Goal: Task Accomplishment & Management: Use online tool/utility

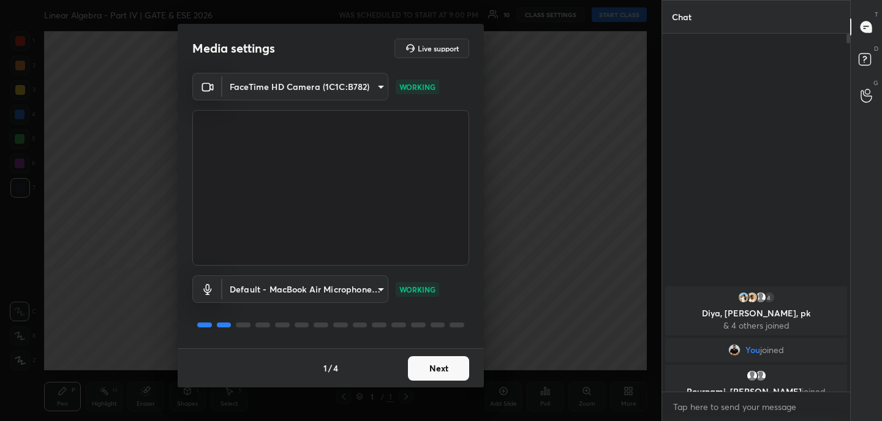
click at [444, 369] on button "Next" at bounding box center [438, 368] width 61 height 24
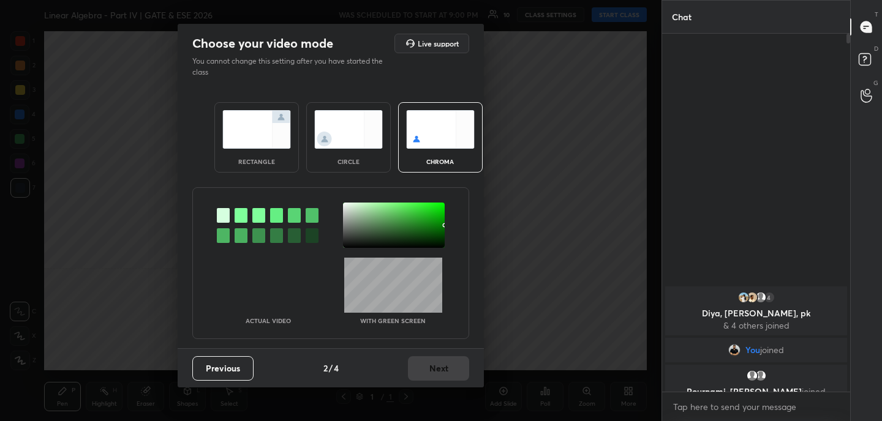
click at [259, 126] on img at bounding box center [256, 129] width 69 height 39
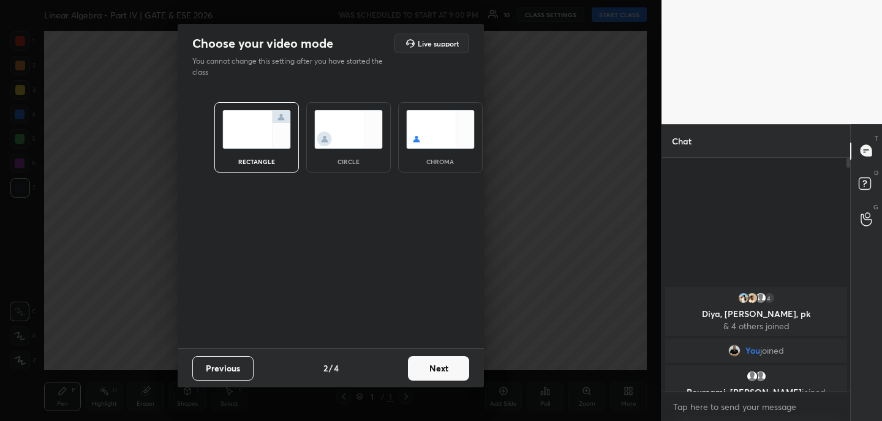
scroll to position [4, 4]
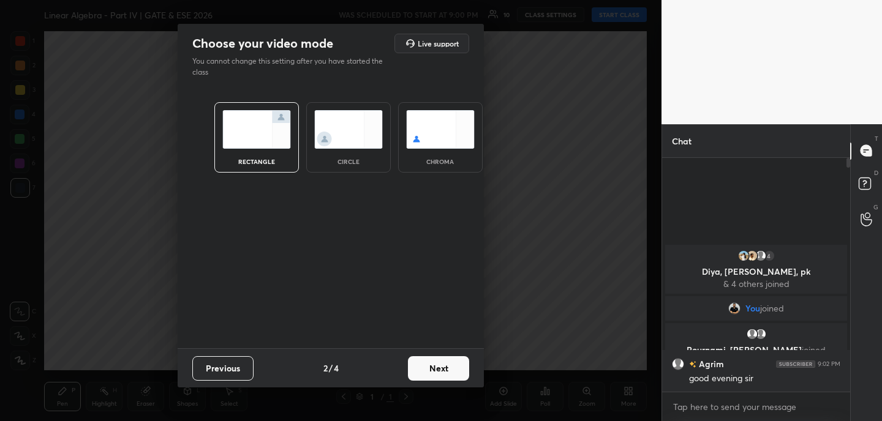
click at [459, 367] on button "Next" at bounding box center [438, 368] width 61 height 24
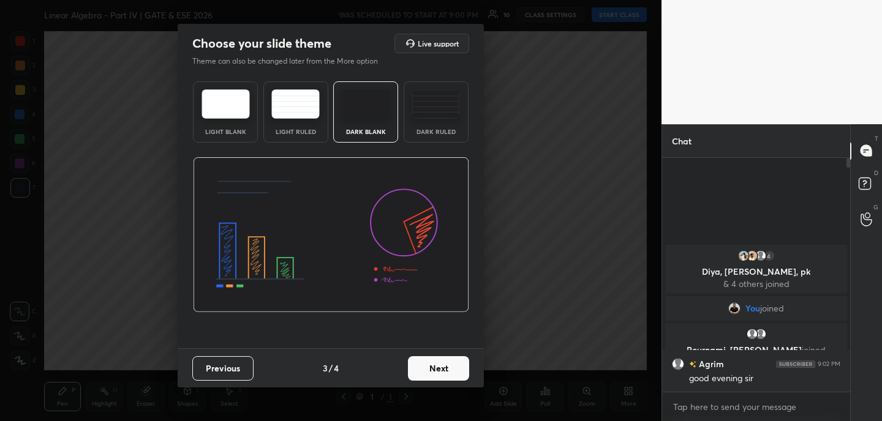
click at [459, 367] on button "Next" at bounding box center [438, 368] width 61 height 24
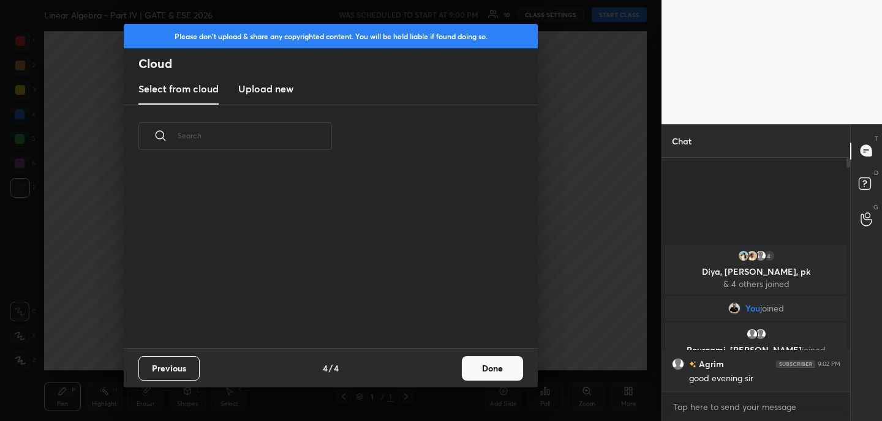
scroll to position [181, 393]
click at [516, 378] on button "Done" at bounding box center [492, 368] width 61 height 24
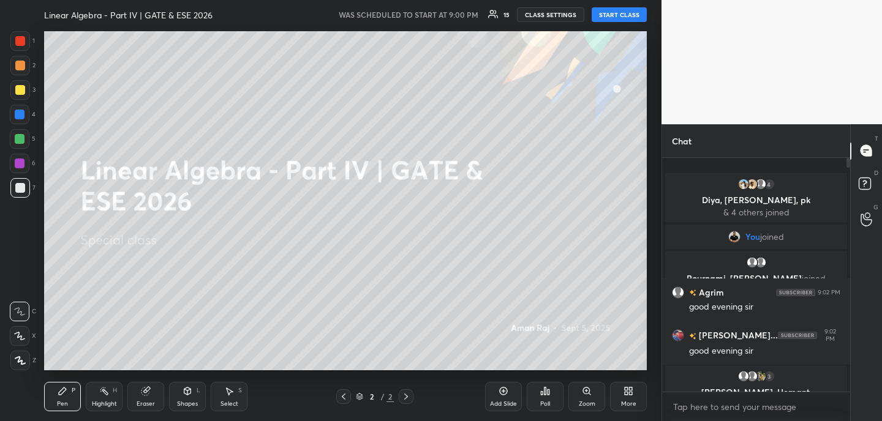
click at [628, 12] on button "START CLASS" at bounding box center [619, 14] width 55 height 15
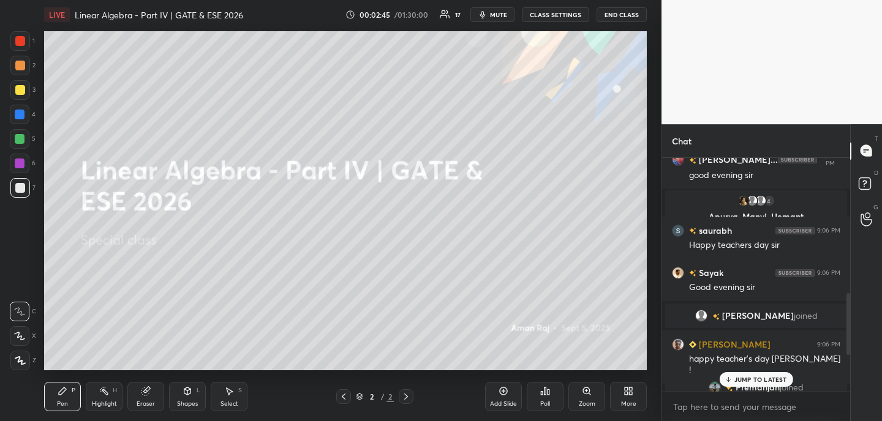
scroll to position [0, 0]
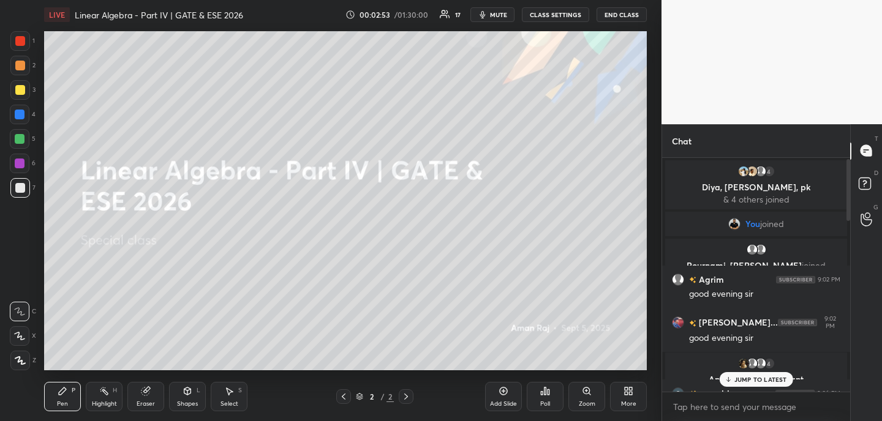
click at [626, 399] on div "More" at bounding box center [628, 396] width 37 height 29
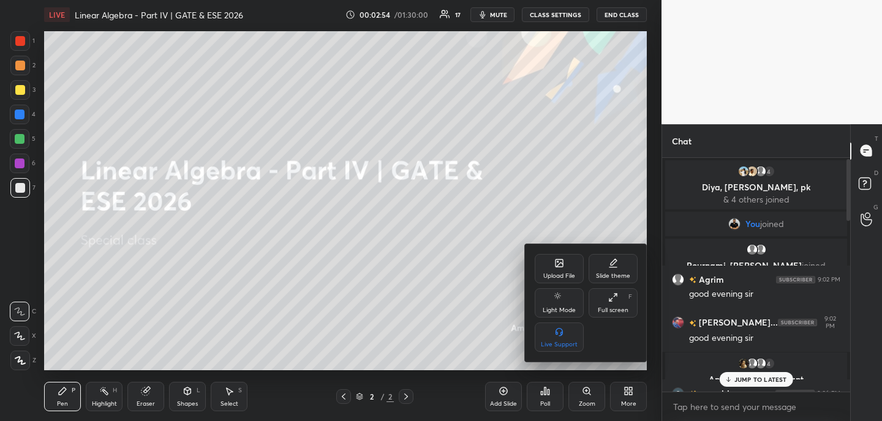
click at [561, 277] on div "Upload File" at bounding box center [559, 276] width 32 height 6
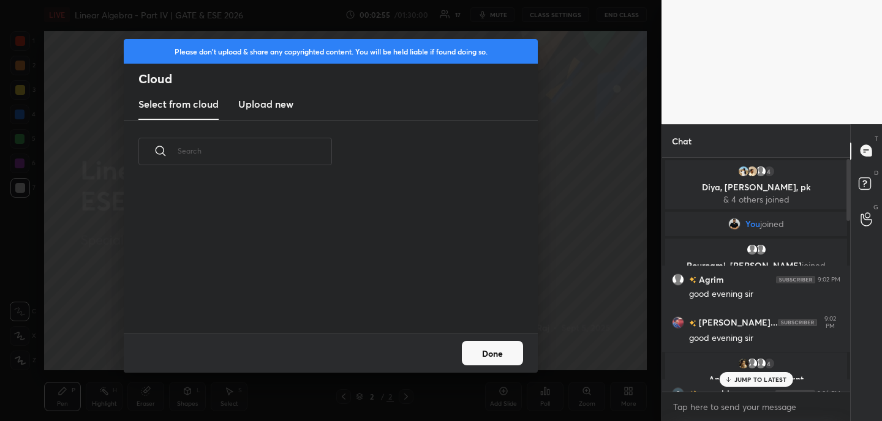
scroll to position [151, 393]
click at [260, 106] on h3 "Upload new" at bounding box center [265, 104] width 55 height 15
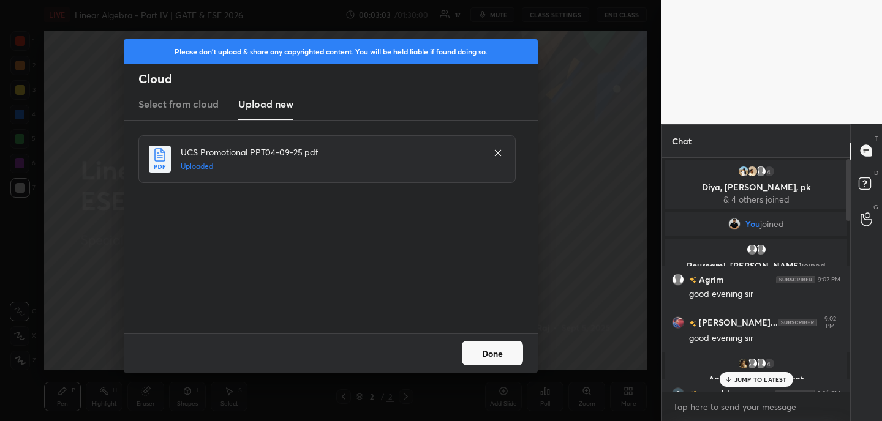
click at [494, 354] on button "Done" at bounding box center [492, 353] width 61 height 24
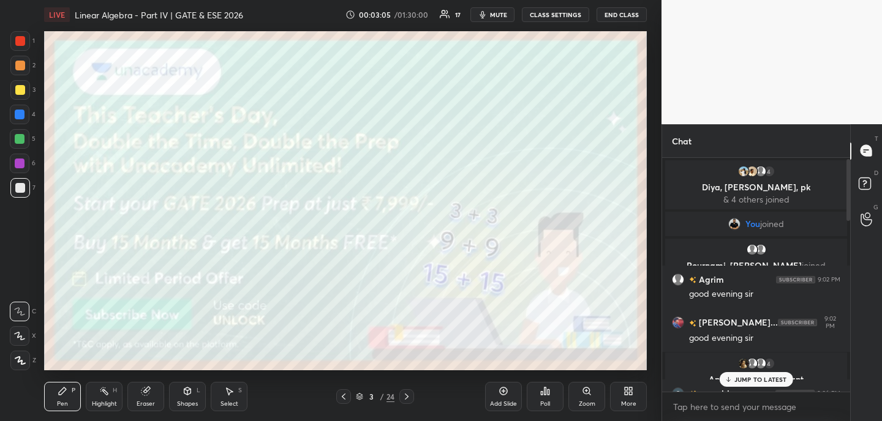
click at [342, 404] on div at bounding box center [343, 396] width 15 height 15
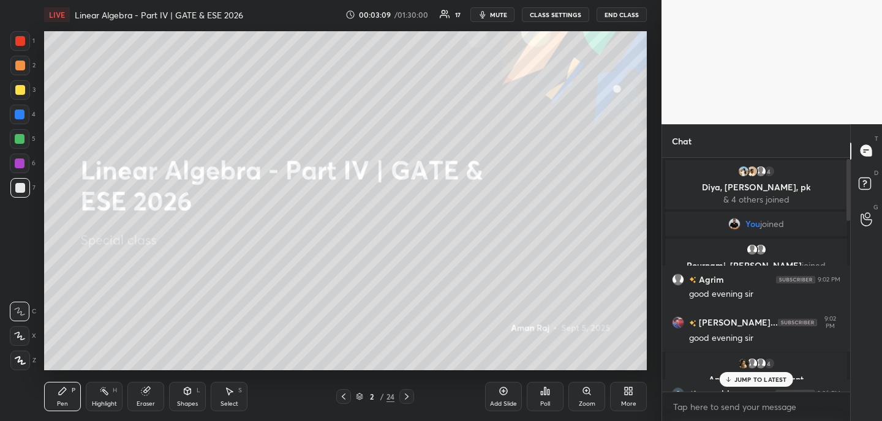
click at [784, 377] on p "JUMP TO LATEST" at bounding box center [760, 379] width 53 height 7
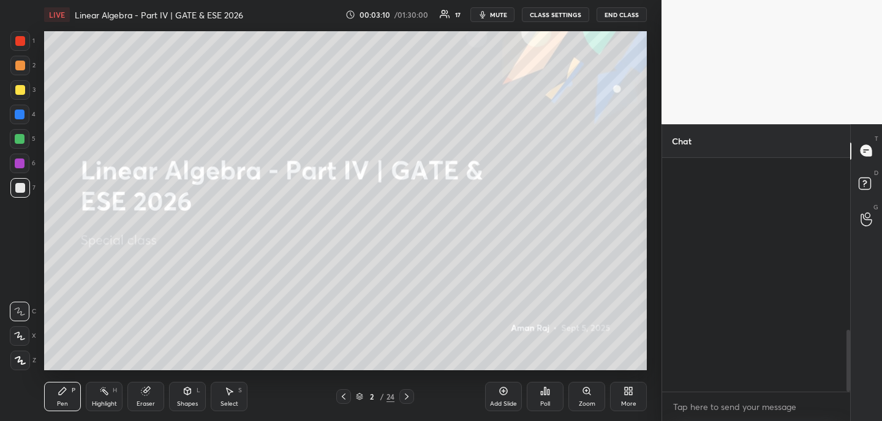
scroll to position [654, 0]
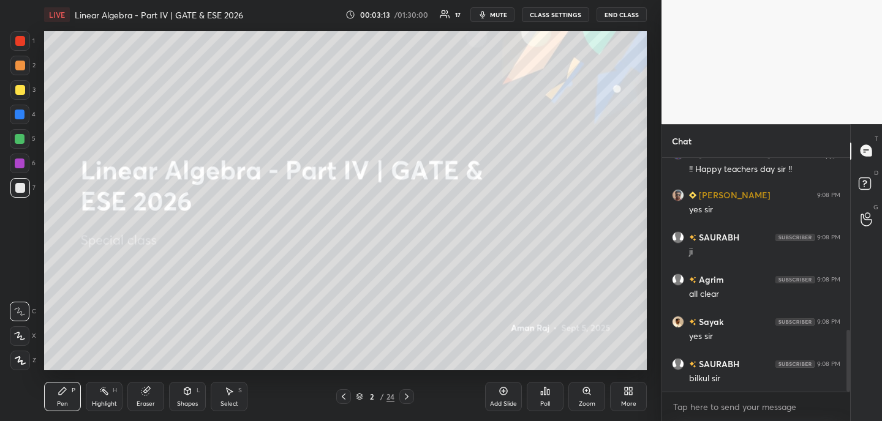
click at [152, 407] on div "Eraser" at bounding box center [146, 404] width 18 height 6
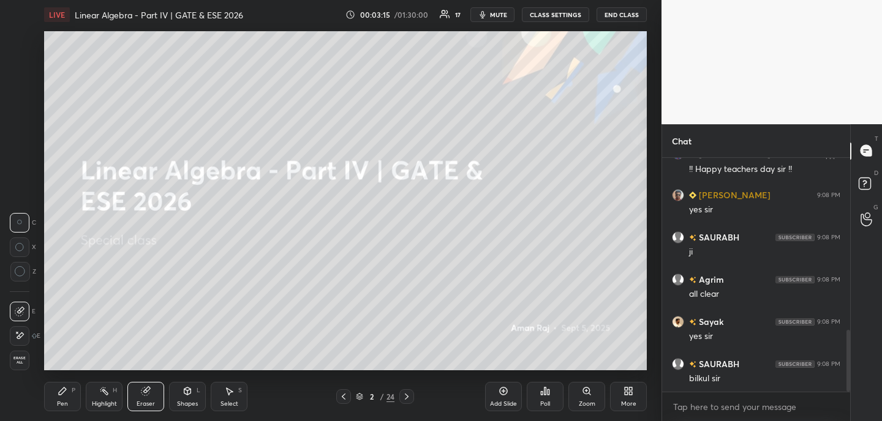
drag, startPoint x: 28, startPoint y: 337, endPoint x: 43, endPoint y: 320, distance: 23.0
click at [31, 337] on div "E" at bounding box center [25, 336] width 31 height 20
drag, startPoint x: 73, startPoint y: 399, endPoint x: 85, endPoint y: 384, distance: 19.2
click at [75, 397] on div "Pen P" at bounding box center [62, 396] width 37 height 29
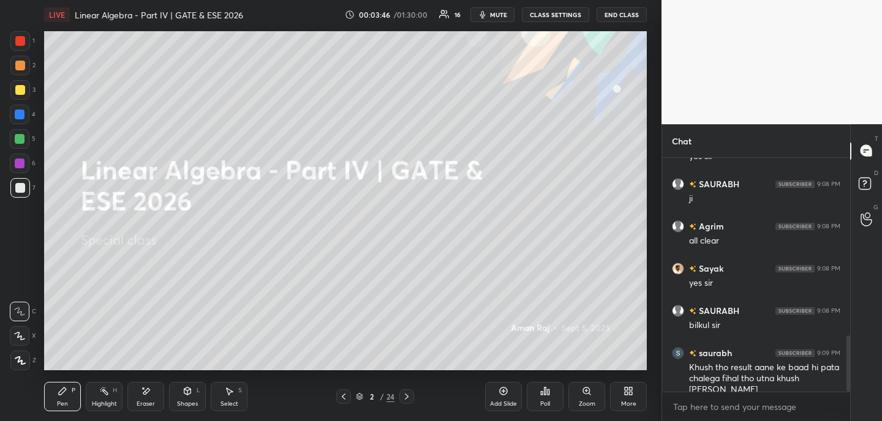
scroll to position [737, 0]
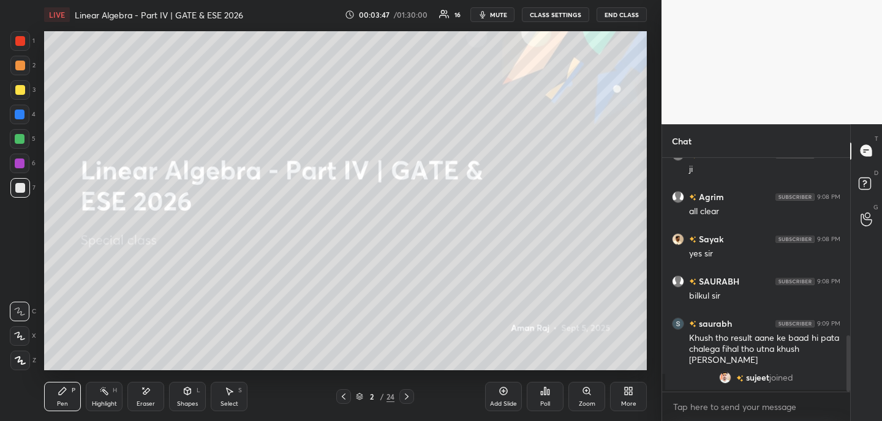
drag, startPoint x: 151, startPoint y: 396, endPoint x: 156, endPoint y: 391, distance: 6.9
click at [151, 396] on div "Eraser" at bounding box center [145, 396] width 37 height 29
click at [66, 399] on div "Pen P" at bounding box center [62, 396] width 37 height 29
click at [187, 393] on icon at bounding box center [187, 391] width 7 height 7
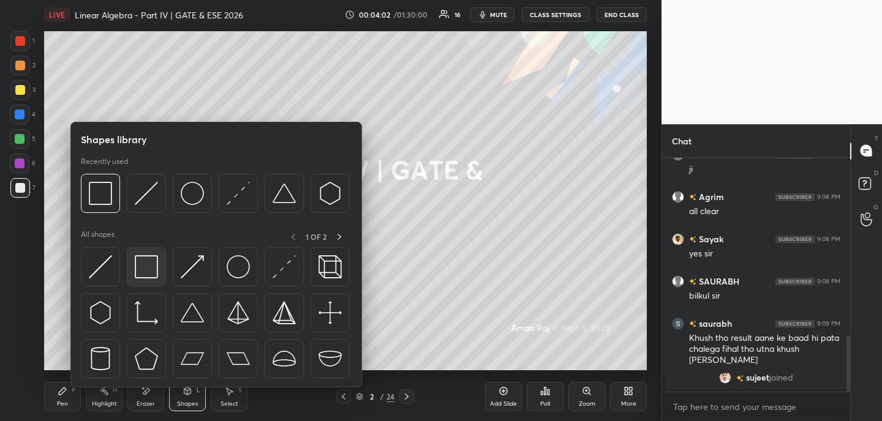
click at [149, 269] on img at bounding box center [146, 266] width 23 height 23
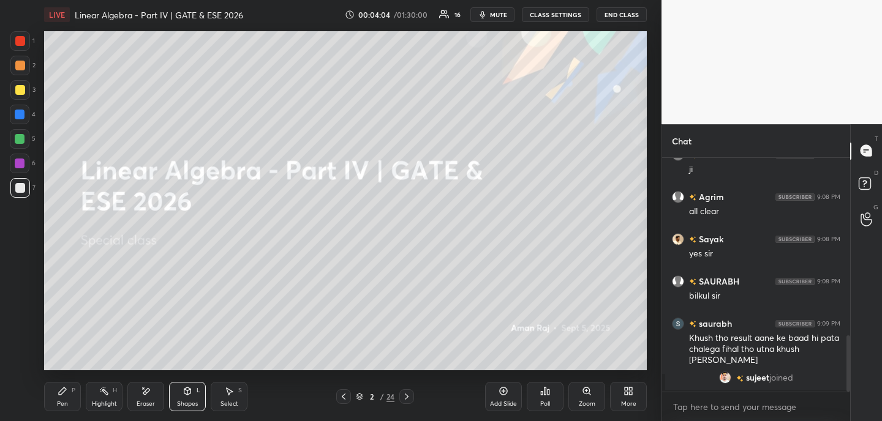
drag, startPoint x: 20, startPoint y: 40, endPoint x: 41, endPoint y: 43, distance: 21.6
click at [20, 40] on div at bounding box center [20, 41] width 10 height 10
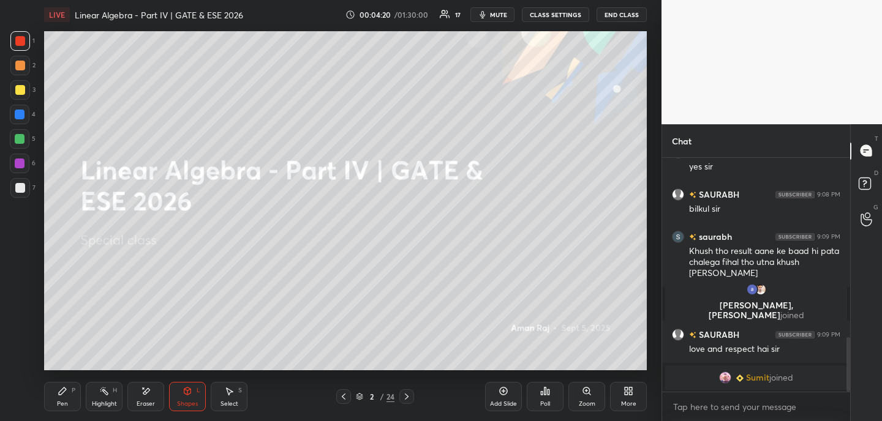
scroll to position [793, 0]
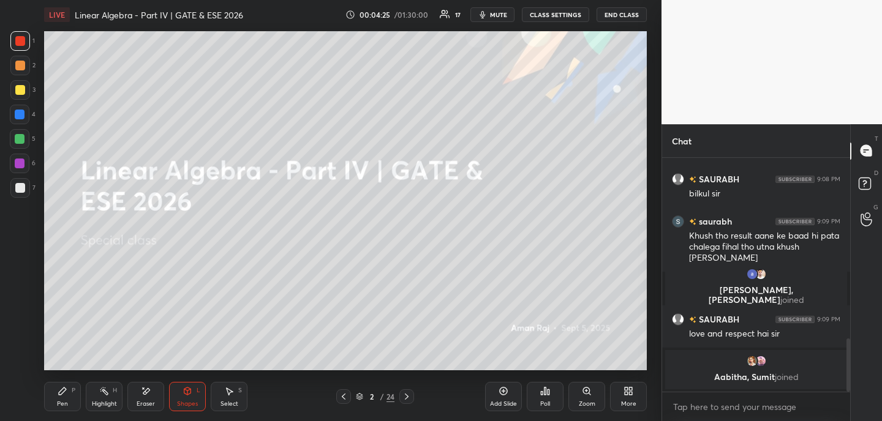
click at [23, 64] on div at bounding box center [20, 66] width 10 height 10
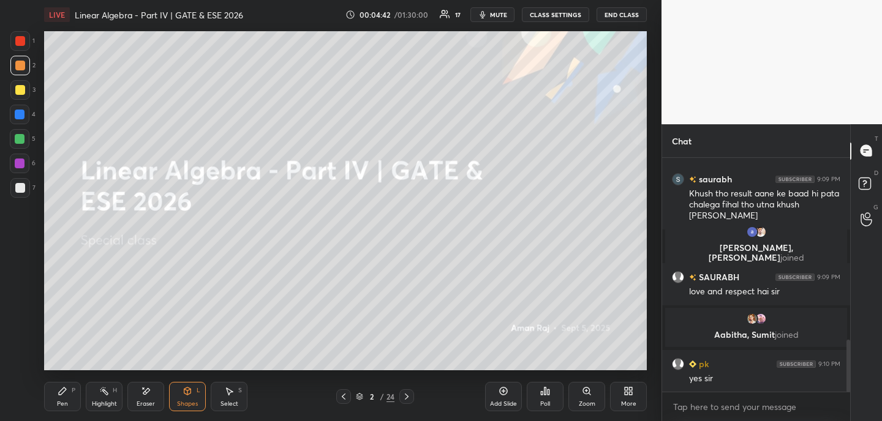
click at [70, 398] on div "Pen P" at bounding box center [62, 396] width 37 height 29
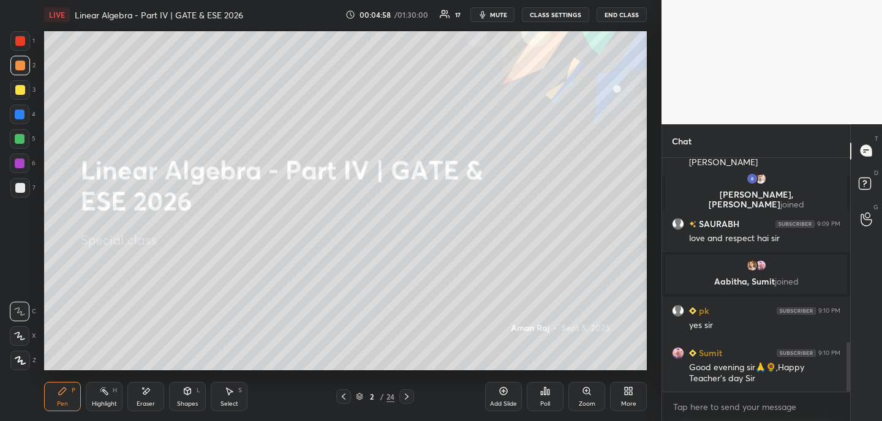
click at [407, 397] on icon at bounding box center [407, 397] width 10 height 10
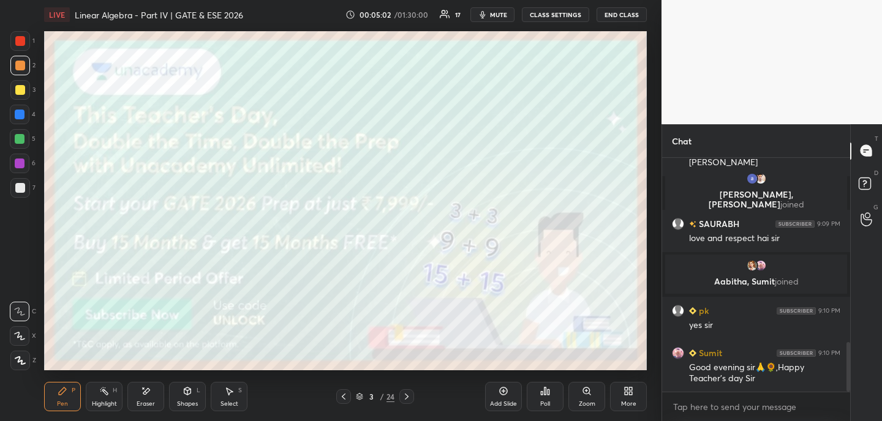
click at [24, 43] on div at bounding box center [20, 41] width 10 height 10
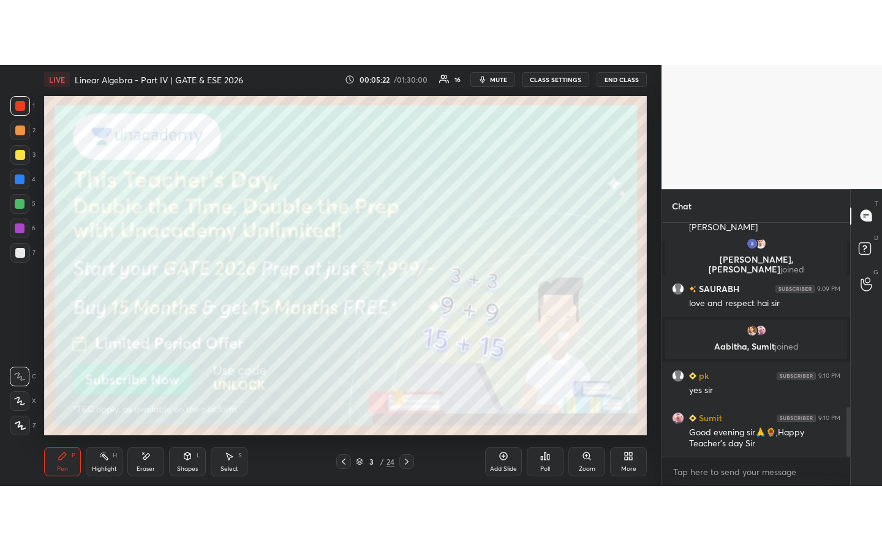
scroll to position [920, 0]
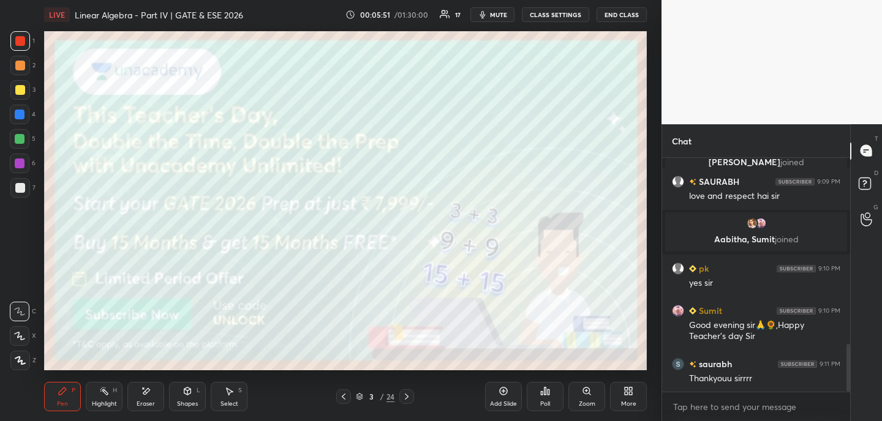
drag, startPoint x: 146, startPoint y: 389, endPoint x: 172, endPoint y: 376, distance: 29.0
click at [153, 389] on div "Eraser" at bounding box center [145, 396] width 37 height 29
click at [60, 399] on div "Pen P" at bounding box center [62, 396] width 37 height 29
click at [405, 397] on icon at bounding box center [407, 397] width 10 height 10
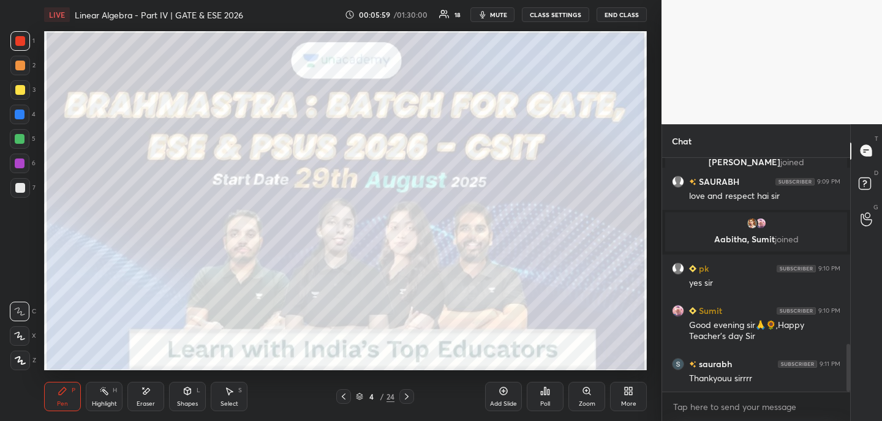
click at [408, 399] on icon at bounding box center [407, 397] width 10 height 10
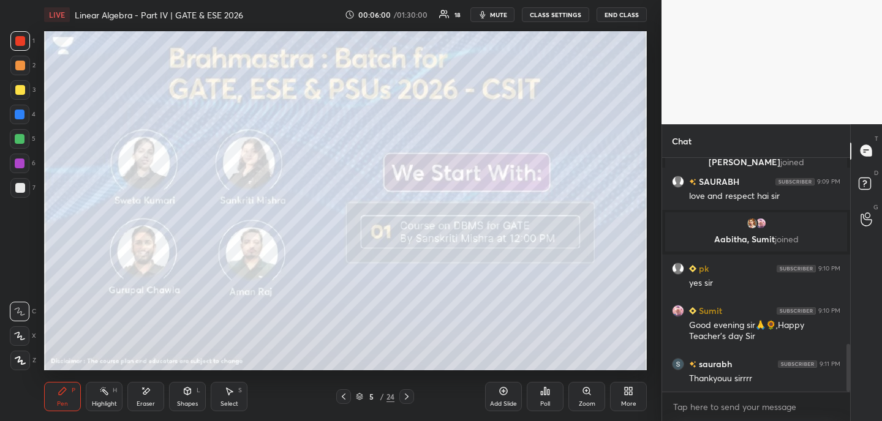
click at [409, 398] on icon at bounding box center [407, 397] width 10 height 10
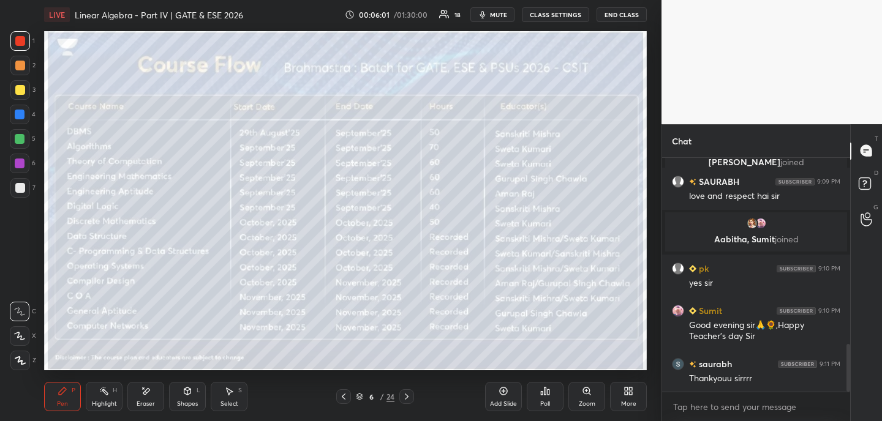
click at [405, 397] on icon at bounding box center [407, 397] width 10 height 10
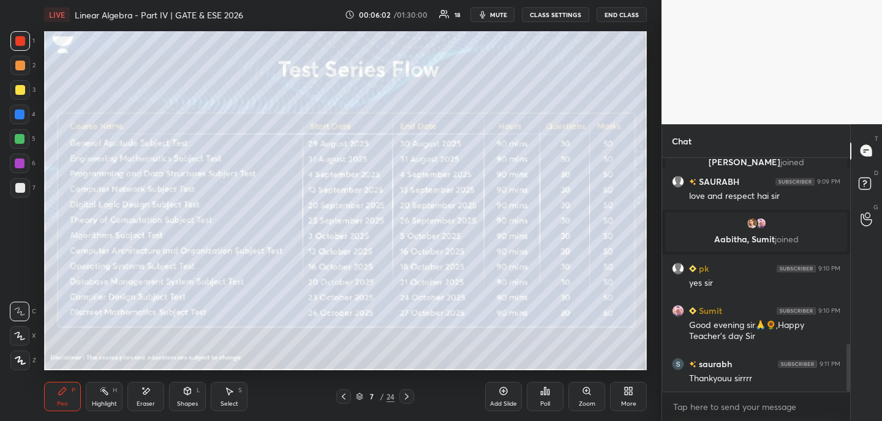
click at [405, 397] on icon at bounding box center [407, 397] width 10 height 10
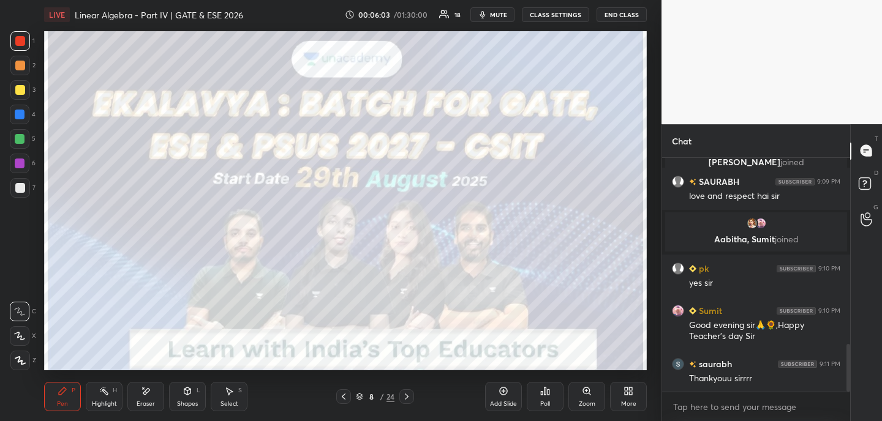
click at [405, 397] on icon at bounding box center [407, 397] width 10 height 10
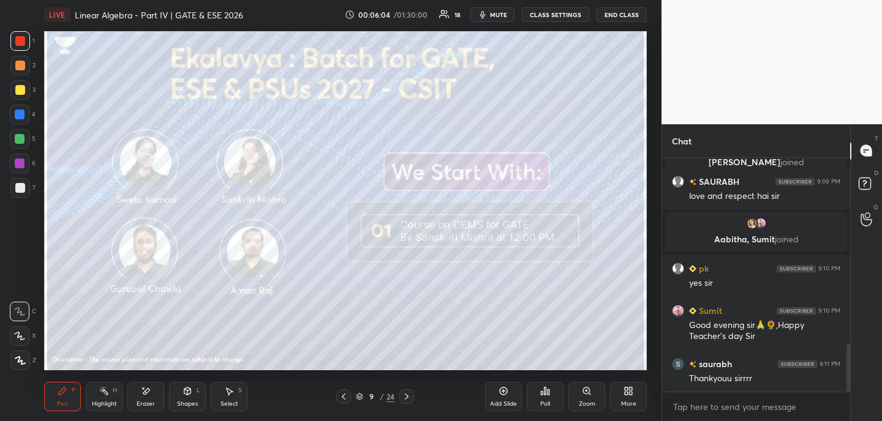
click at [404, 396] on icon at bounding box center [407, 397] width 10 height 10
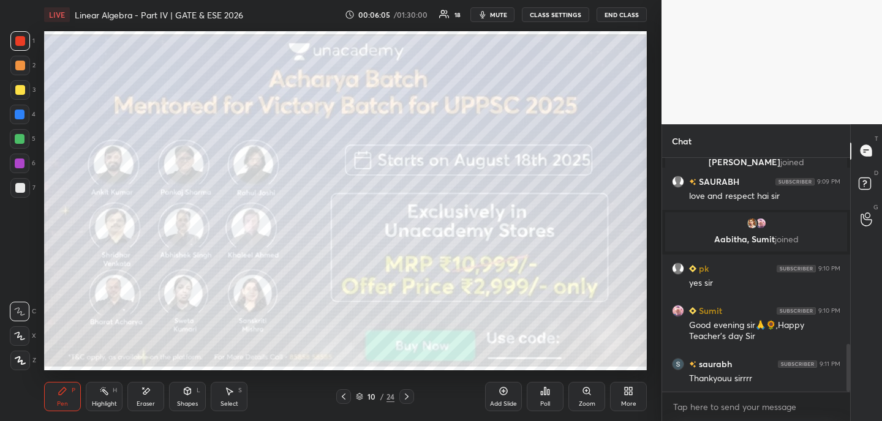
click at [404, 399] on icon at bounding box center [407, 397] width 10 height 10
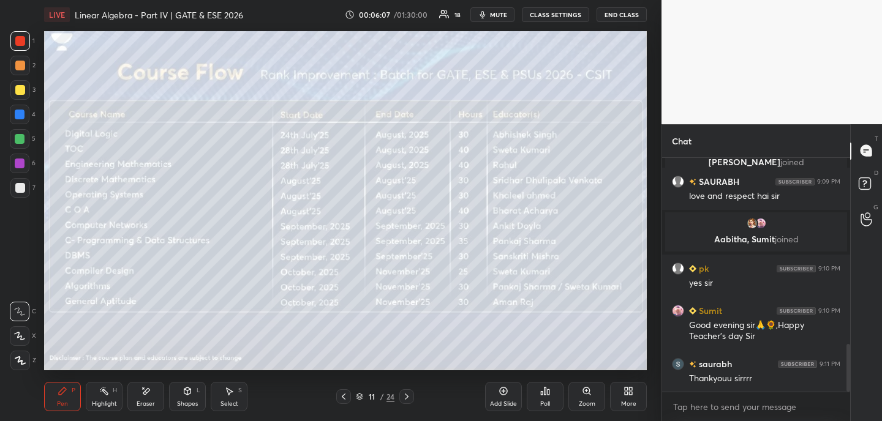
click at [407, 396] on icon at bounding box center [407, 397] width 4 height 6
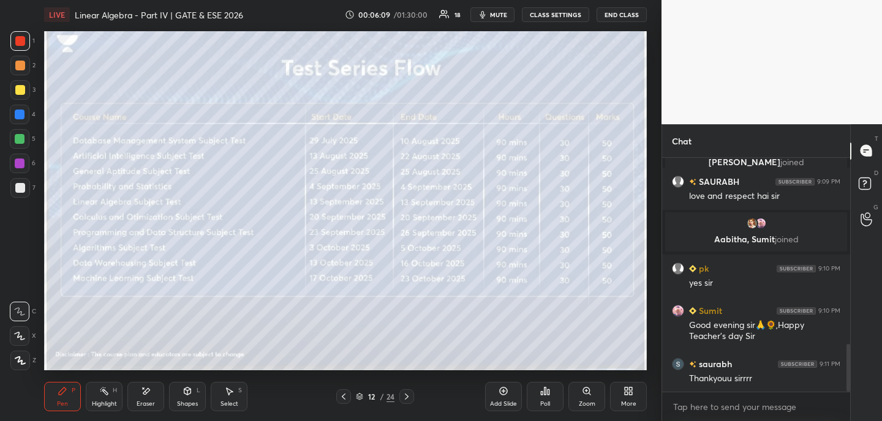
click at [407, 397] on icon at bounding box center [407, 397] width 10 height 10
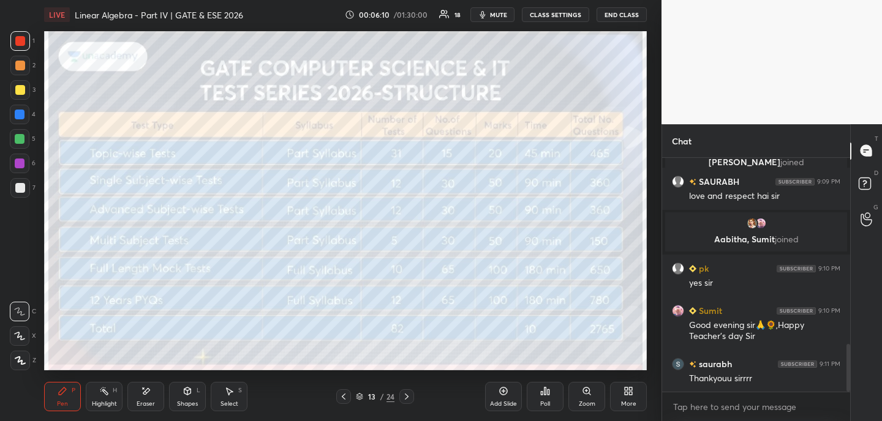
click at [407, 396] on icon at bounding box center [407, 397] width 10 height 10
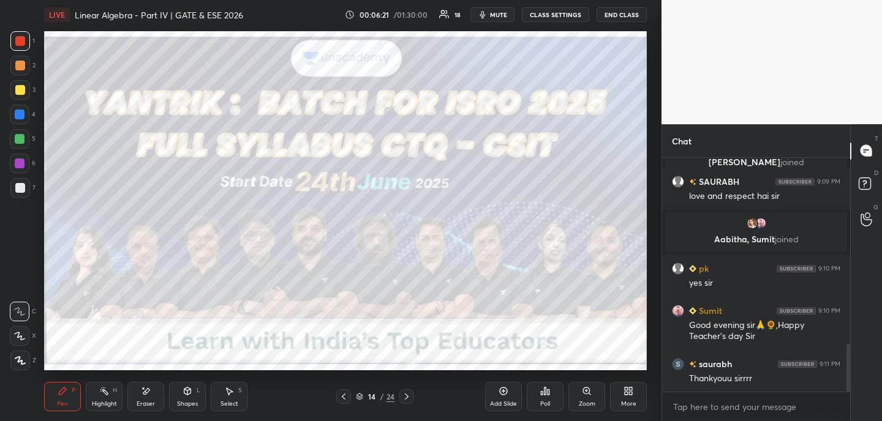
click at [408, 394] on icon at bounding box center [407, 397] width 10 height 10
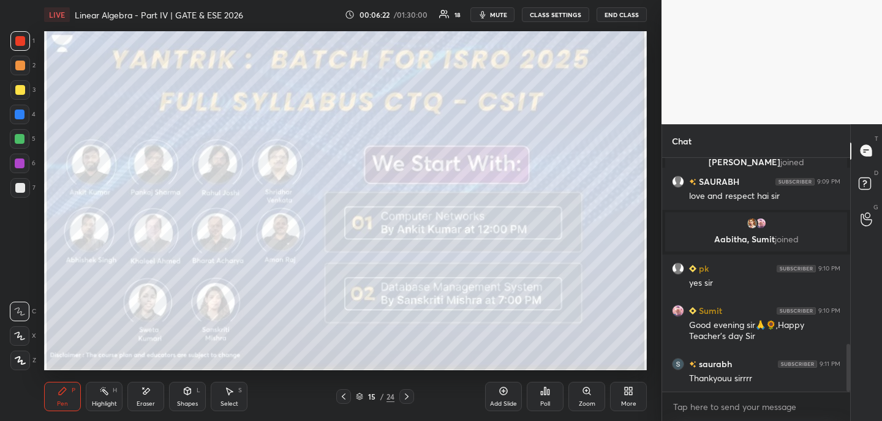
click at [406, 398] on icon at bounding box center [407, 397] width 4 height 6
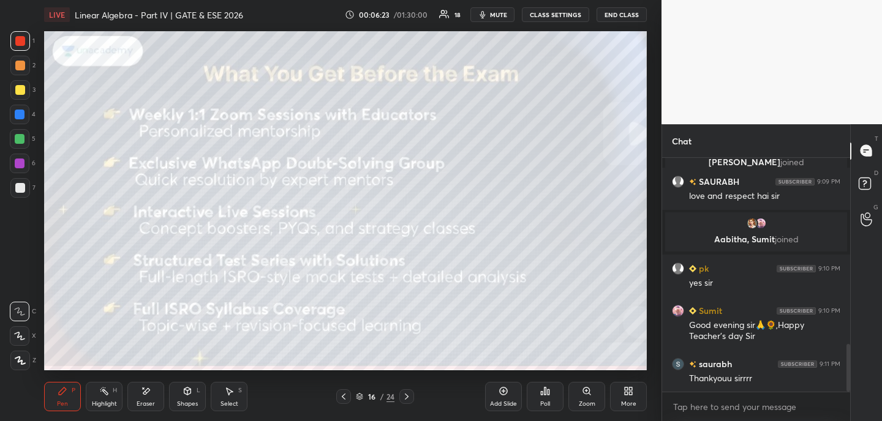
click at [406, 394] on icon at bounding box center [407, 397] width 10 height 10
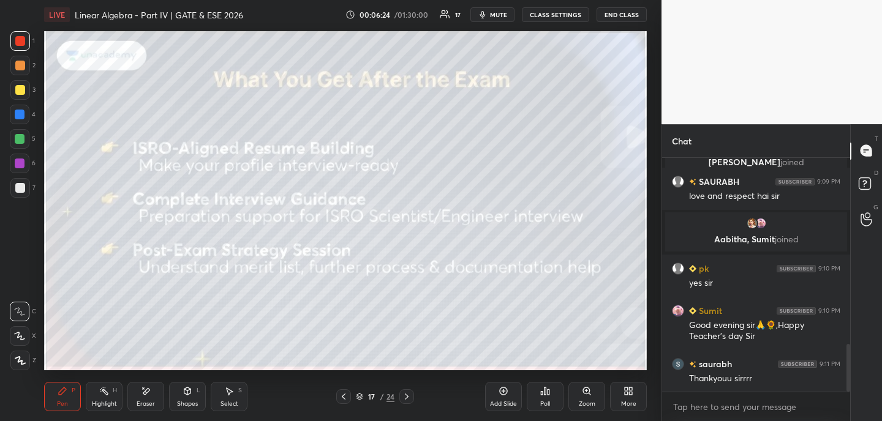
click at [406, 392] on icon at bounding box center [407, 397] width 10 height 10
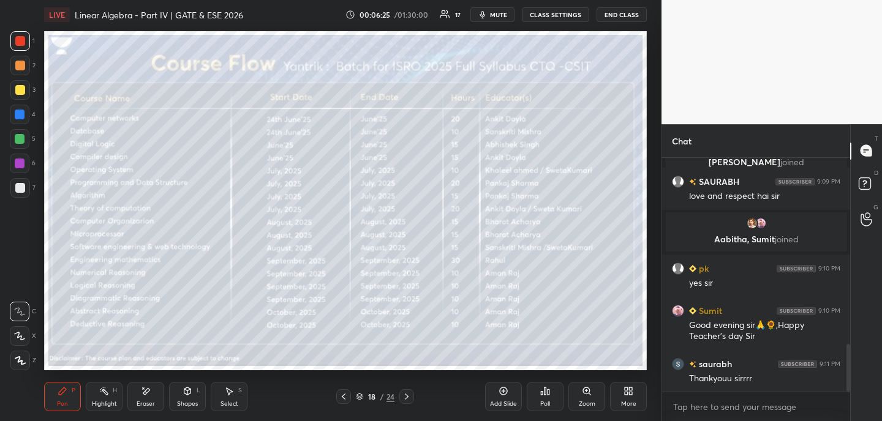
click at [407, 393] on icon at bounding box center [407, 397] width 10 height 10
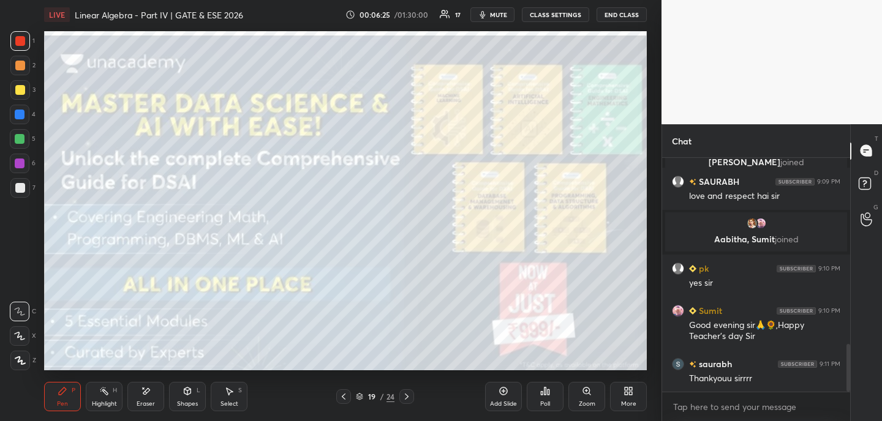
click at [407, 397] on icon at bounding box center [407, 397] width 10 height 10
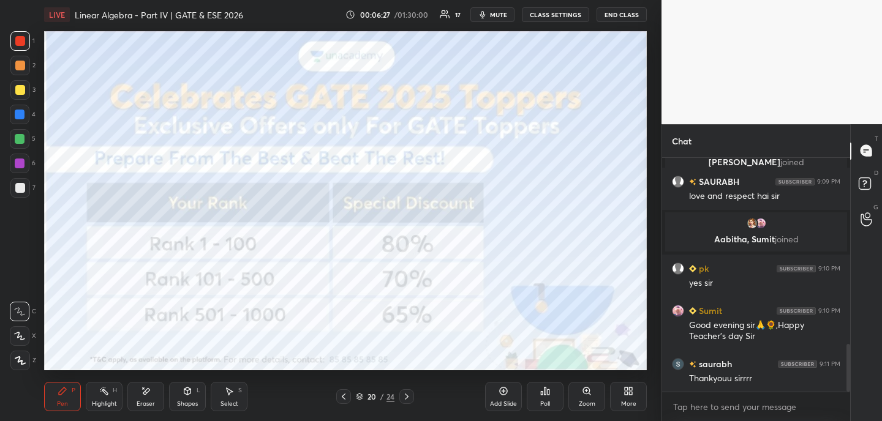
click at [409, 397] on icon at bounding box center [407, 397] width 10 height 10
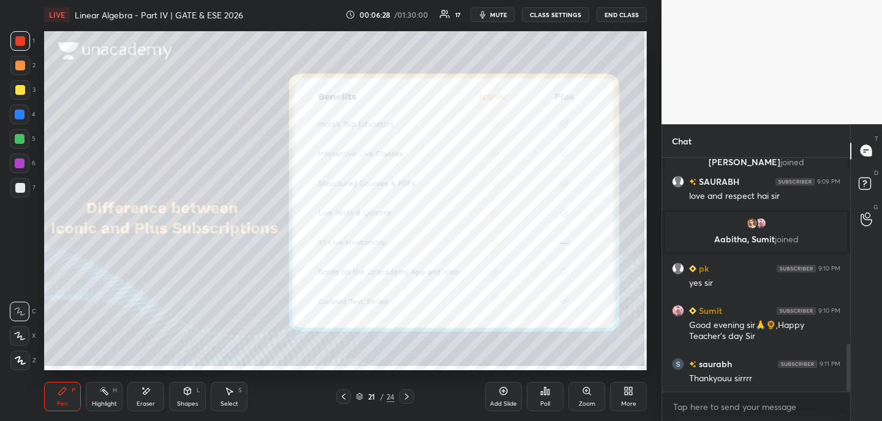
click at [408, 393] on icon at bounding box center [407, 397] width 10 height 10
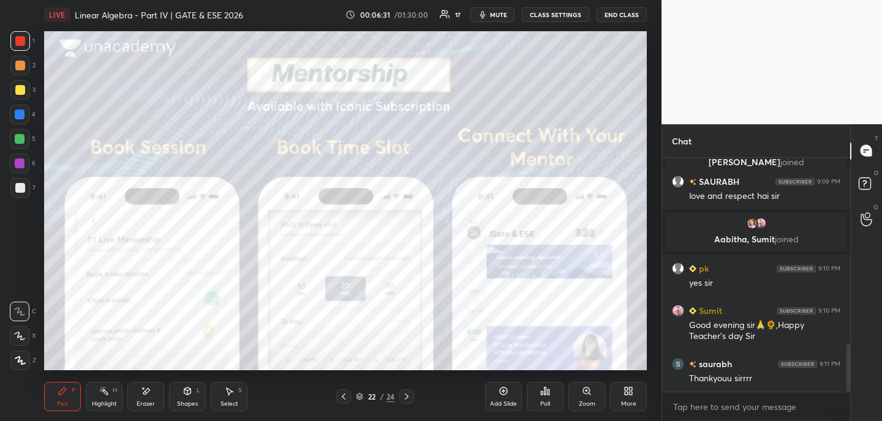
click at [407, 396] on icon at bounding box center [407, 397] width 4 height 6
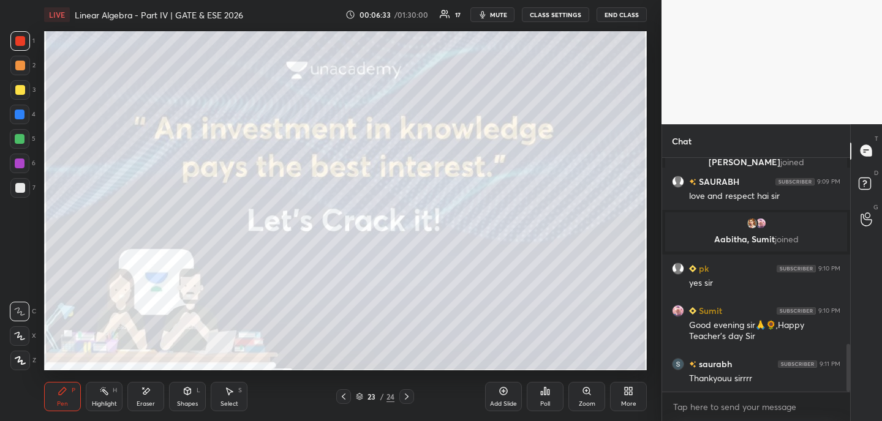
click at [340, 395] on icon at bounding box center [344, 397] width 10 height 10
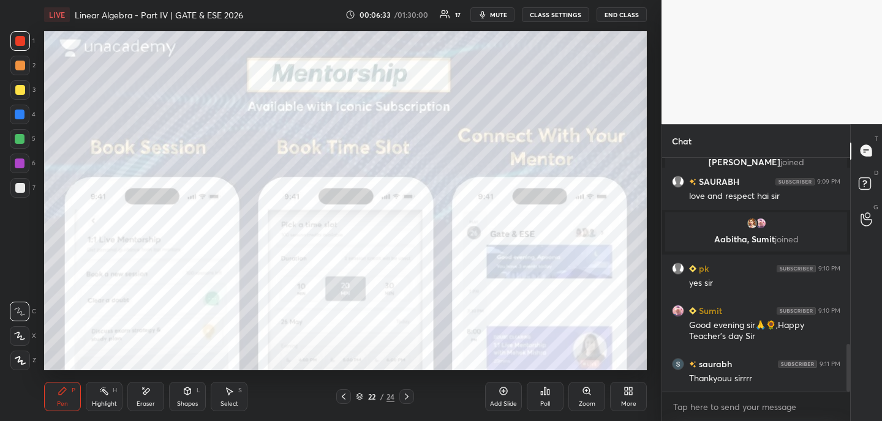
click at [341, 394] on icon at bounding box center [344, 397] width 10 height 10
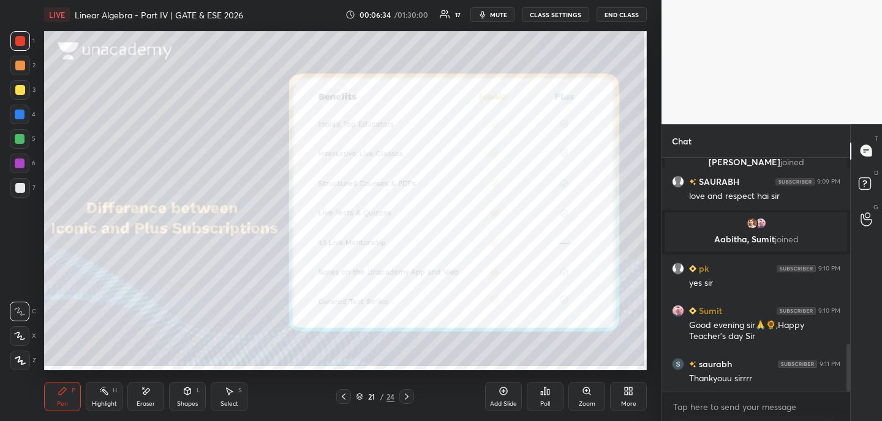
click at [341, 394] on icon at bounding box center [344, 397] width 10 height 10
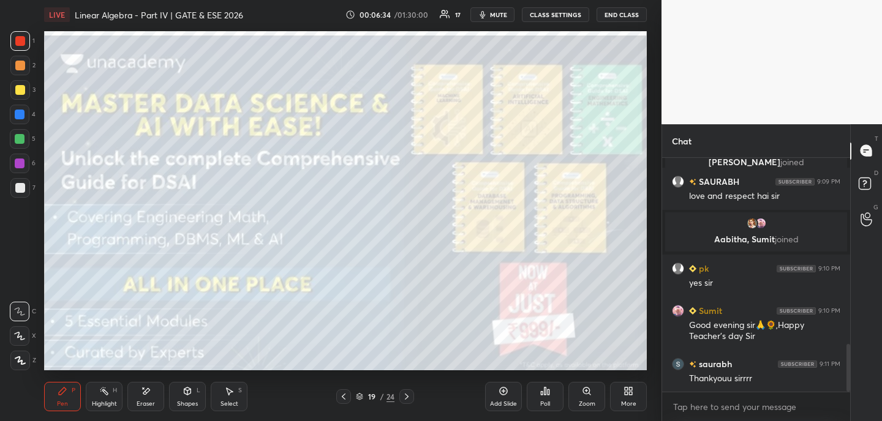
click at [341, 394] on icon at bounding box center [344, 397] width 10 height 10
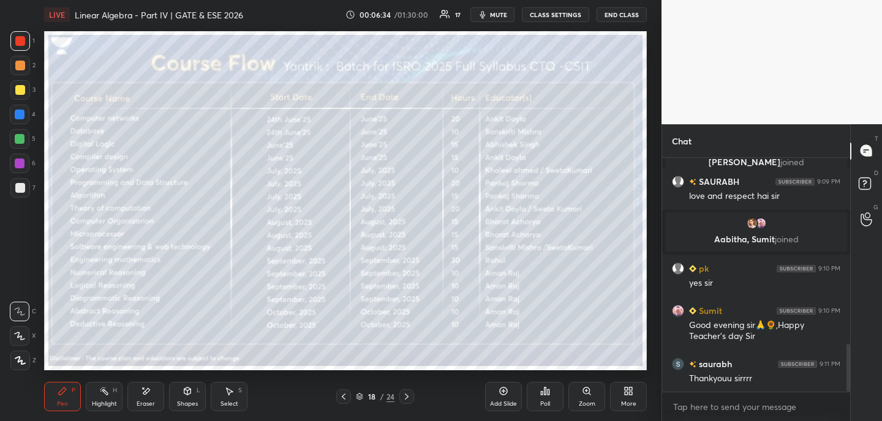
click at [341, 394] on icon at bounding box center [344, 397] width 10 height 10
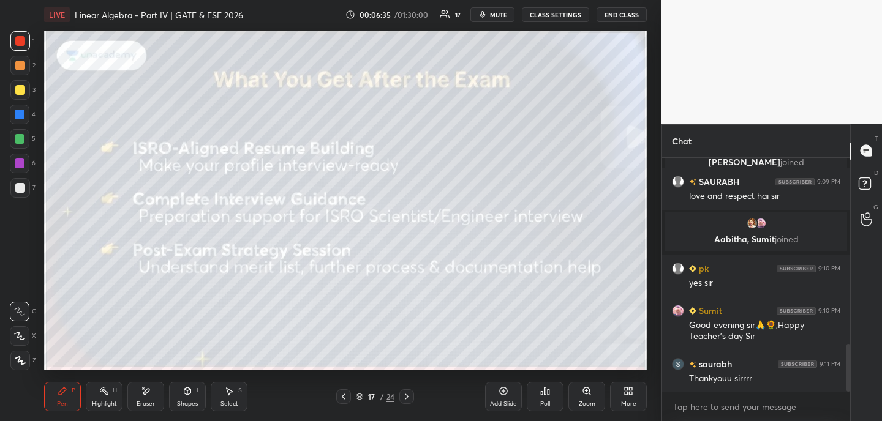
click at [341, 394] on icon at bounding box center [344, 397] width 10 height 10
click at [342, 393] on icon at bounding box center [344, 397] width 10 height 10
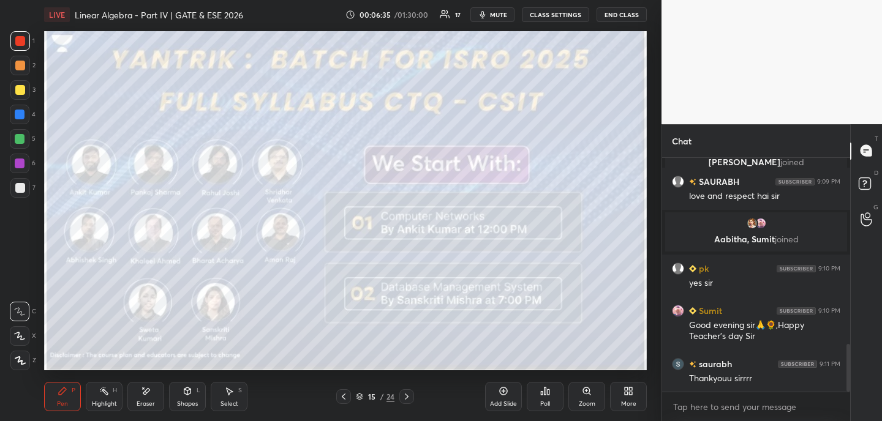
click at [341, 393] on icon at bounding box center [344, 397] width 10 height 10
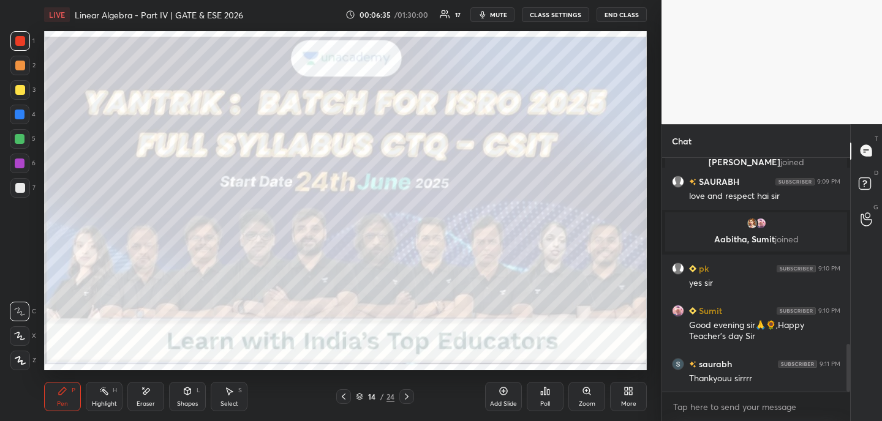
click at [342, 392] on icon at bounding box center [344, 397] width 10 height 10
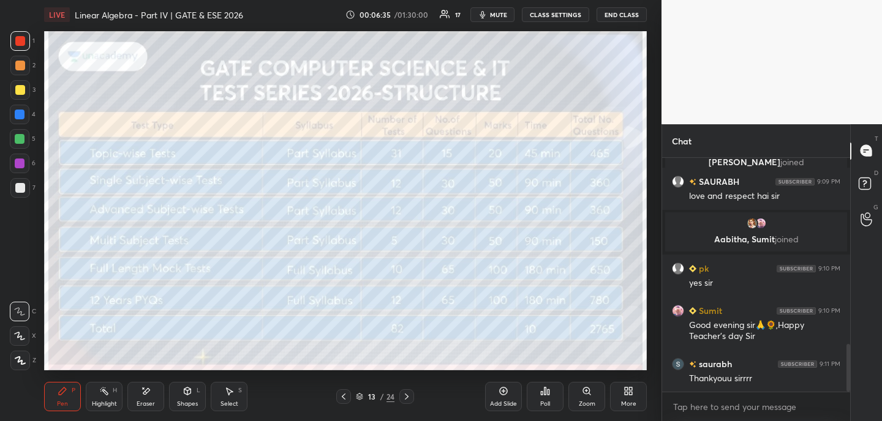
click at [340, 393] on icon at bounding box center [344, 397] width 10 height 10
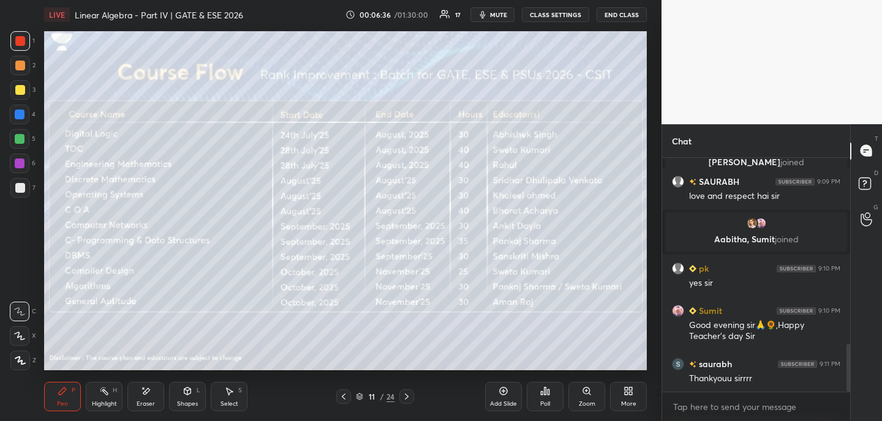
click at [342, 393] on icon at bounding box center [344, 397] width 10 height 10
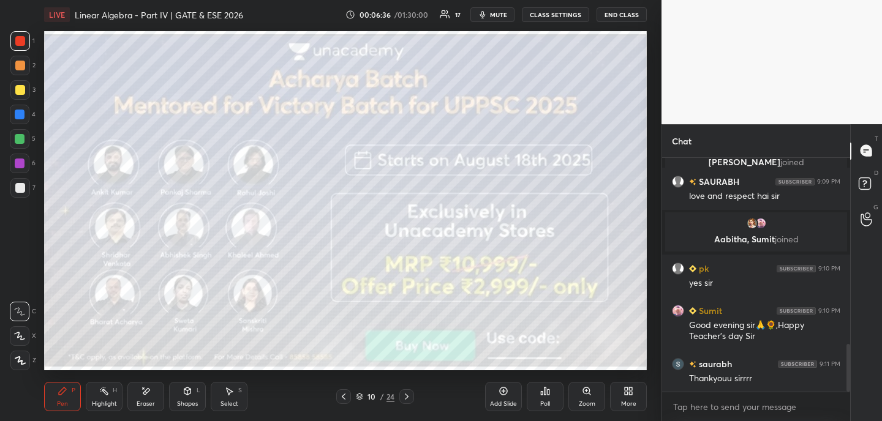
click at [342, 394] on icon at bounding box center [344, 397] width 10 height 10
click at [344, 394] on icon at bounding box center [344, 397] width 4 height 6
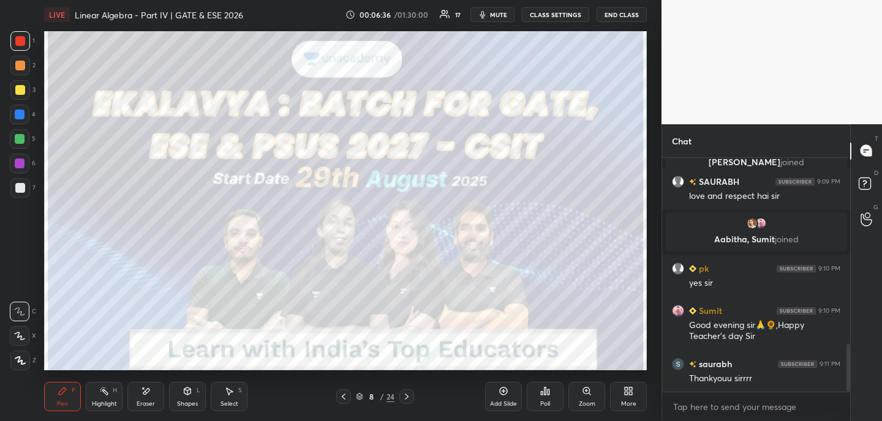
click at [344, 394] on icon at bounding box center [344, 397] width 4 height 6
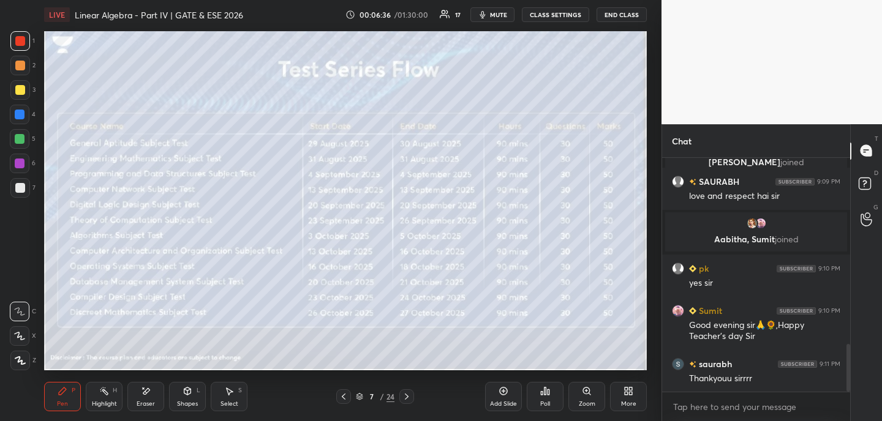
click at [345, 394] on icon at bounding box center [344, 397] width 4 height 6
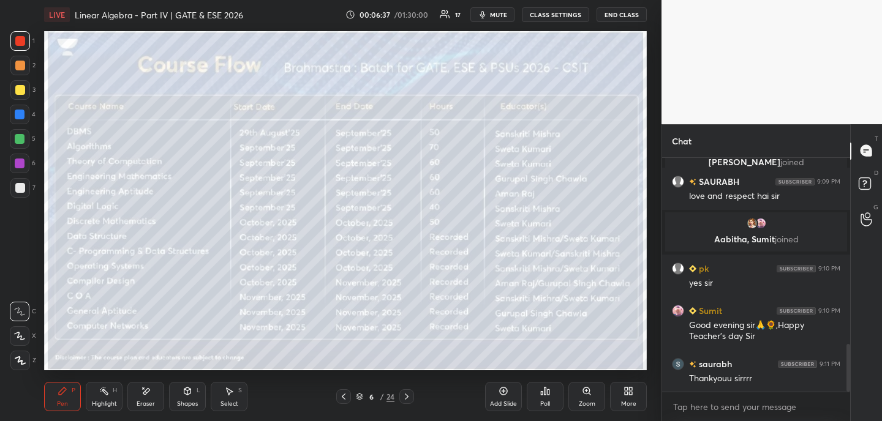
click at [345, 394] on icon at bounding box center [344, 397] width 4 height 6
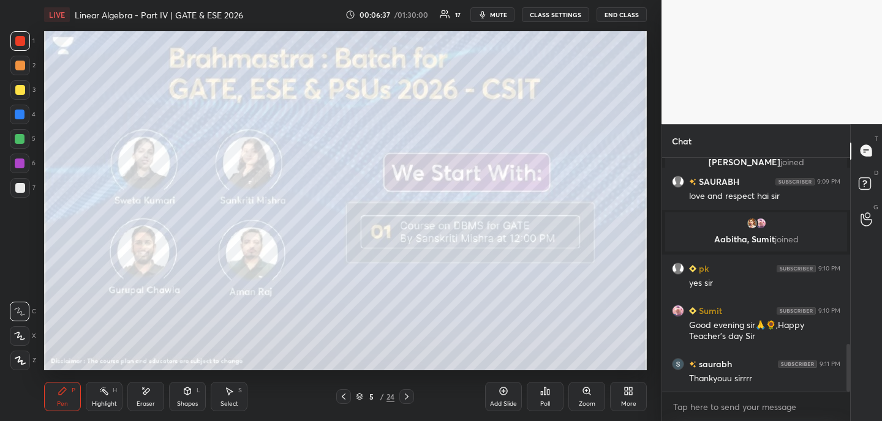
click at [345, 396] on icon at bounding box center [344, 397] width 10 height 10
click at [345, 397] on icon at bounding box center [344, 397] width 10 height 10
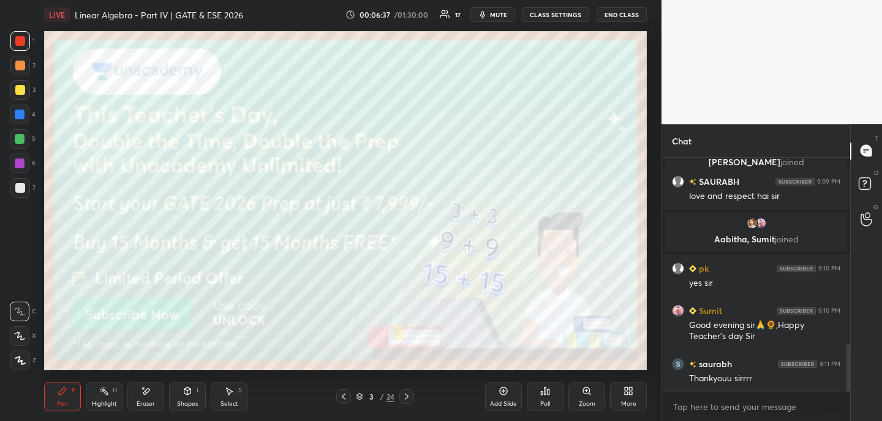
click at [344, 396] on icon at bounding box center [344, 397] width 10 height 10
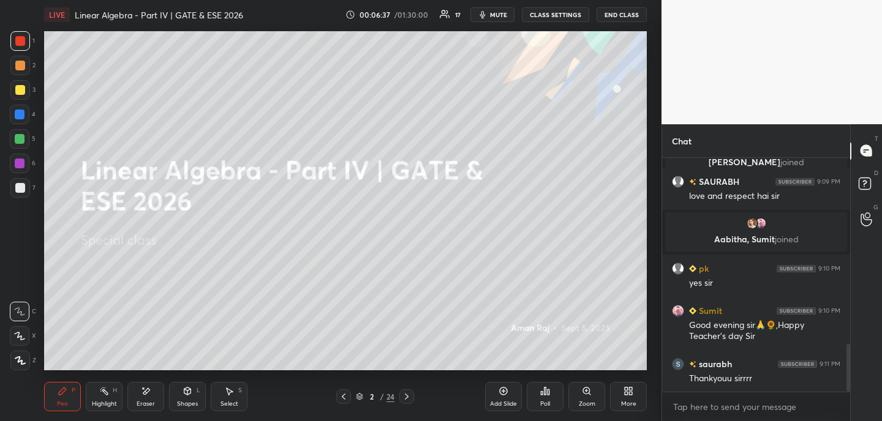
click at [344, 396] on icon at bounding box center [344, 397] width 10 height 10
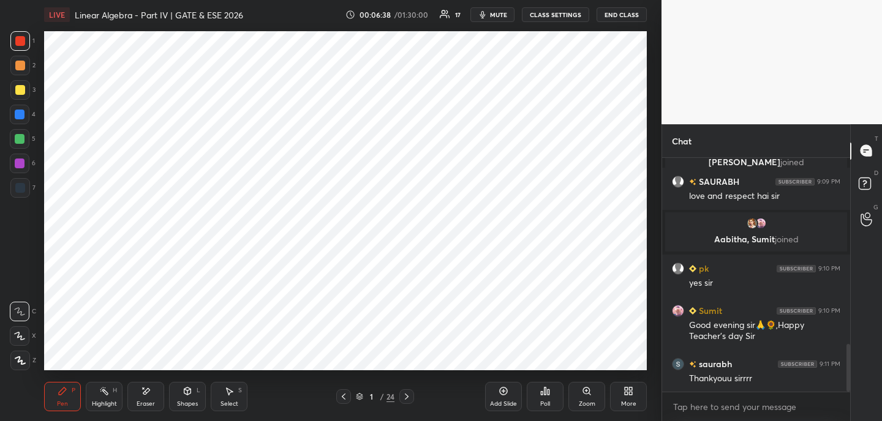
click at [343, 396] on icon at bounding box center [344, 397] width 10 height 10
click at [409, 399] on icon at bounding box center [407, 397] width 10 height 10
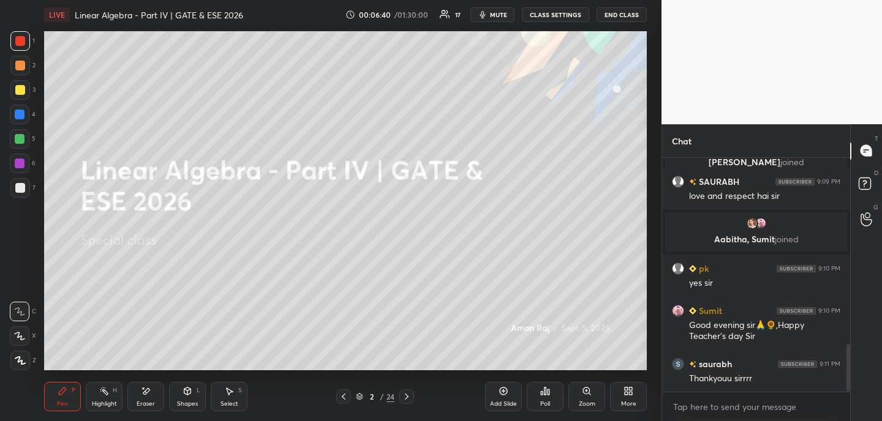
click at [508, 401] on div "Add Slide" at bounding box center [503, 404] width 27 height 6
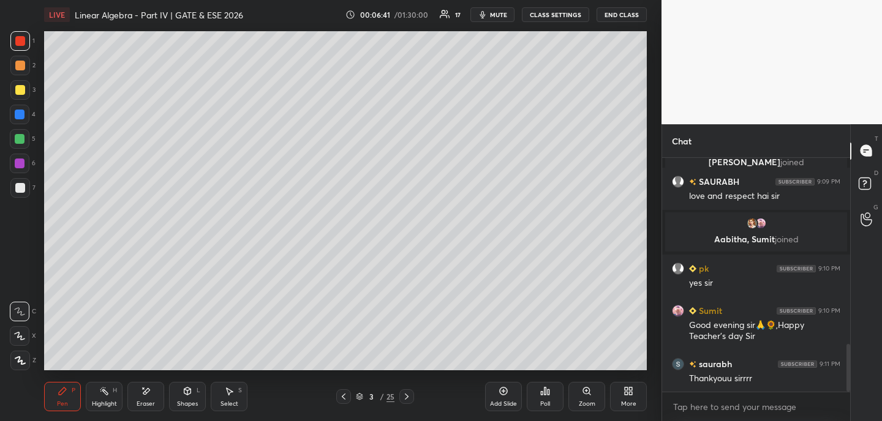
click at [633, 391] on div "More" at bounding box center [628, 396] width 37 height 29
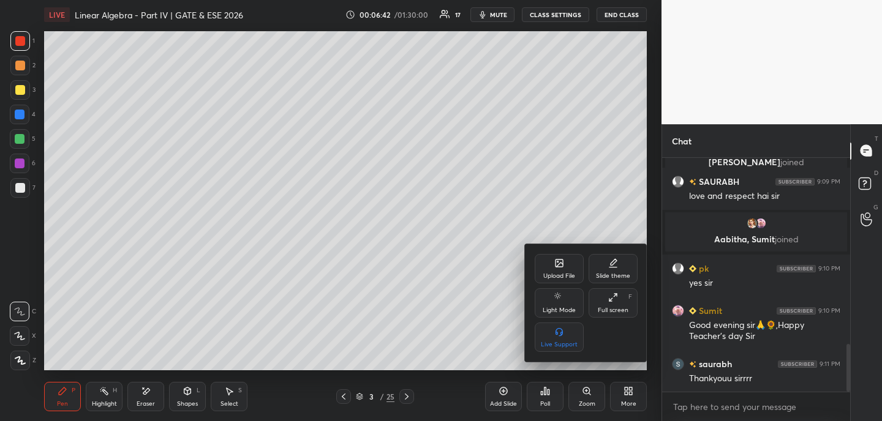
click at [612, 302] on icon at bounding box center [613, 298] width 10 height 10
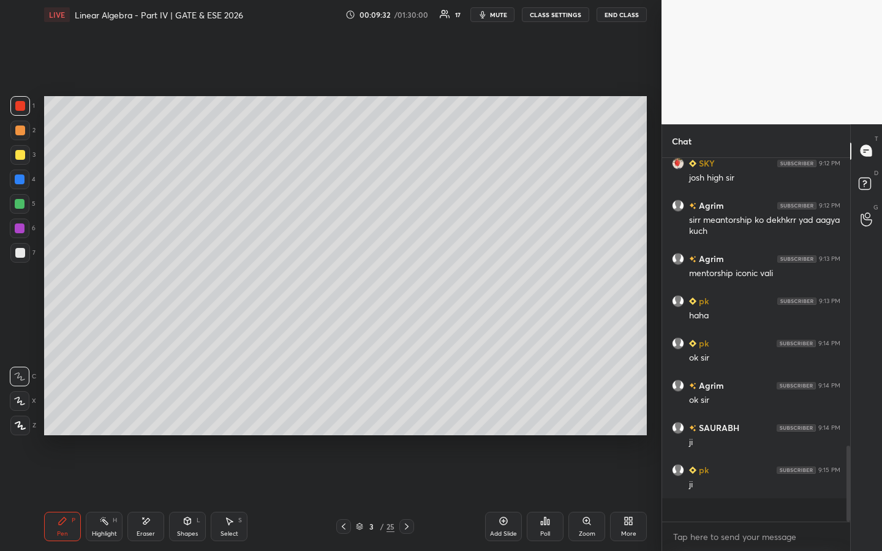
scroll to position [1266, 0]
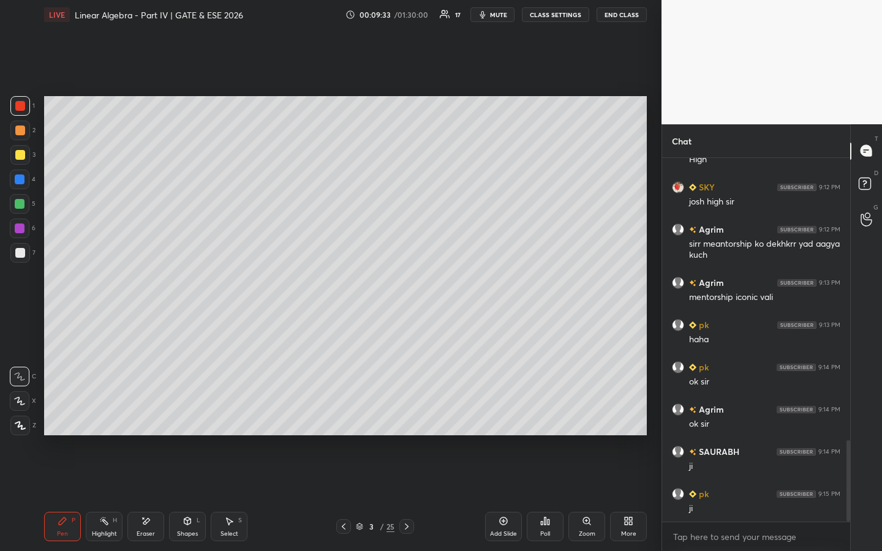
click at [151, 421] on div "Eraser" at bounding box center [145, 526] width 37 height 29
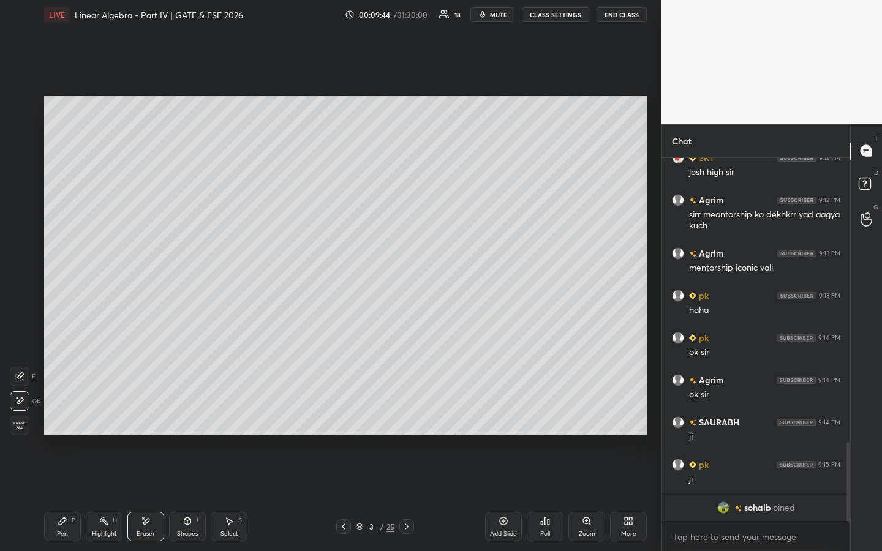
click at [65, 421] on div "Pen P" at bounding box center [62, 526] width 37 height 29
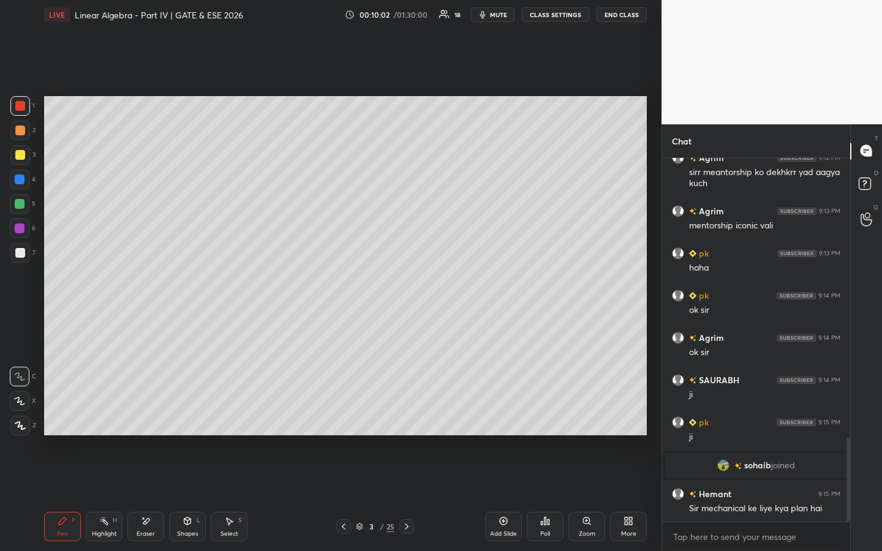
scroll to position [1264, 0]
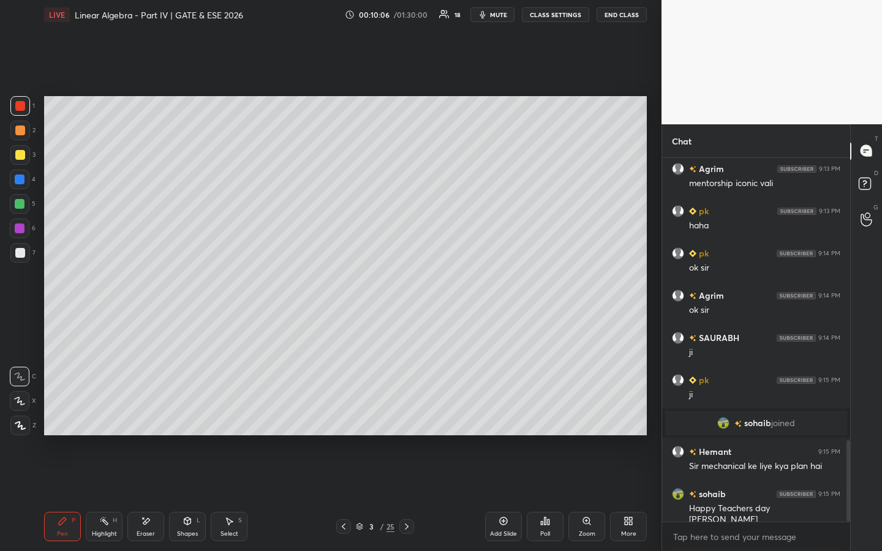
click at [141, 421] on div "Eraser" at bounding box center [145, 526] width 37 height 29
click at [67, 421] on div "Pen P" at bounding box center [62, 526] width 37 height 29
click at [547, 421] on div "Poll" at bounding box center [545, 526] width 37 height 29
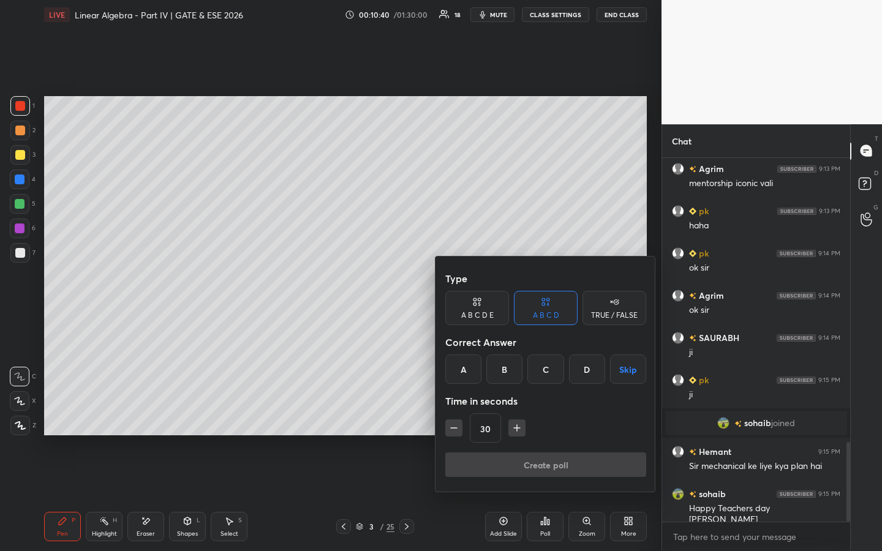
scroll to position [1306, 0]
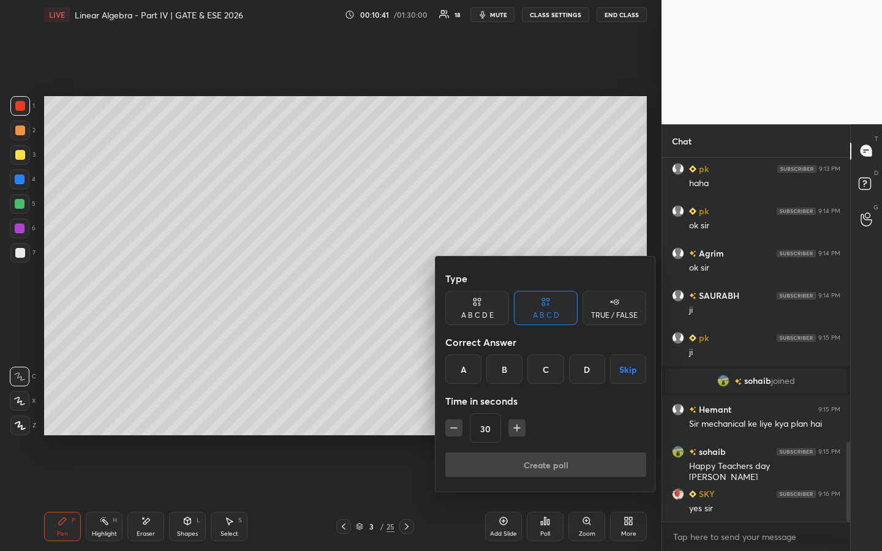
click at [613, 307] on div "TRUE / FALSE" at bounding box center [614, 308] width 64 height 34
drag, startPoint x: 480, startPoint y: 371, endPoint x: 486, endPoint y: 389, distance: 19.4
click at [481, 370] on div "True" at bounding box center [477, 369] width 64 height 29
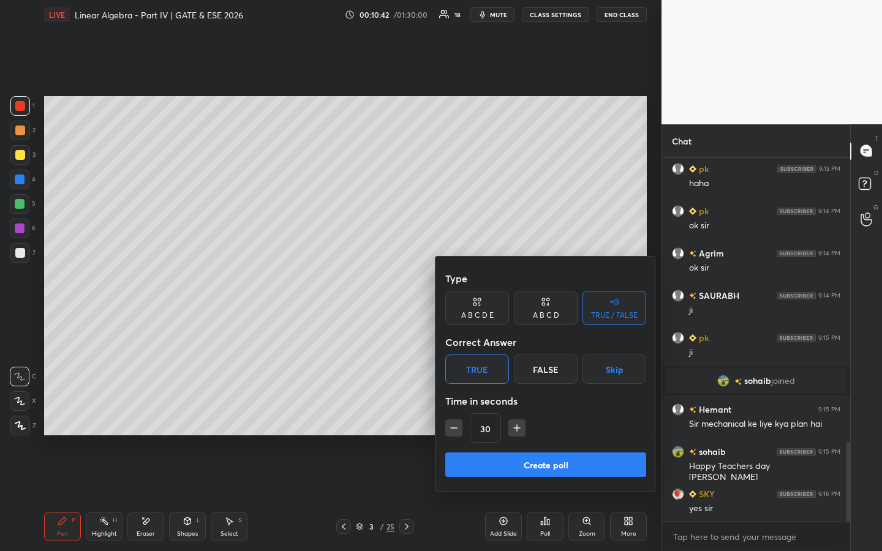
click at [515, 421] on button "Create poll" at bounding box center [545, 465] width 201 height 24
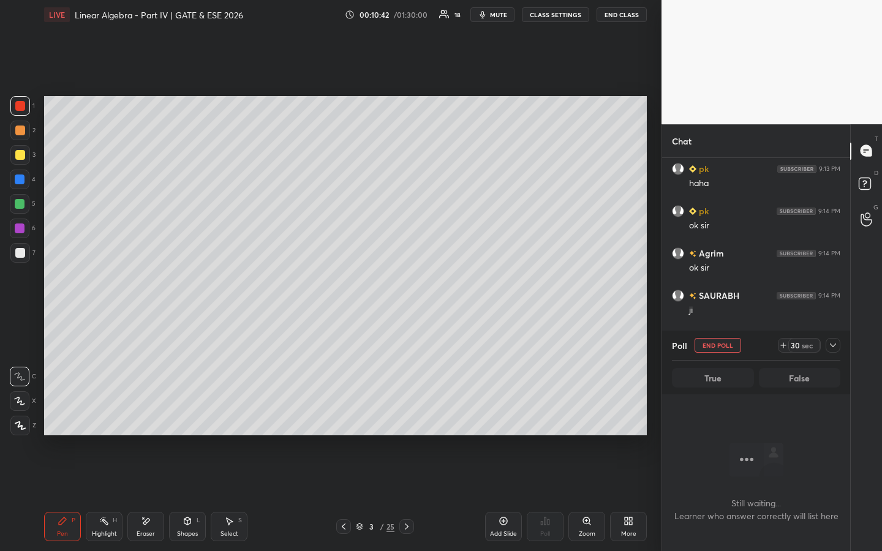
scroll to position [194, 184]
click at [785, 348] on icon at bounding box center [783, 345] width 10 height 10
click at [784, 346] on icon at bounding box center [783, 345] width 10 height 10
click at [835, 345] on icon at bounding box center [833, 345] width 10 height 10
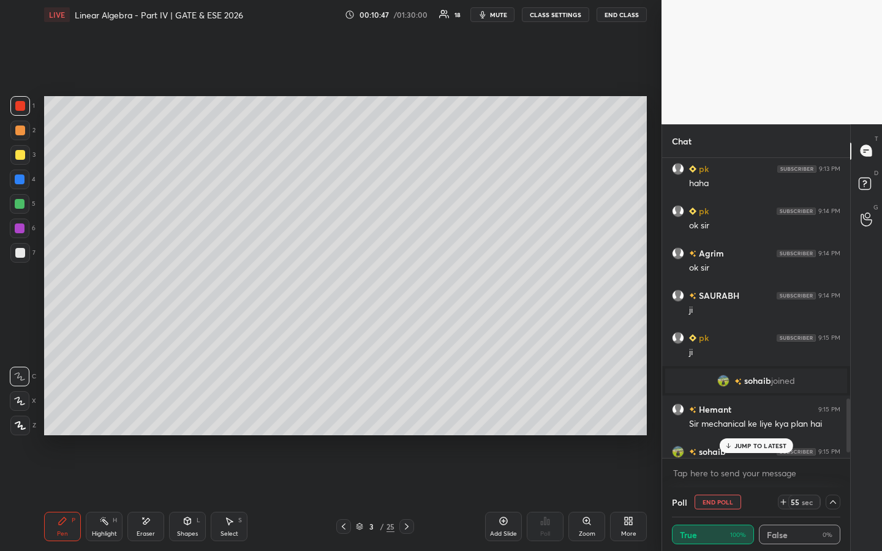
scroll to position [1370, 0]
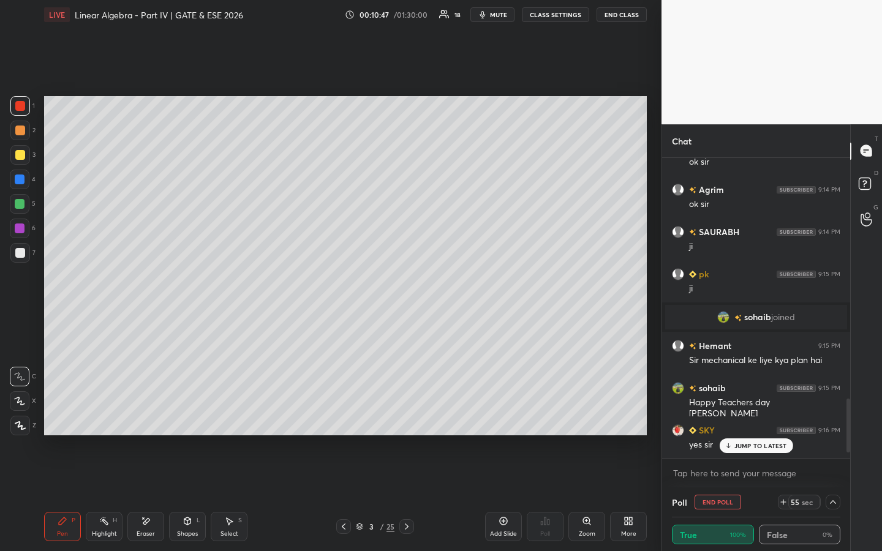
drag, startPoint x: 849, startPoint y: 435, endPoint x: 847, endPoint y: 463, distance: 27.6
click at [852, 421] on div "Chat [PERSON_NAME] 9:13 PM mentorship iconic vali pk 9:13 PM haha pk 9:14 PM ok…" at bounding box center [771, 337] width 220 height 427
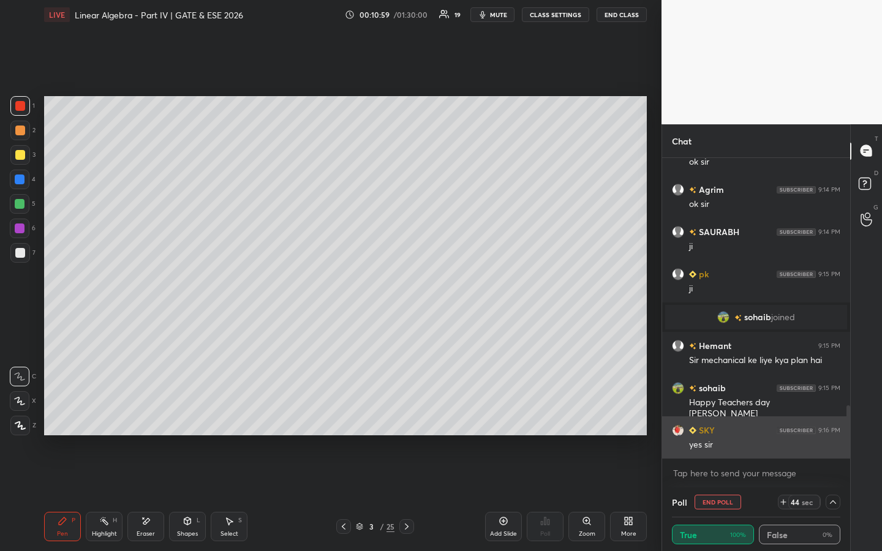
scroll to position [1412, 0]
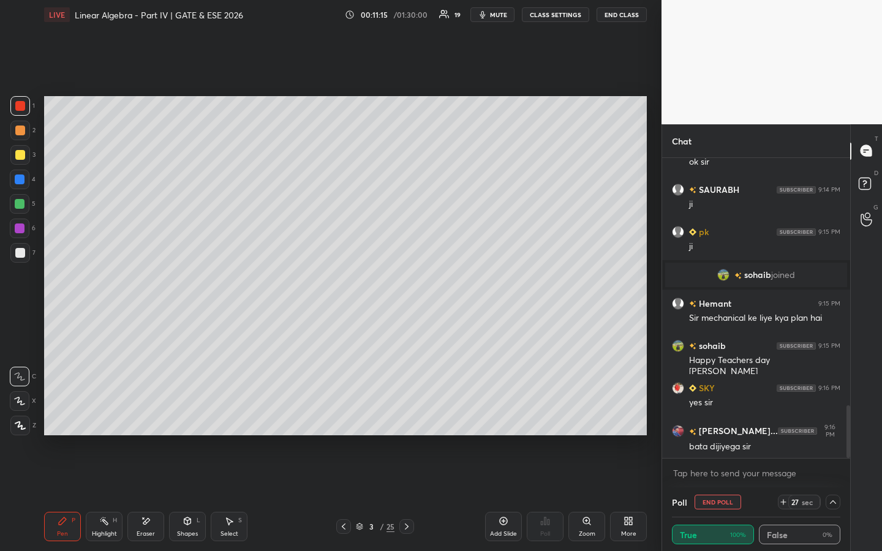
click at [151, 421] on div "Eraser" at bounding box center [145, 526] width 37 height 29
drag, startPoint x: 67, startPoint y: 519, endPoint x: 74, endPoint y: 488, distance: 31.3
click at [66, 421] on div "Pen P" at bounding box center [62, 526] width 37 height 29
click at [831, 421] on icon at bounding box center [833, 502] width 10 height 10
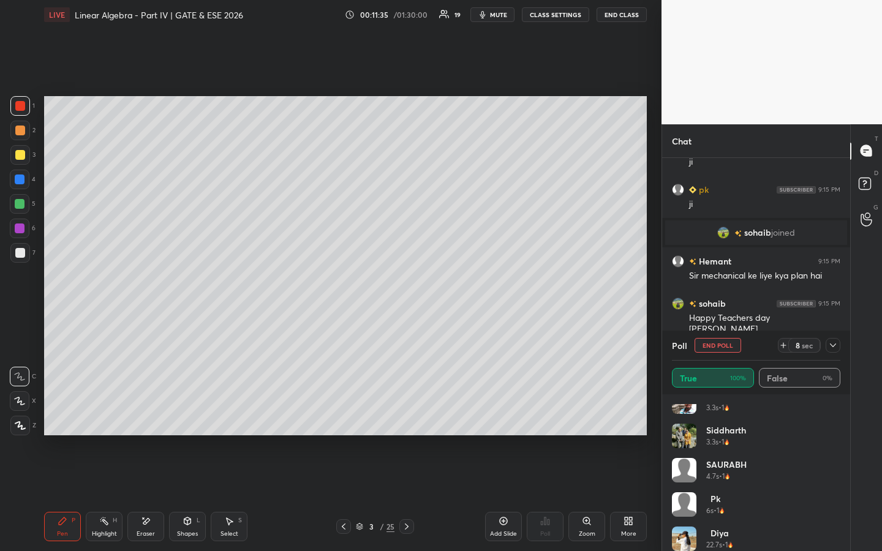
scroll to position [321, 0]
click at [782, 344] on icon at bounding box center [783, 345] width 10 height 10
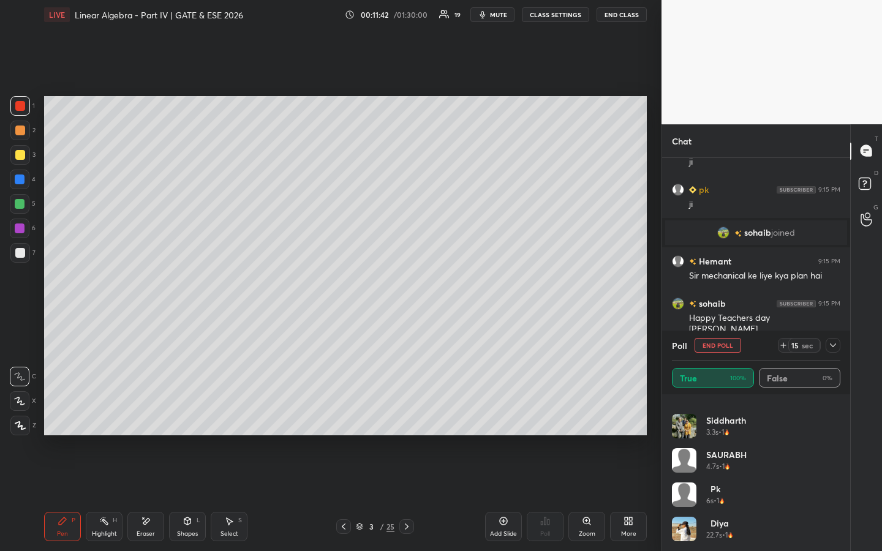
click at [836, 343] on icon at bounding box center [833, 345] width 10 height 10
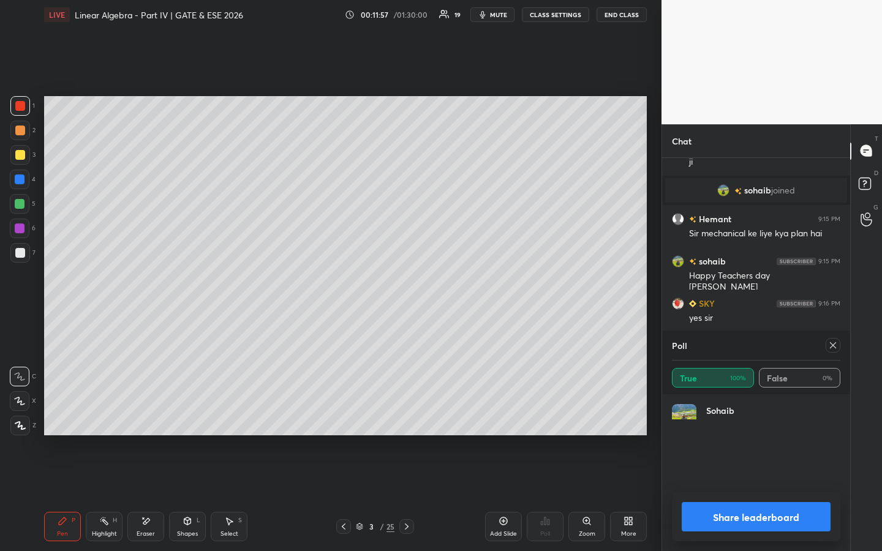
scroll to position [4, 4]
drag, startPoint x: 836, startPoint y: 347, endPoint x: 832, endPoint y: 355, distance: 8.8
click at [836, 347] on icon at bounding box center [833, 345] width 10 height 10
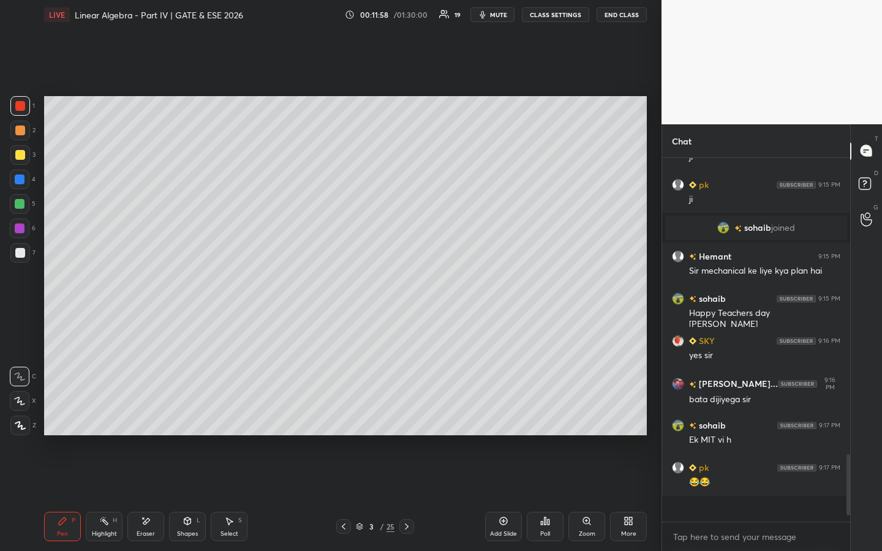
scroll to position [247, 184]
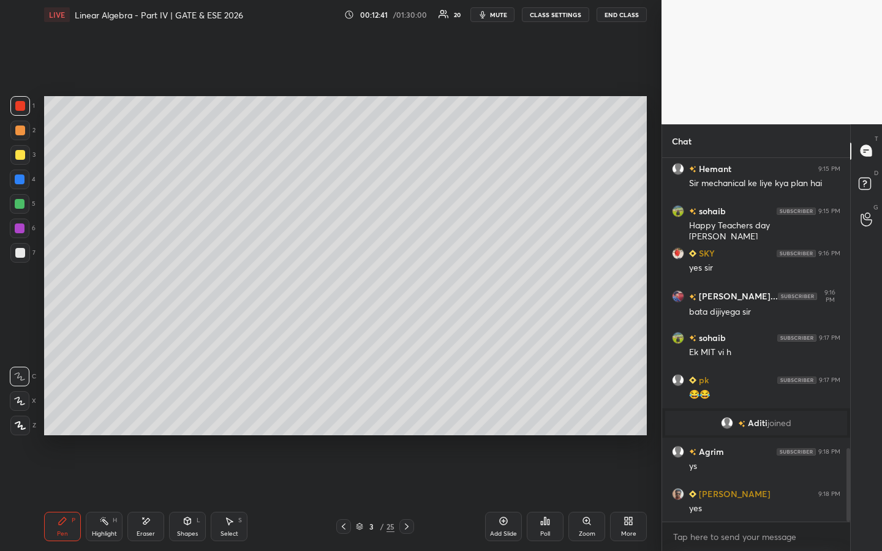
click at [148, 421] on icon at bounding box center [146, 521] width 10 height 10
drag, startPoint x: 67, startPoint y: 525, endPoint x: 69, endPoint y: 508, distance: 17.2
click at [67, 421] on div "Pen P" at bounding box center [62, 526] width 37 height 29
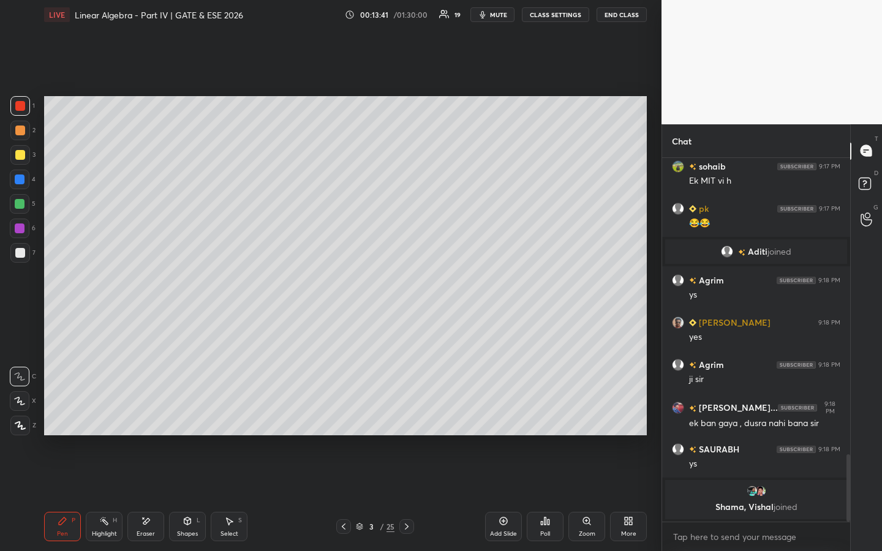
scroll to position [1594, 0]
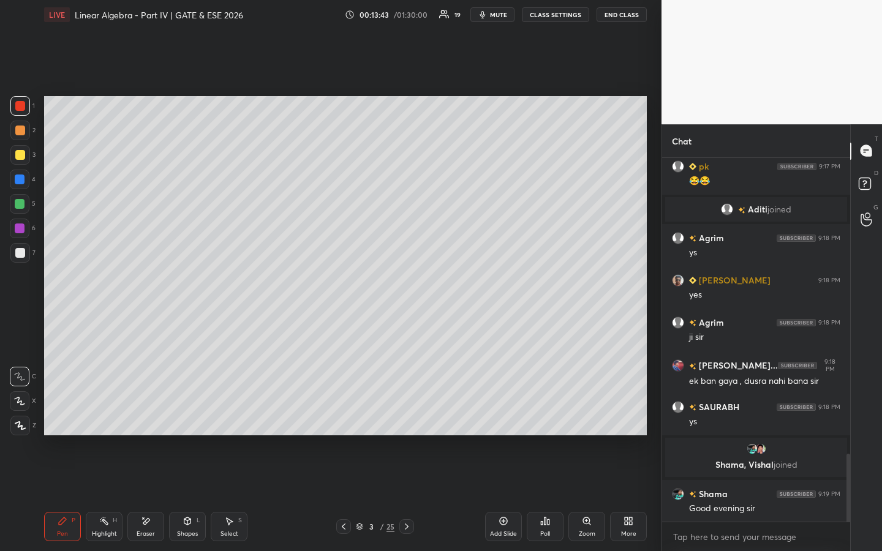
click at [452, 421] on div "Setting up your live class Poll for secs No correct answer Start poll" at bounding box center [345, 265] width 612 height 473
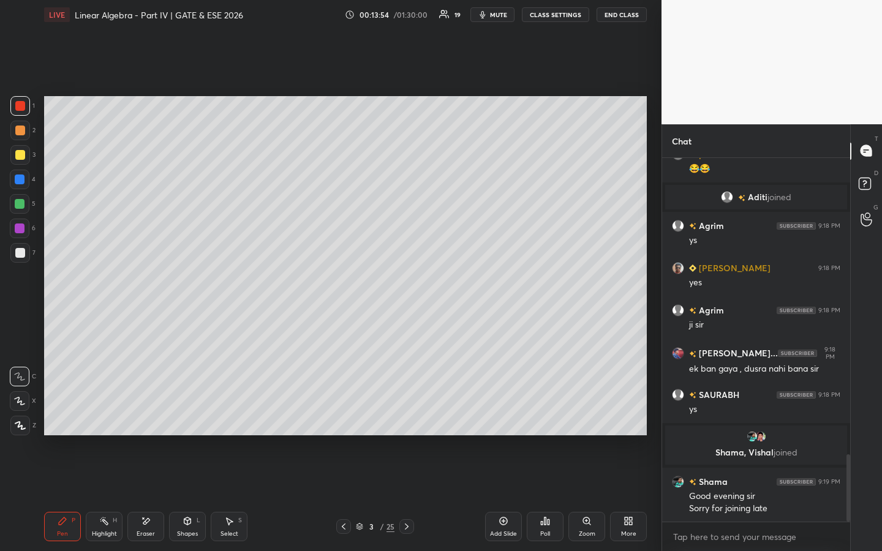
click at [541, 421] on div "Poll" at bounding box center [545, 534] width 10 height 6
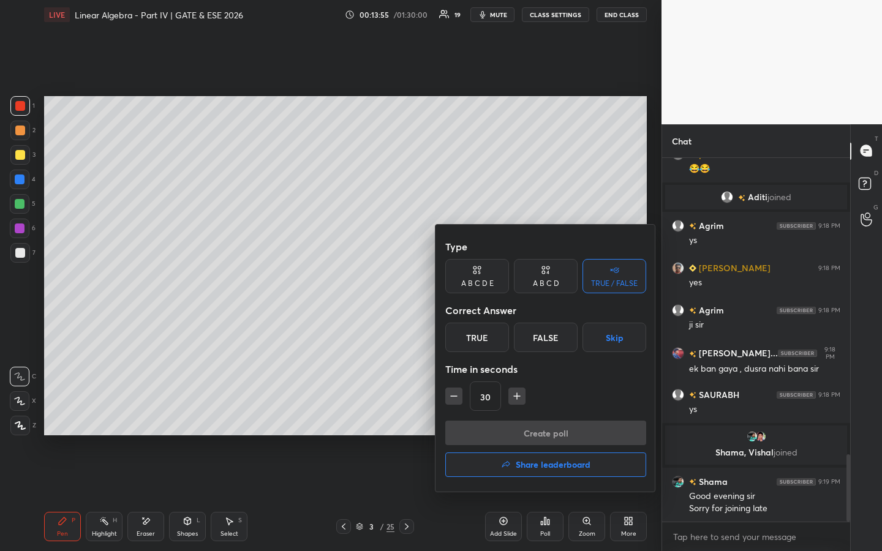
drag, startPoint x: 478, startPoint y: 337, endPoint x: 479, endPoint y: 353, distance: 15.9
click at [478, 339] on div "True" at bounding box center [477, 337] width 64 height 29
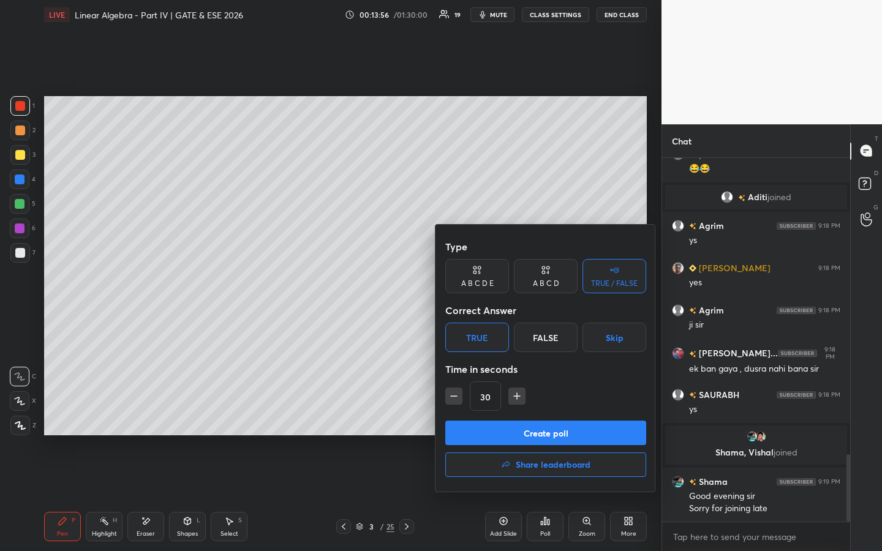
click at [479, 421] on button "Create poll" at bounding box center [545, 433] width 201 height 24
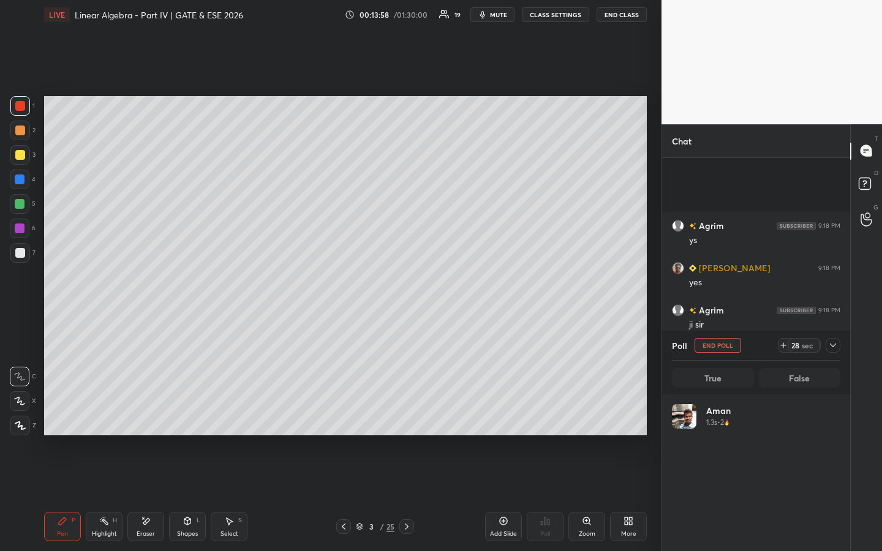
scroll to position [1712, 0]
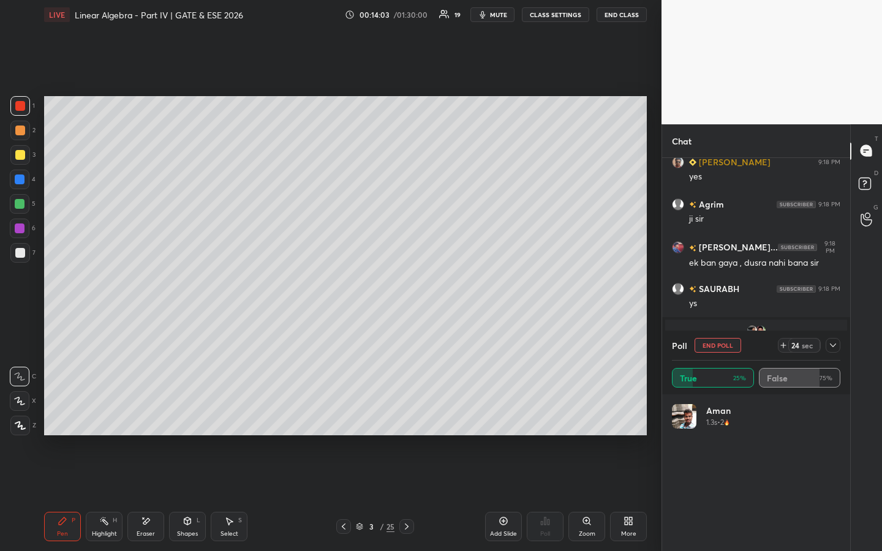
click at [778, 344] on icon at bounding box center [783, 345] width 10 height 10
click at [836, 345] on icon at bounding box center [833, 345] width 10 height 10
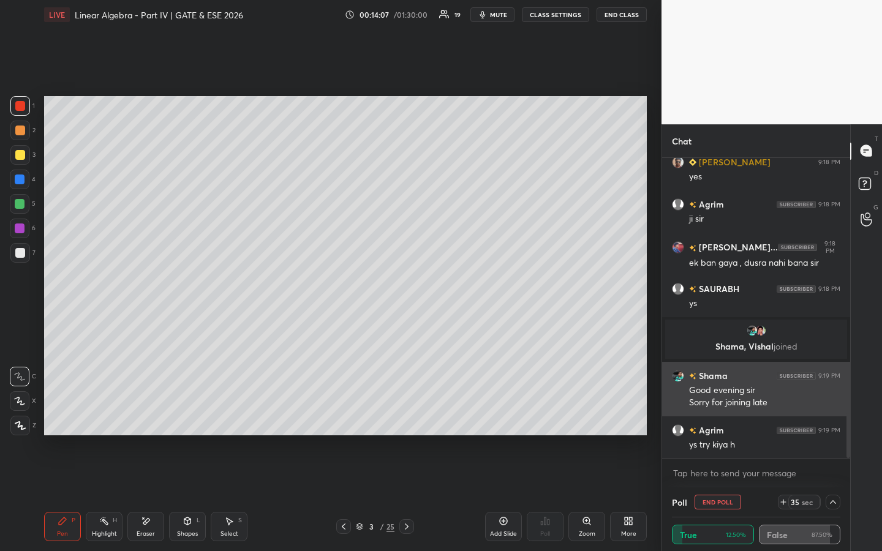
scroll to position [1, 4]
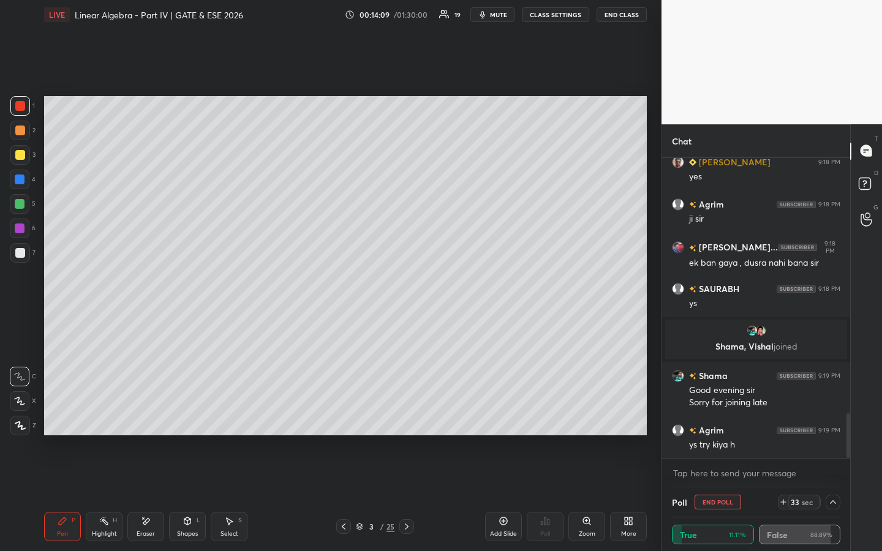
click at [831, 421] on icon at bounding box center [833, 502] width 10 height 10
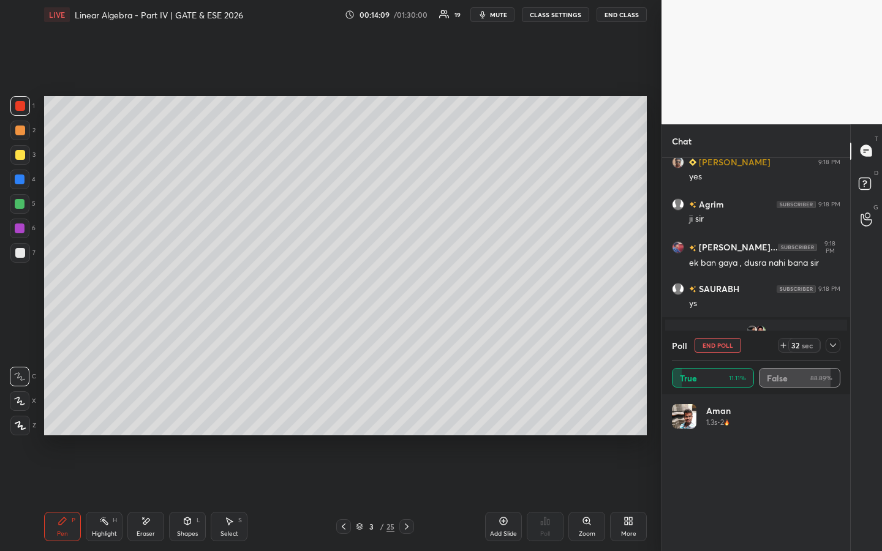
scroll to position [143, 165]
click at [729, 345] on button "End Poll" at bounding box center [717, 345] width 47 height 15
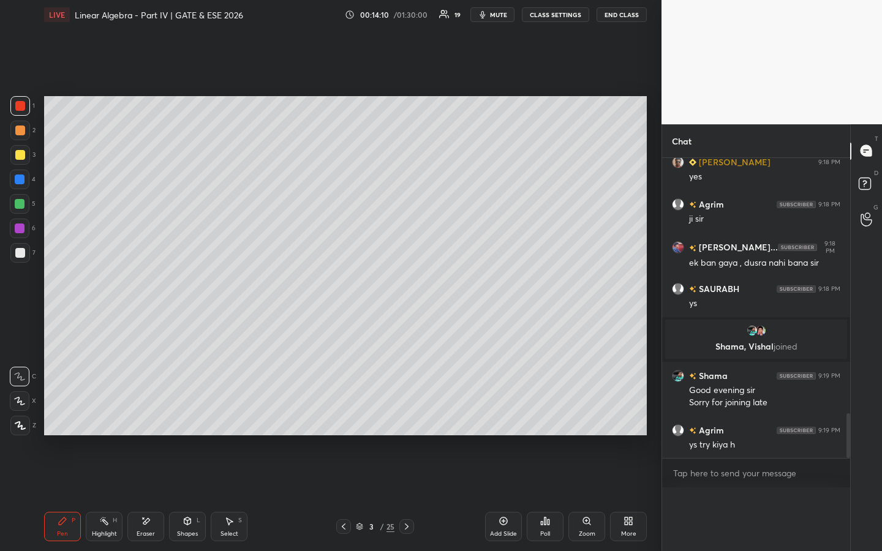
scroll to position [4, 4]
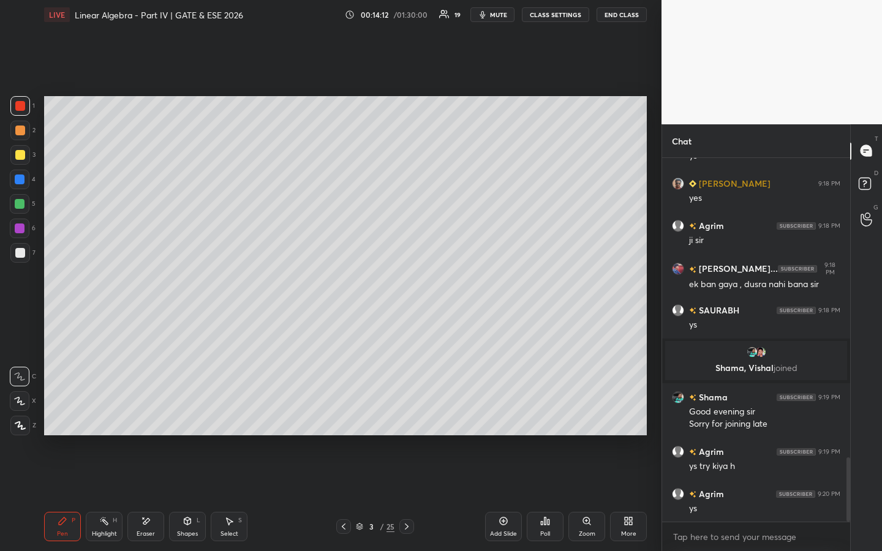
click at [24, 130] on div at bounding box center [20, 131] width 20 height 20
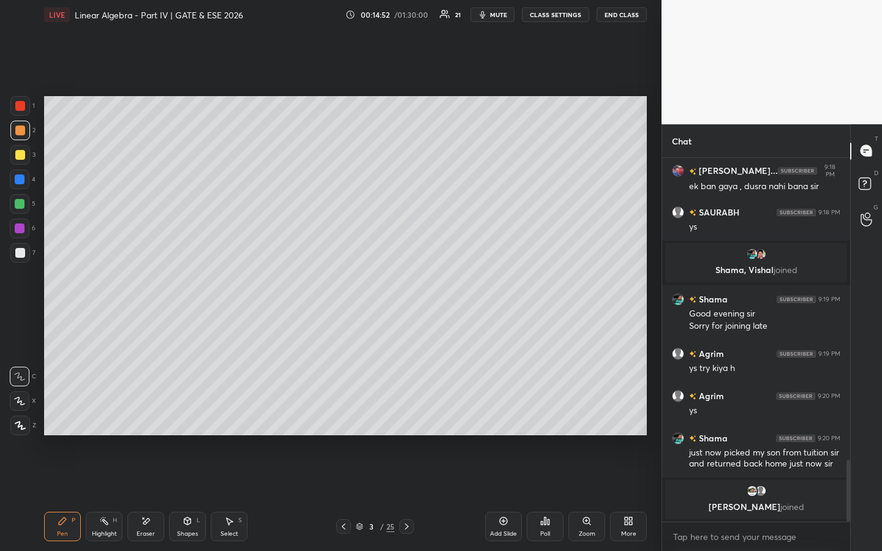
drag, startPoint x: 149, startPoint y: 526, endPoint x: 155, endPoint y: 509, distance: 18.2
click at [149, 421] on div "Eraser" at bounding box center [145, 526] width 37 height 29
click at [58, 421] on icon at bounding box center [63, 521] width 10 height 10
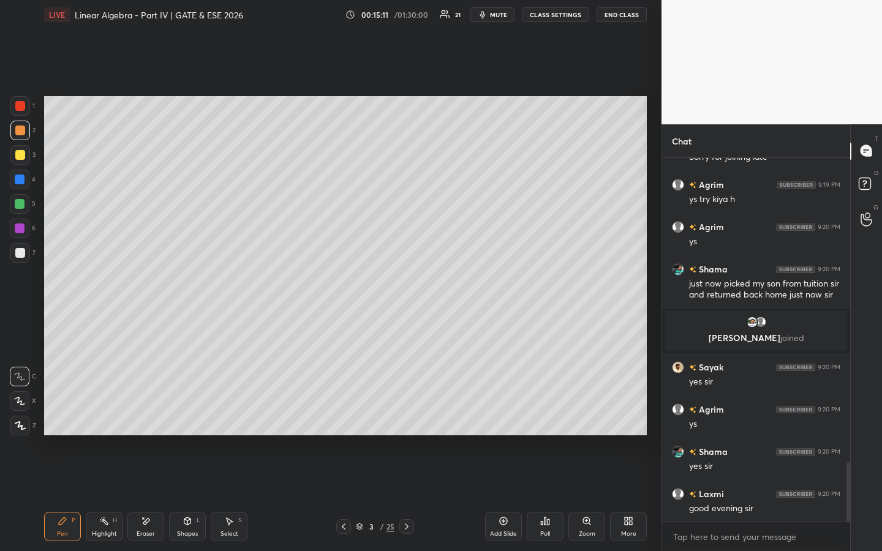
drag, startPoint x: 504, startPoint y: 525, endPoint x: 505, endPoint y: 514, distance: 11.0
click at [503, 421] on icon at bounding box center [503, 521] width 10 height 10
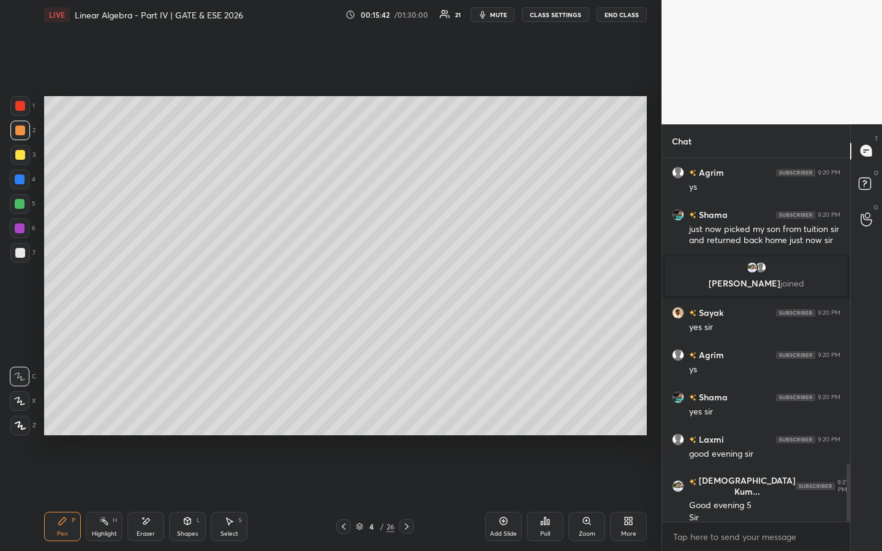
scroll to position [1962, 0]
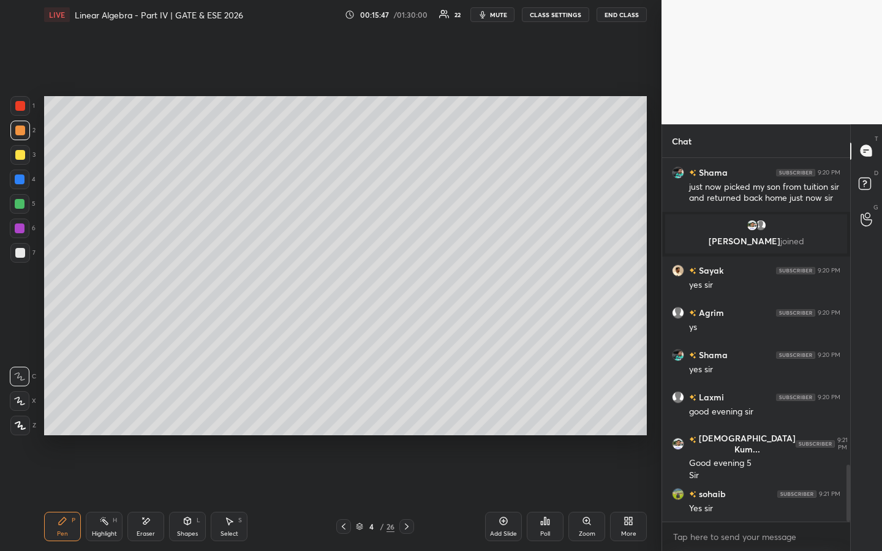
click at [152, 421] on div "Eraser" at bounding box center [145, 526] width 37 height 29
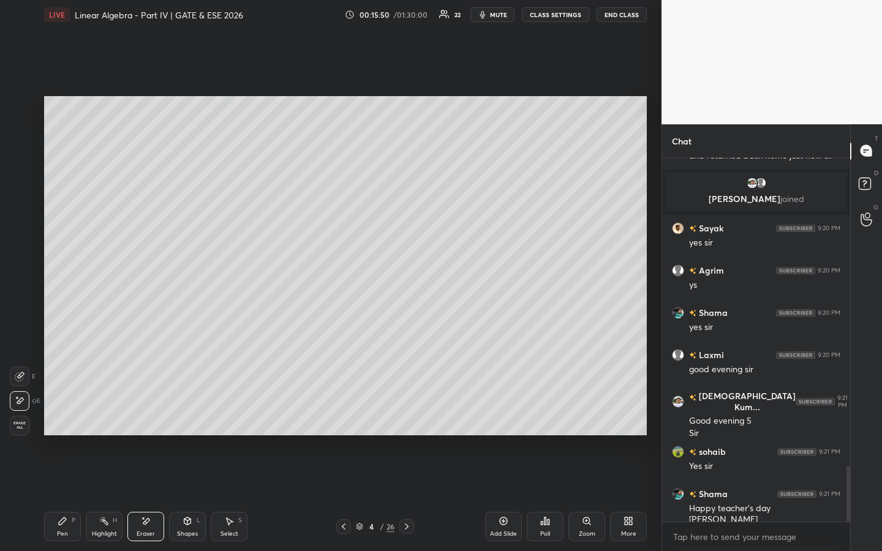
click at [55, 421] on div "Pen P" at bounding box center [62, 526] width 37 height 29
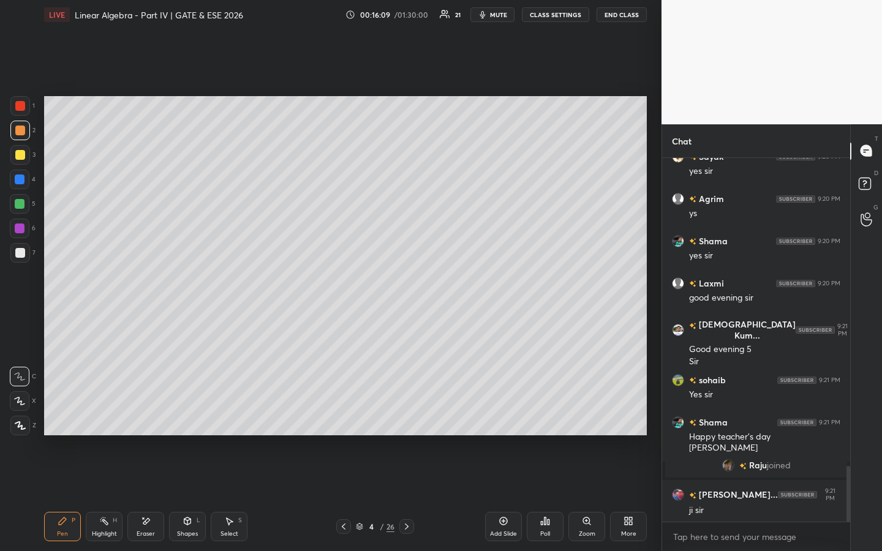
scroll to position [2007, 0]
click at [756, 421] on span "Raju" at bounding box center [758, 465] width 18 height 10
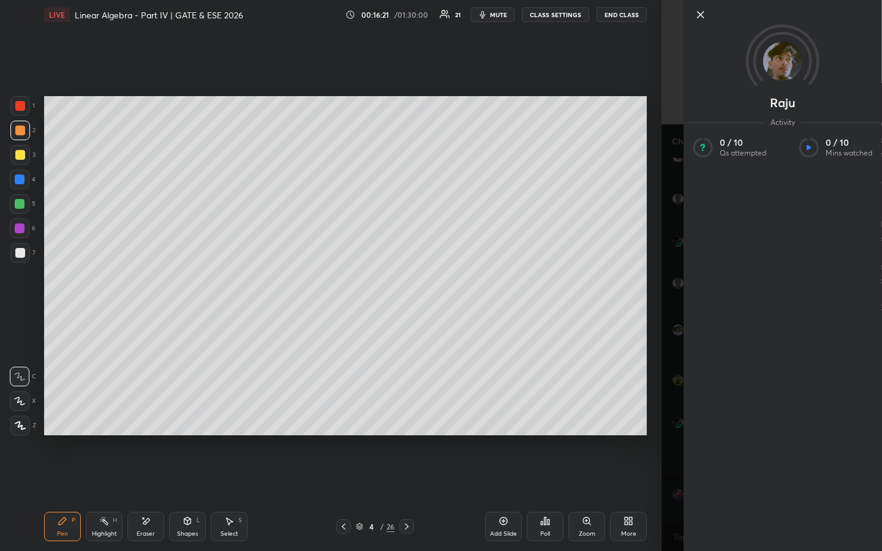
drag, startPoint x: 703, startPoint y: 12, endPoint x: 714, endPoint y: 5, distance: 12.9
click at [703, 12] on icon at bounding box center [700, 14] width 15 height 15
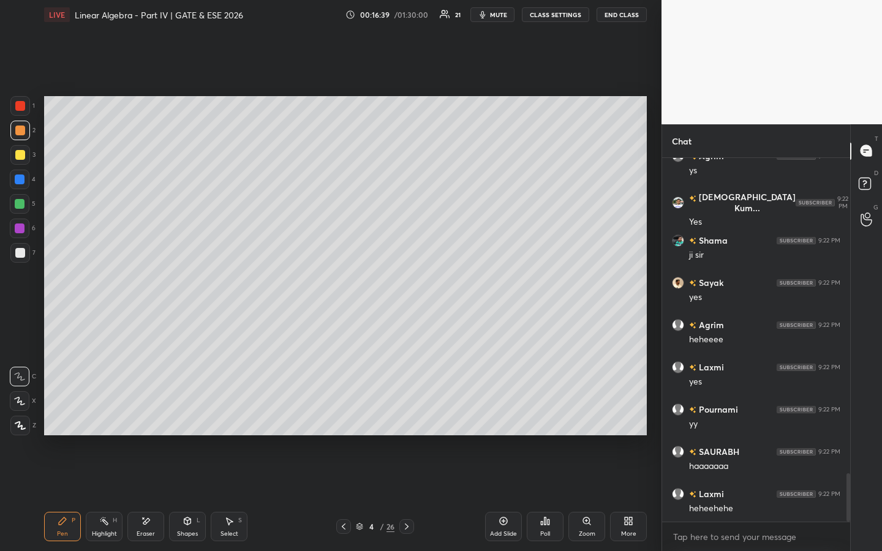
scroll to position [4, 4]
drag, startPoint x: 21, startPoint y: 105, endPoint x: 29, endPoint y: 105, distance: 8.0
click at [21, 107] on div at bounding box center [20, 106] width 10 height 10
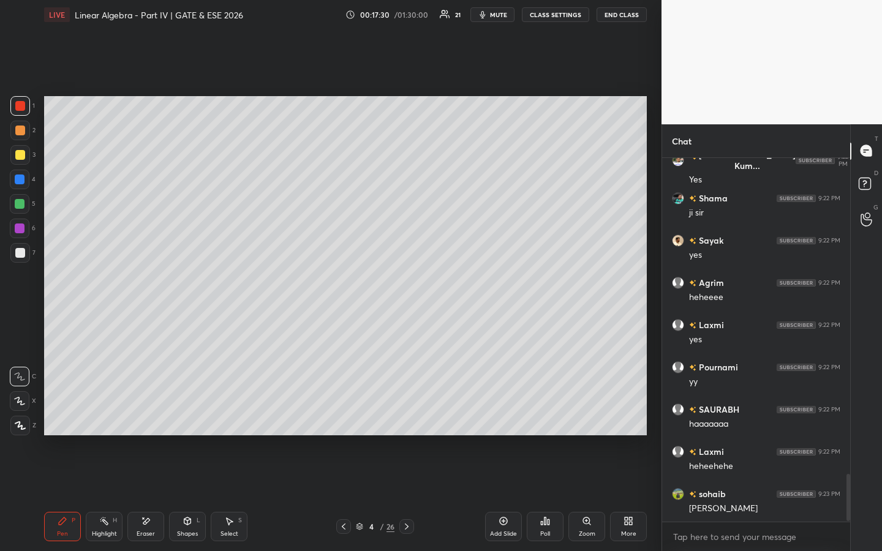
scroll to position [2472, 0]
click at [508, 421] on div "Add Slide" at bounding box center [503, 526] width 37 height 29
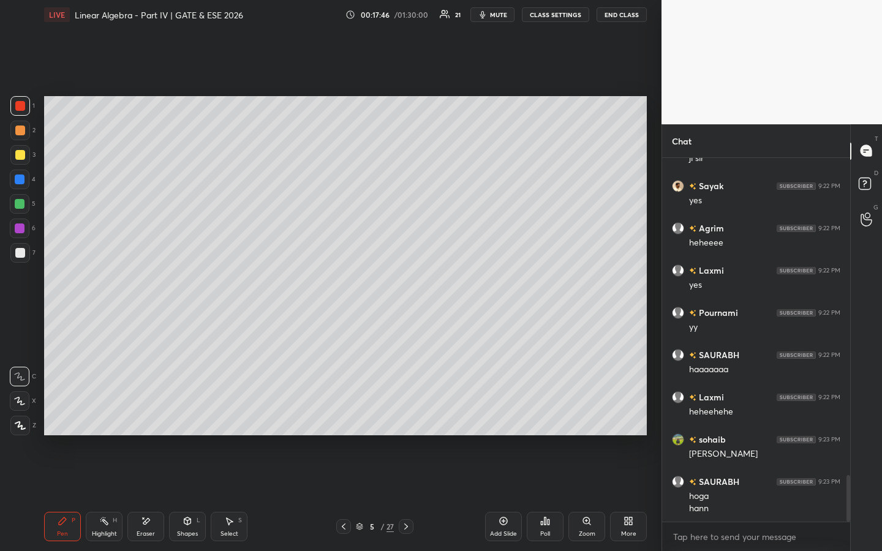
drag, startPoint x: 146, startPoint y: 527, endPoint x: 220, endPoint y: 449, distance: 107.9
click at [146, 421] on div "Eraser" at bounding box center [145, 526] width 37 height 29
click at [71, 421] on div "Pen P" at bounding box center [62, 526] width 37 height 29
click at [343, 421] on div at bounding box center [343, 526] width 15 height 15
click at [405, 421] on icon at bounding box center [406, 527] width 10 height 10
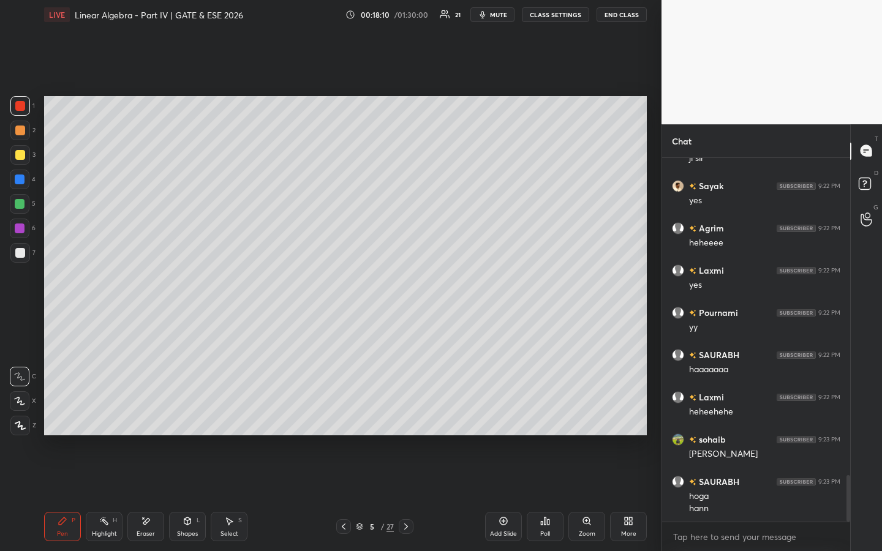
click at [345, 421] on icon at bounding box center [344, 527] width 10 height 10
click at [409, 421] on icon at bounding box center [406, 527] width 10 height 10
drag, startPoint x: 346, startPoint y: 525, endPoint x: 359, endPoint y: 514, distance: 16.9
click at [347, 421] on icon at bounding box center [344, 527] width 10 height 10
drag, startPoint x: 410, startPoint y: 527, endPoint x: 410, endPoint y: 518, distance: 9.2
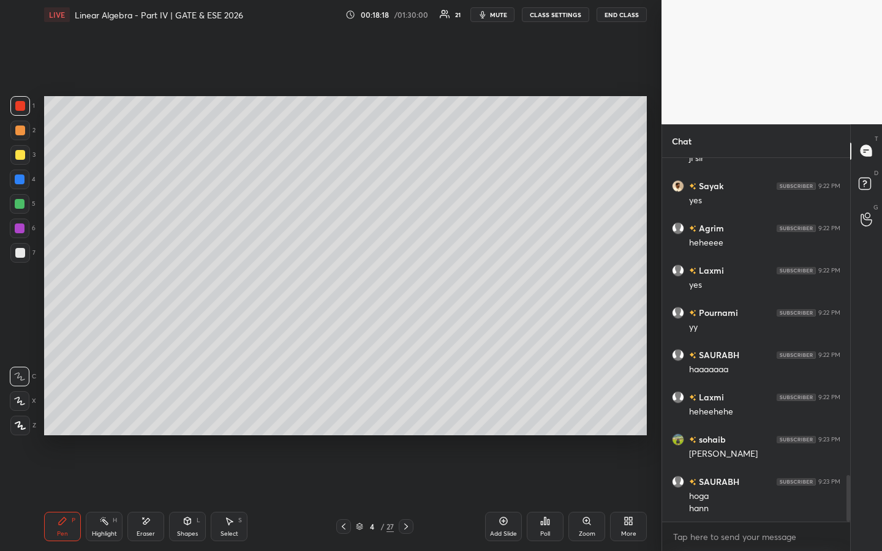
click at [410, 421] on icon at bounding box center [406, 527] width 10 height 10
drag, startPoint x: 345, startPoint y: 524, endPoint x: 350, endPoint y: 517, distance: 8.3
click at [345, 421] on icon at bounding box center [344, 527] width 4 height 6
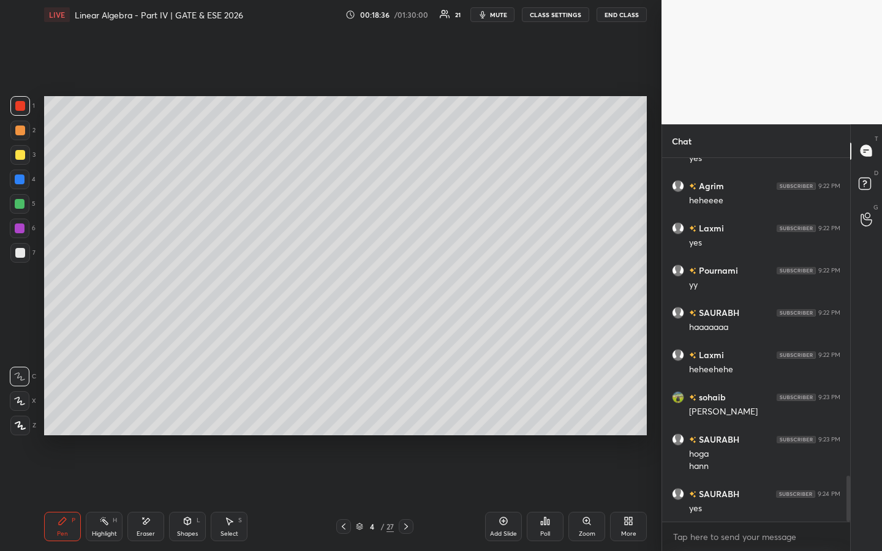
scroll to position [2569, 0]
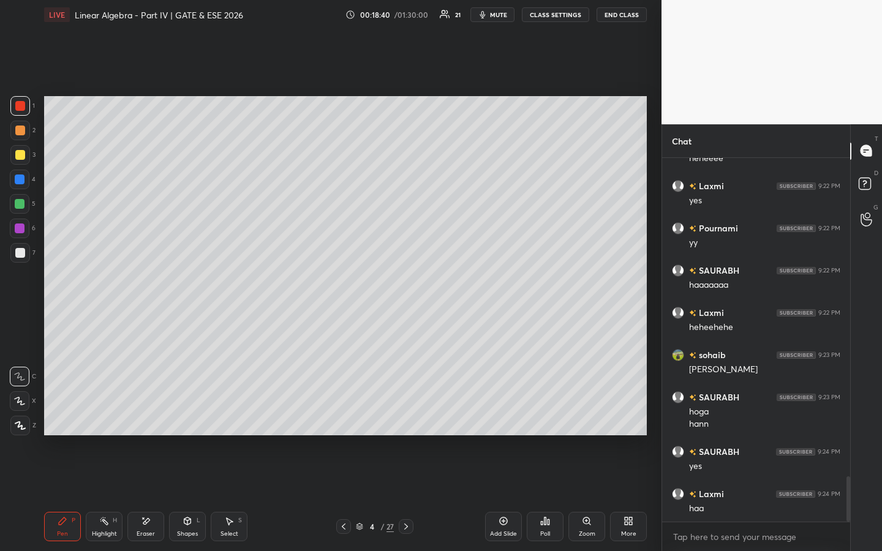
click at [405, 421] on icon at bounding box center [406, 527] width 10 height 10
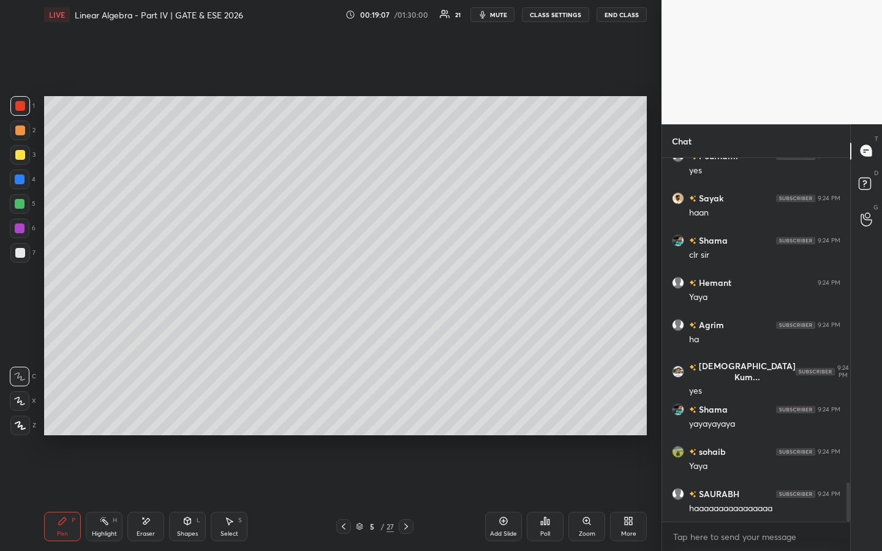
scroll to position [3034, 0]
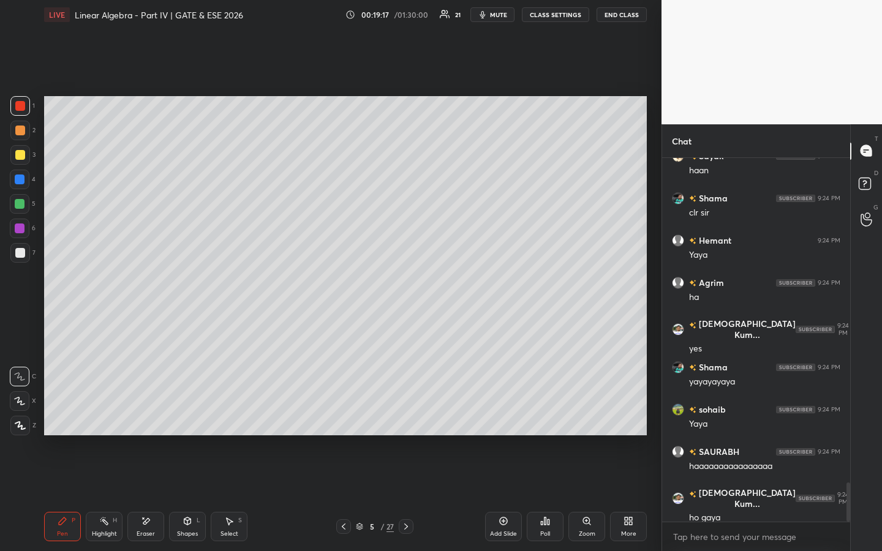
drag, startPoint x: 107, startPoint y: 525, endPoint x: 109, endPoint y: 519, distance: 6.6
click at [108, 421] on icon at bounding box center [104, 521] width 10 height 10
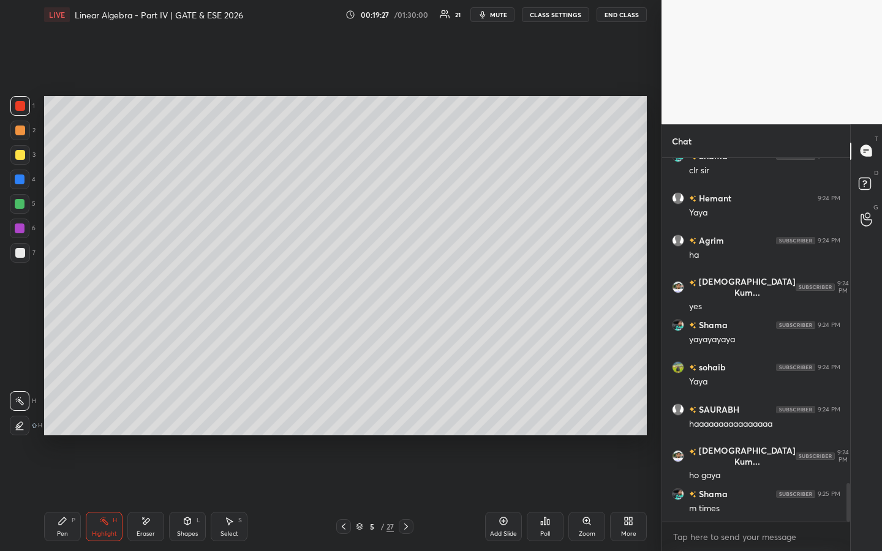
drag, startPoint x: 66, startPoint y: 524, endPoint x: 75, endPoint y: 488, distance: 37.3
click at [68, 421] on div "Pen P" at bounding box center [62, 526] width 37 height 29
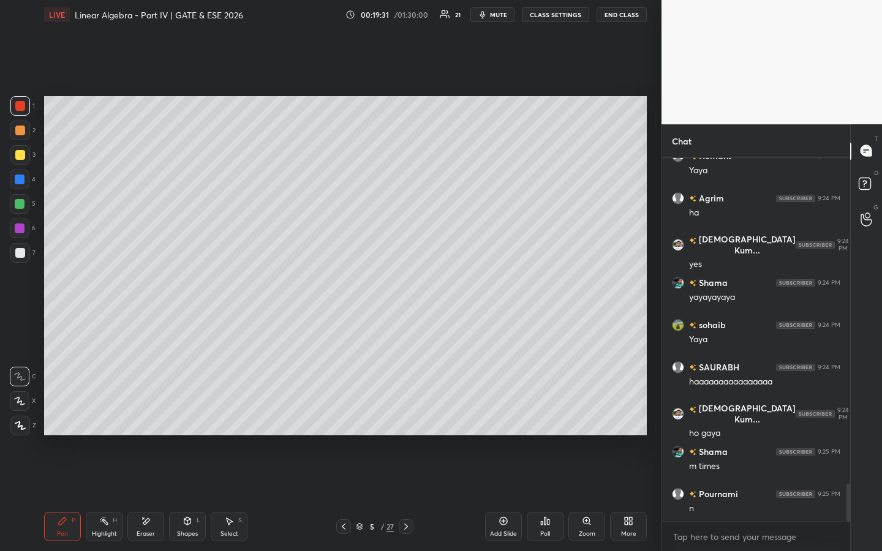
click at [647, 250] on div "Setting up your live class Poll for secs No correct answer Start poll" at bounding box center [345, 265] width 612 height 473
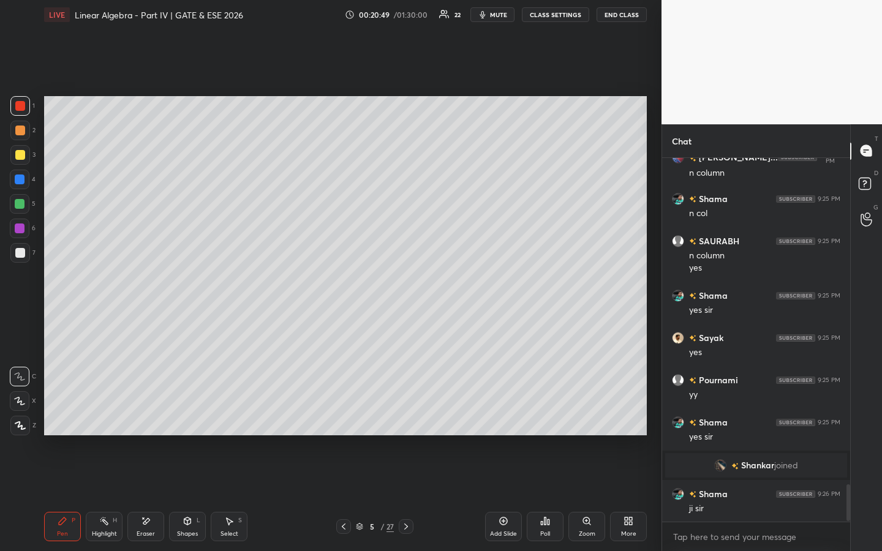
scroll to position [3209, 0]
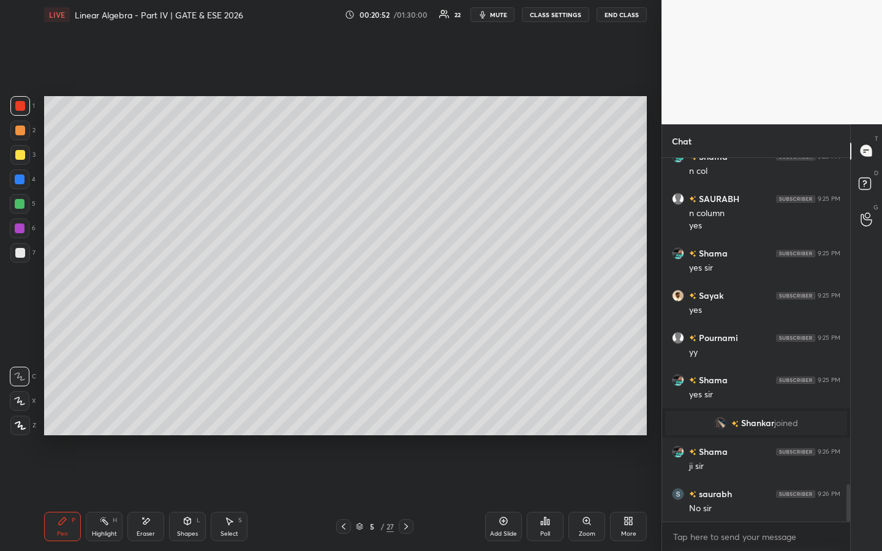
click at [339, 421] on icon at bounding box center [344, 527] width 10 height 10
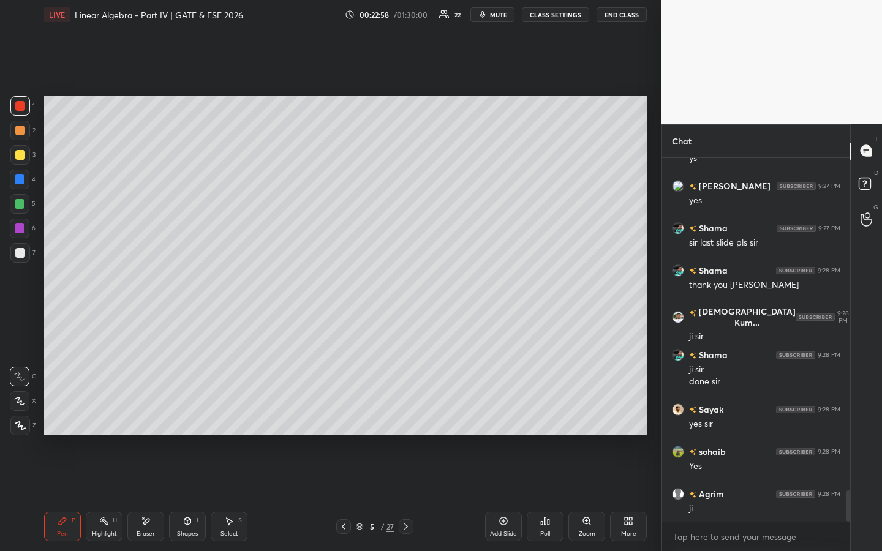
scroll to position [3853, 0]
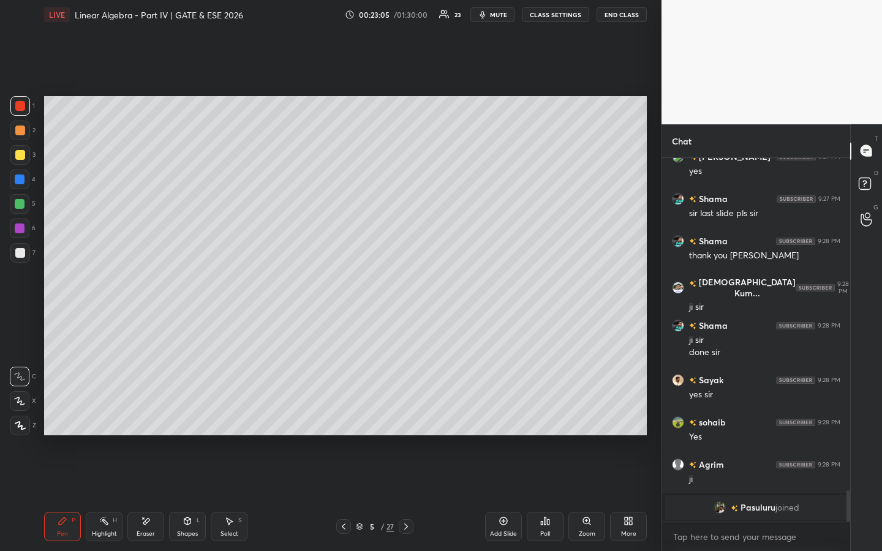
click at [406, 421] on icon at bounding box center [406, 527] width 10 height 10
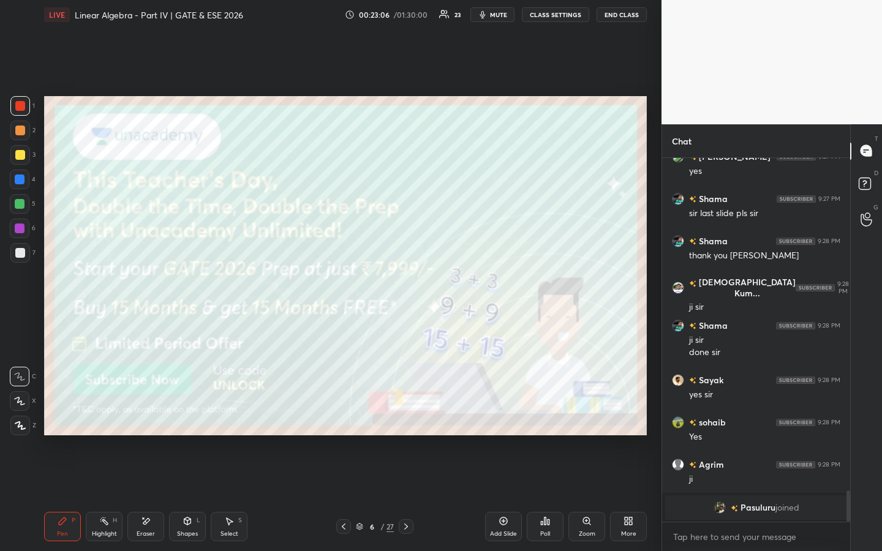
click at [344, 421] on icon at bounding box center [344, 527] width 4 height 6
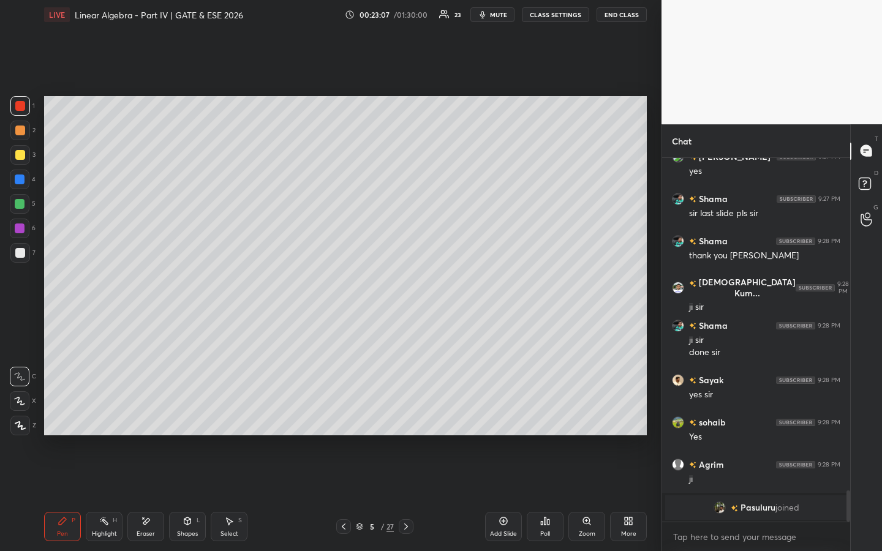
click at [503, 421] on icon at bounding box center [503, 521] width 10 height 10
click at [22, 132] on div at bounding box center [20, 131] width 10 height 10
drag, startPoint x: 17, startPoint y: 95, endPoint x: 25, endPoint y: 92, distance: 8.5
click at [20, 96] on div "1 2 3 4 5 6 7 C X Z E E Erase all H H LIVE Linear Algebra - Part IV | GATE & ES…" at bounding box center [326, 275] width 652 height 551
drag, startPoint x: 15, startPoint y: 99, endPoint x: 21, endPoint y: 96, distance: 6.6
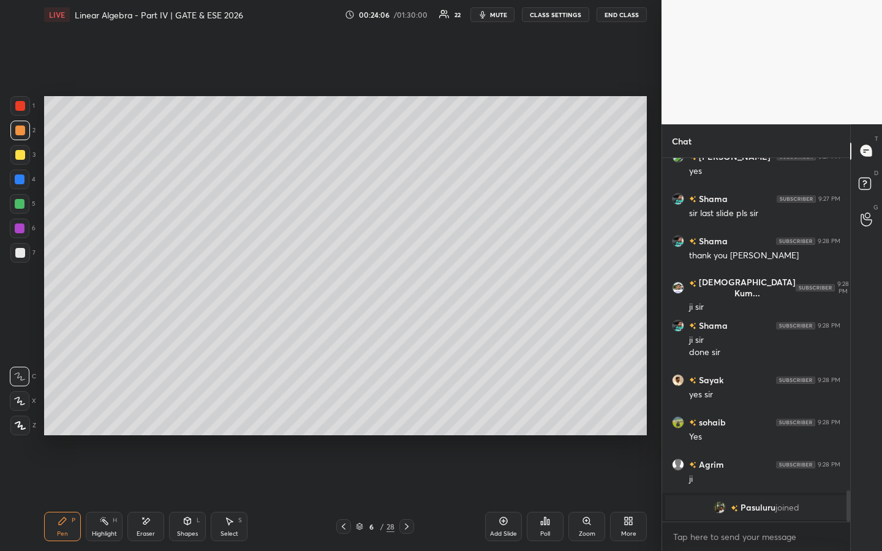
click at [20, 97] on div at bounding box center [20, 106] width 20 height 20
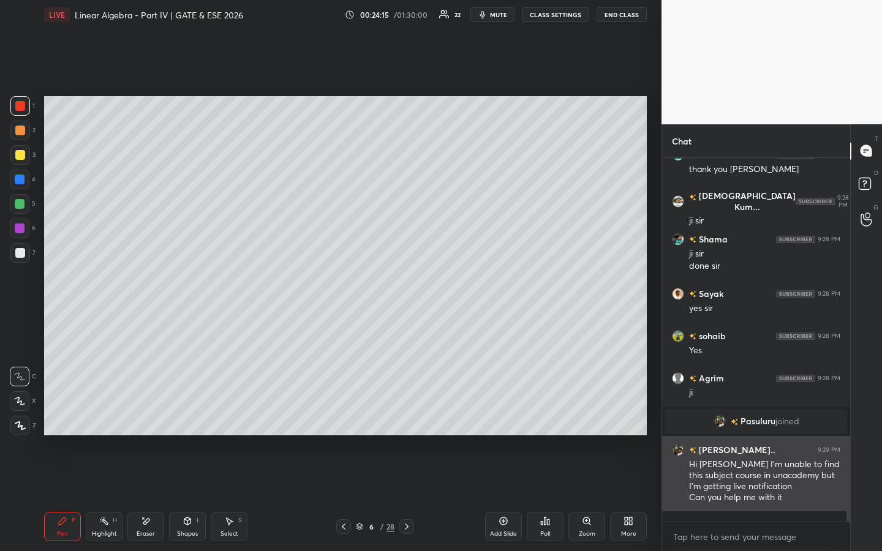
click at [718, 421] on h6 "[PERSON_NAME].." at bounding box center [735, 449] width 79 height 13
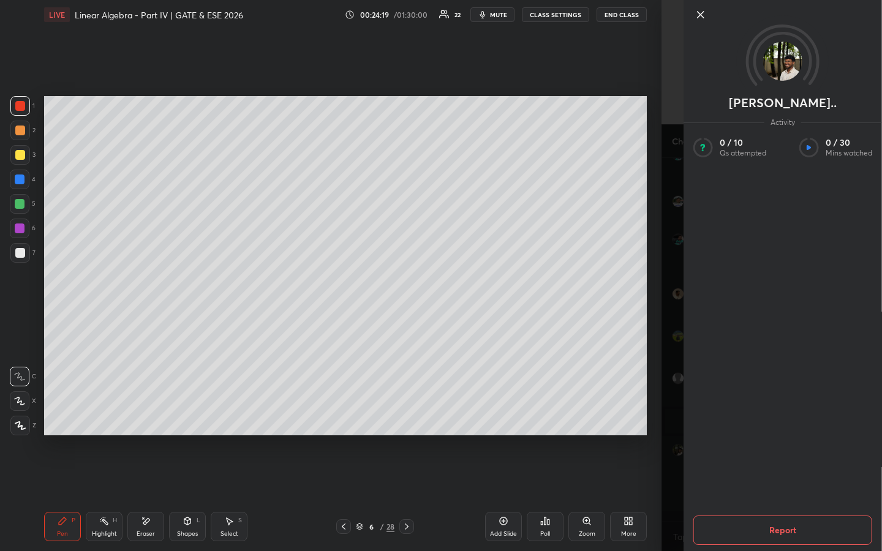
scroll to position [3736, 0]
drag, startPoint x: 699, startPoint y: 15, endPoint x: 697, endPoint y: 9, distance: 6.2
click at [698, 14] on icon at bounding box center [700, 14] width 15 height 15
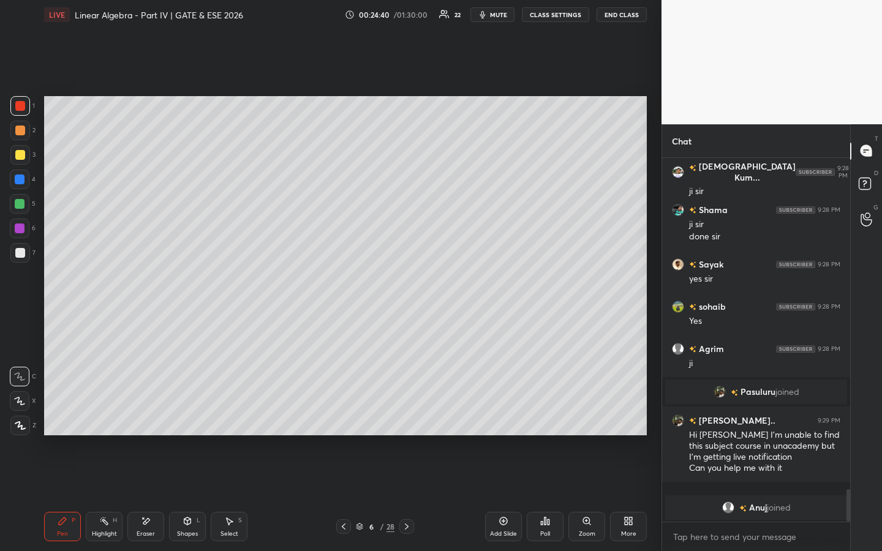
drag, startPoint x: 21, startPoint y: 133, endPoint x: 39, endPoint y: 136, distance: 18.5
click at [21, 133] on div at bounding box center [20, 131] width 10 height 10
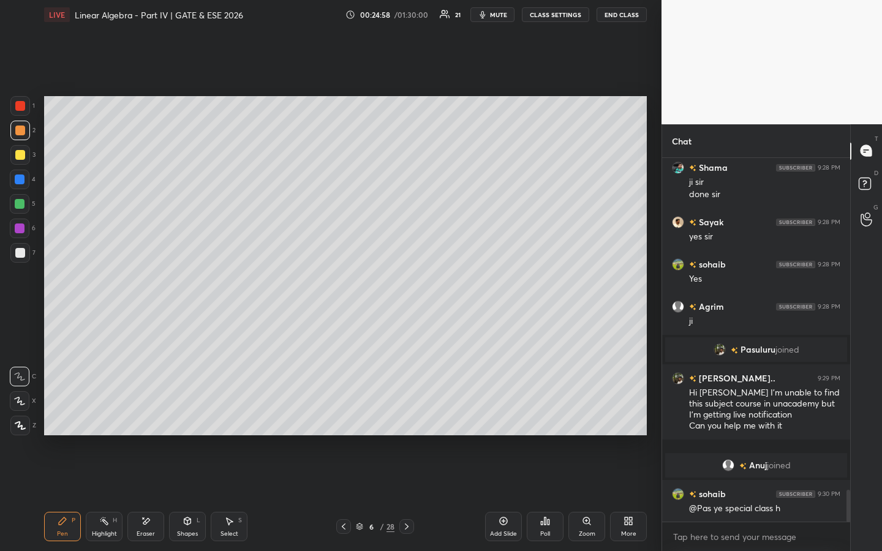
click at [109, 421] on div "Highlight H" at bounding box center [104, 526] width 37 height 29
drag, startPoint x: 62, startPoint y: 535, endPoint x: 72, endPoint y: 524, distance: 14.7
click at [62, 421] on div "Pen" at bounding box center [62, 534] width 11 height 6
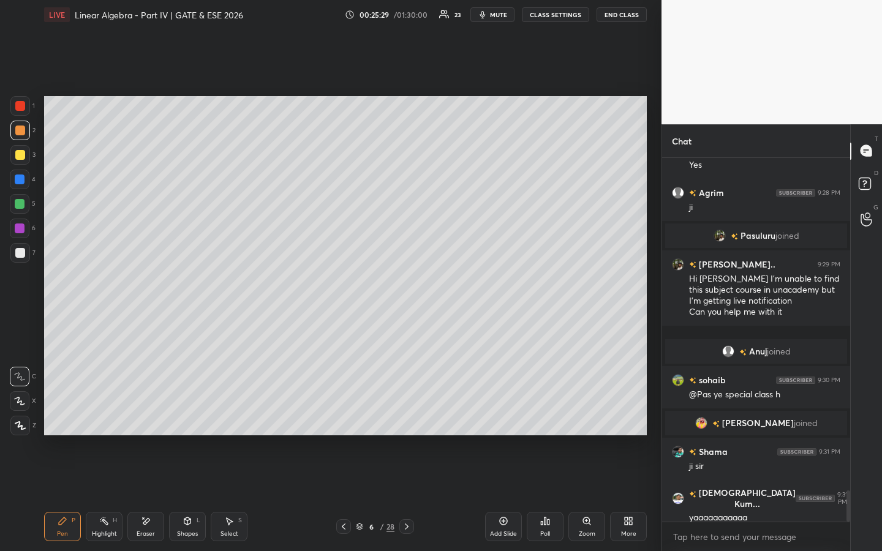
scroll to position [3924, 0]
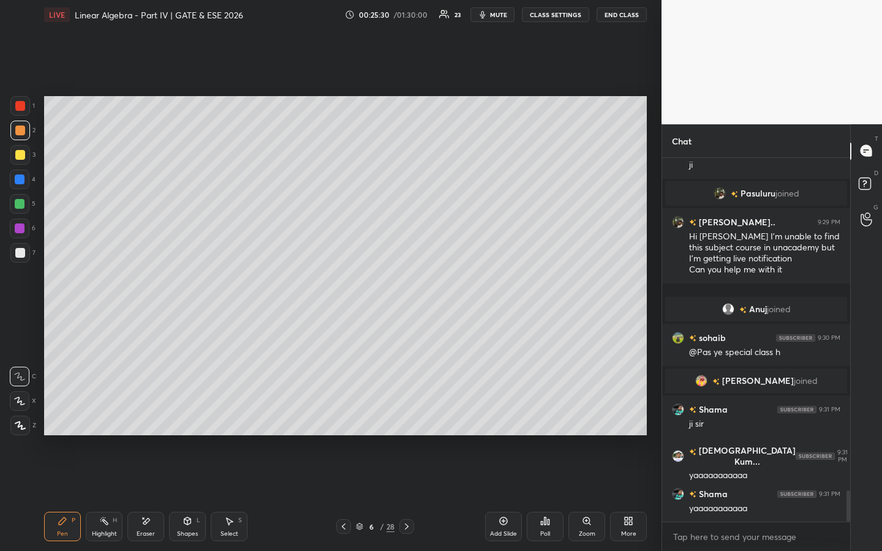
click at [272, 421] on div "Setting up your live class Poll for secs No correct answer Start poll" at bounding box center [345, 265] width 612 height 473
click at [152, 421] on div "Eraser" at bounding box center [146, 534] width 18 height 6
click at [61, 421] on icon at bounding box center [62, 520] width 7 height 7
click at [21, 157] on div at bounding box center [20, 155] width 10 height 10
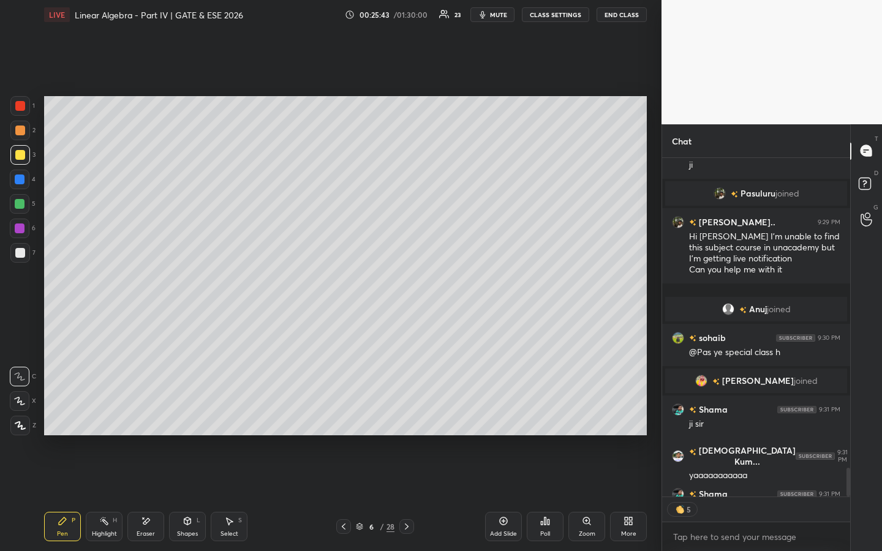
scroll to position [3991, 0]
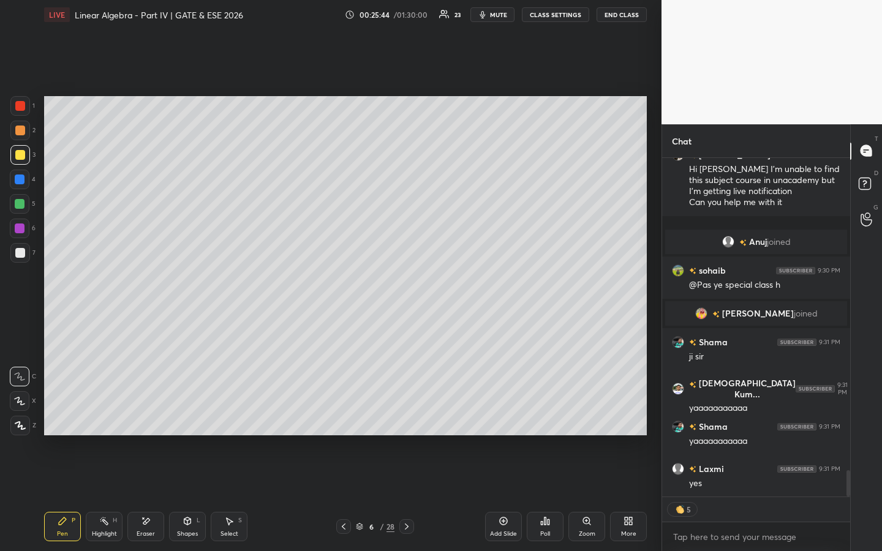
click at [546, 421] on div "Poll" at bounding box center [545, 526] width 37 height 29
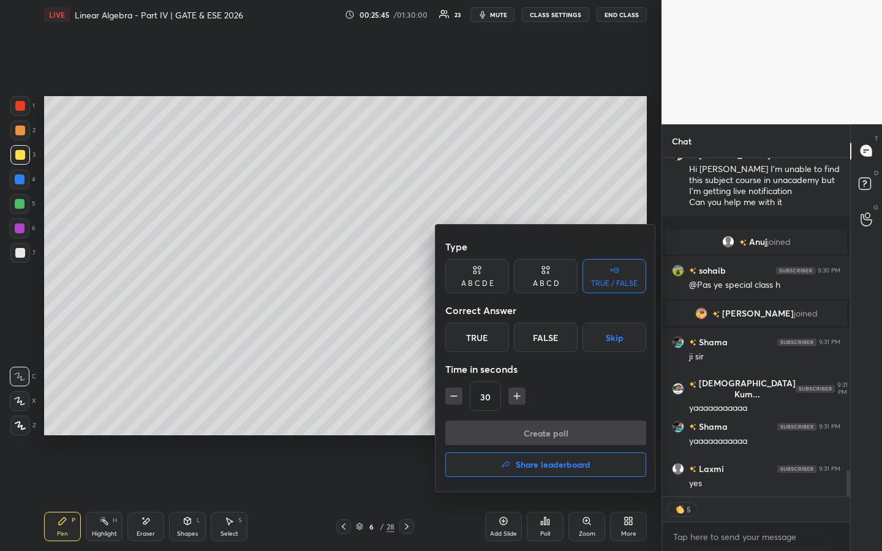
drag, startPoint x: 481, startPoint y: 345, endPoint x: 484, endPoint y: 365, distance: 20.4
click at [480, 347] on div "True" at bounding box center [477, 337] width 64 height 29
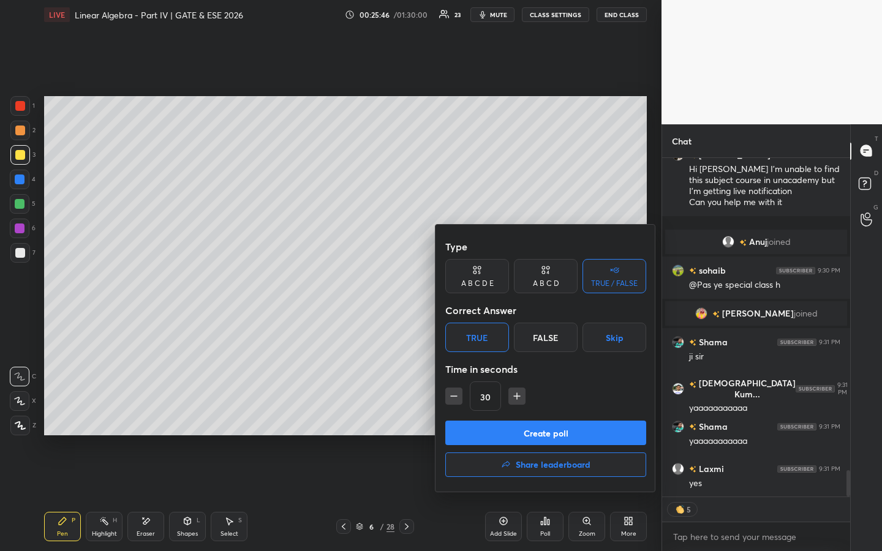
drag, startPoint x: 490, startPoint y: 433, endPoint x: 504, endPoint y: 427, distance: 15.1
click at [490, 421] on button "Create poll" at bounding box center [545, 433] width 201 height 24
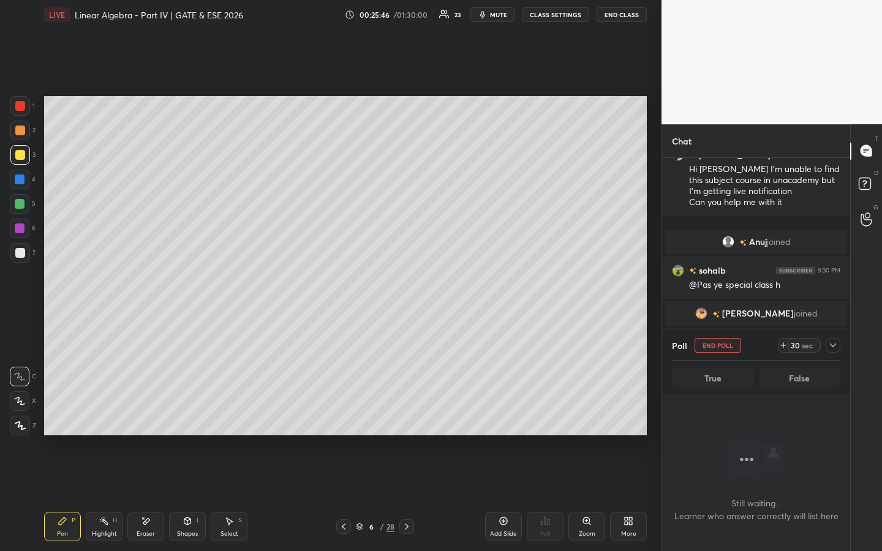
scroll to position [4, 4]
click at [784, 348] on icon at bounding box center [783, 345] width 10 height 10
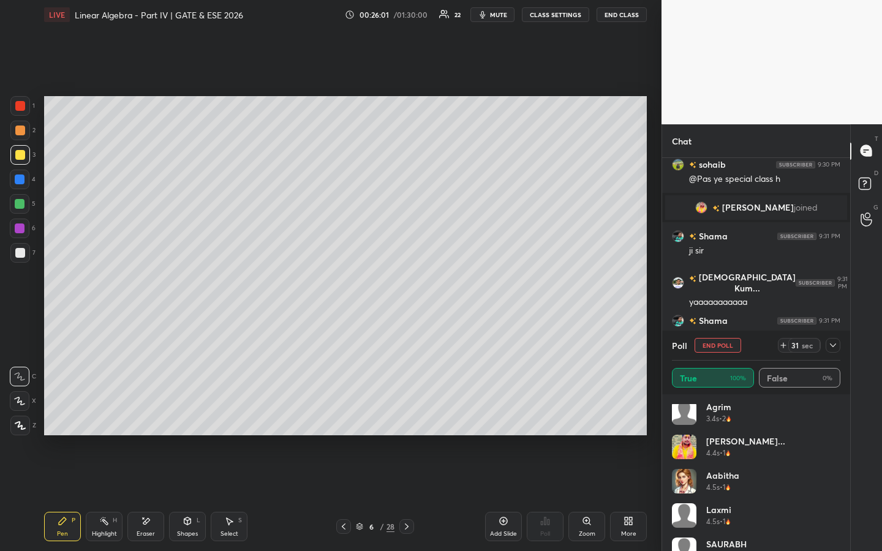
scroll to position [299, 0]
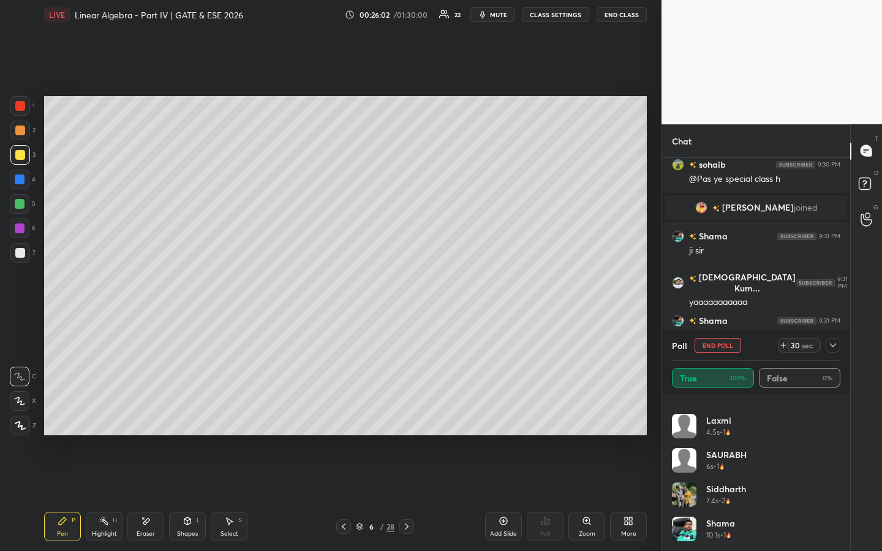
click at [781, 348] on icon at bounding box center [783, 345] width 10 height 10
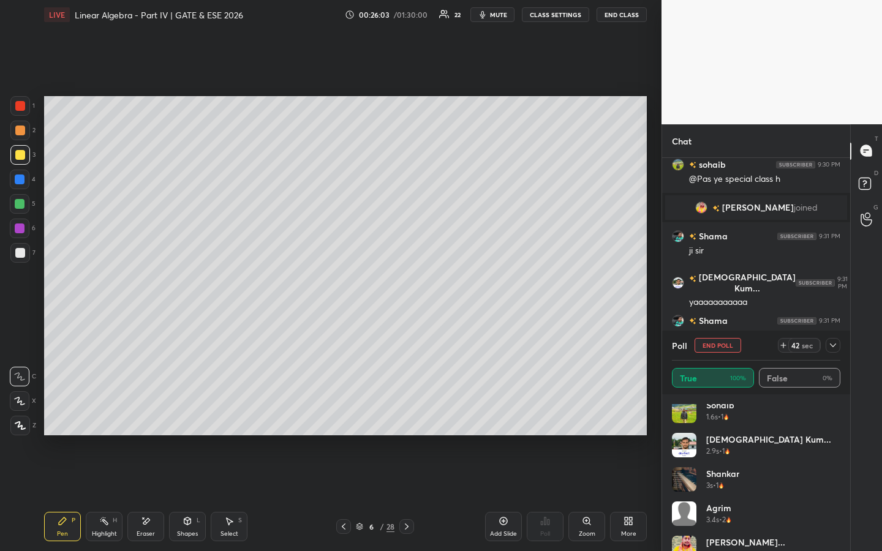
scroll to position [6, 0]
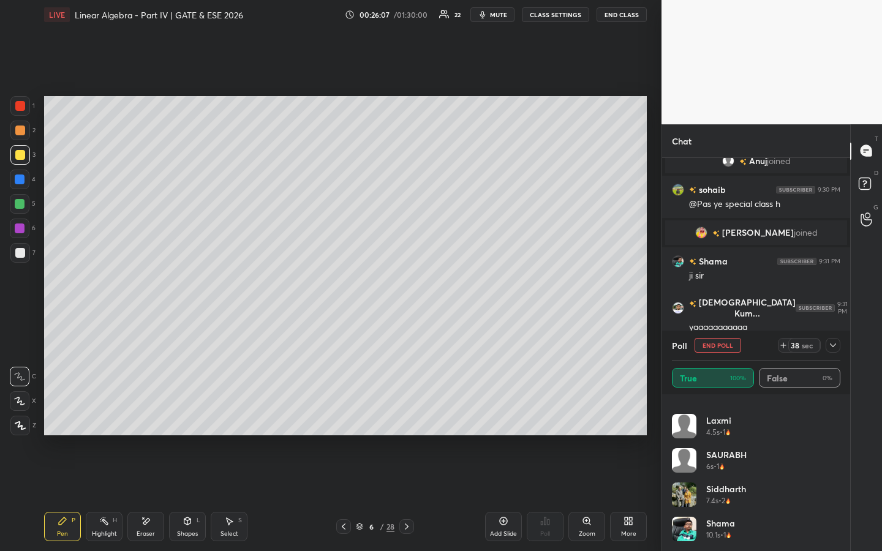
click at [402, 421] on icon at bounding box center [407, 527] width 10 height 10
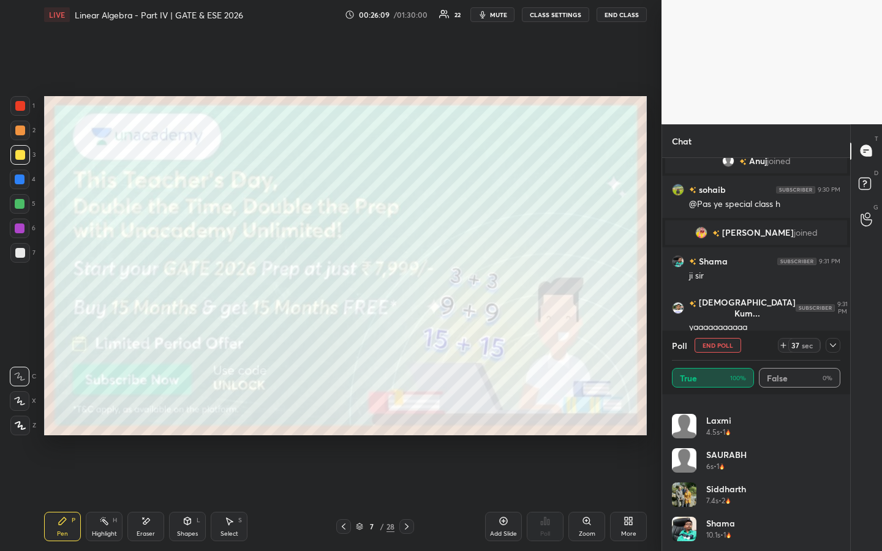
drag, startPoint x: 346, startPoint y: 525, endPoint x: 368, endPoint y: 520, distance: 22.6
click at [347, 421] on icon at bounding box center [344, 527] width 10 height 10
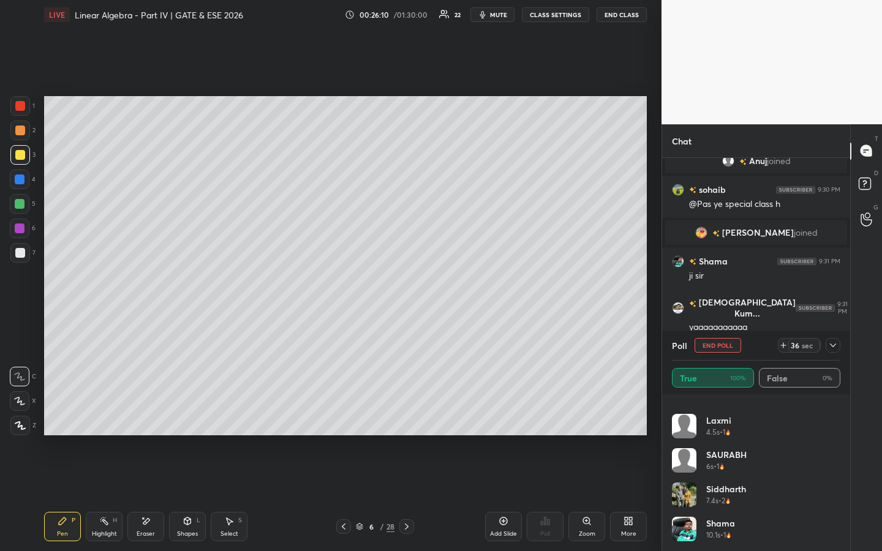
click at [502, 421] on div "Add Slide" at bounding box center [503, 526] width 37 height 29
drag, startPoint x: 153, startPoint y: 513, endPoint x: 155, endPoint y: 503, distance: 10.0
click at [153, 421] on div "Eraser" at bounding box center [145, 526] width 37 height 29
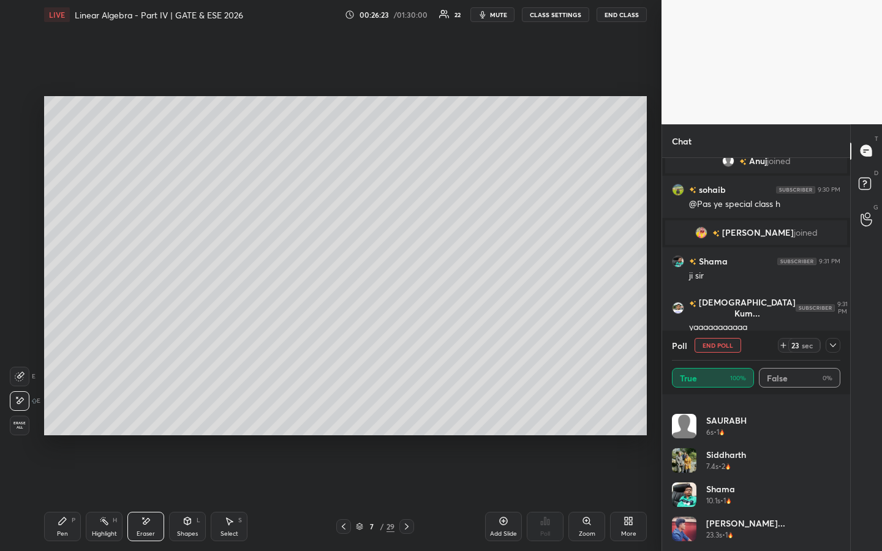
drag, startPoint x: 71, startPoint y: 524, endPoint x: 103, endPoint y: 470, distance: 62.1
click at [72, 421] on div "P" at bounding box center [74, 520] width 4 height 6
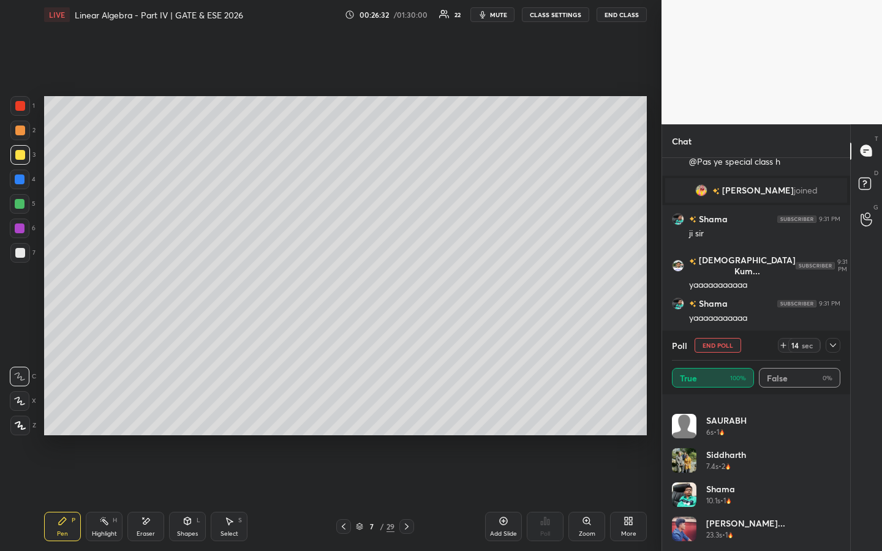
click at [723, 343] on button "End Poll" at bounding box center [717, 345] width 47 height 15
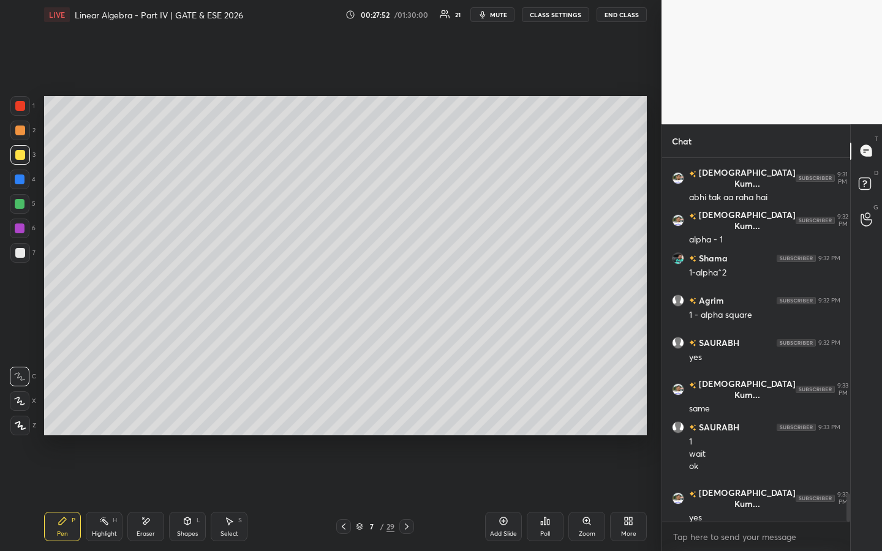
scroll to position [4371, 0]
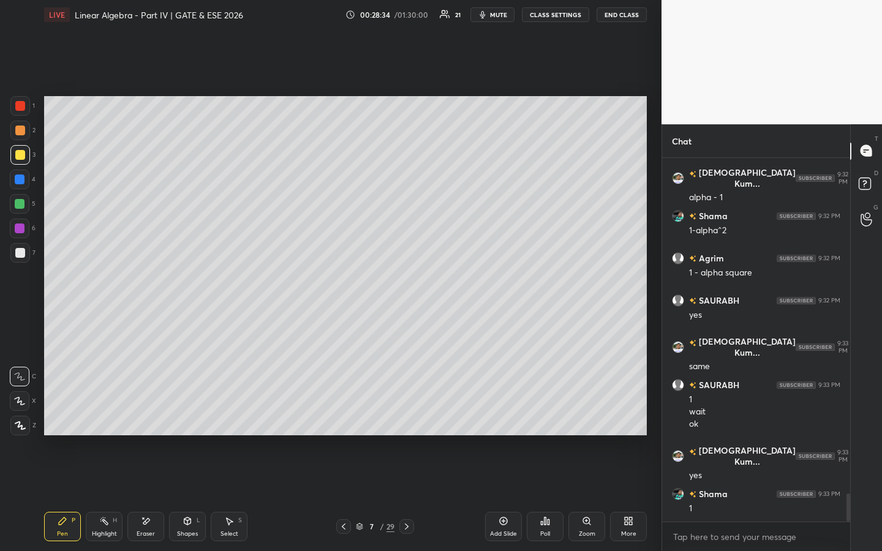
click at [21, 103] on div at bounding box center [20, 106] width 10 height 10
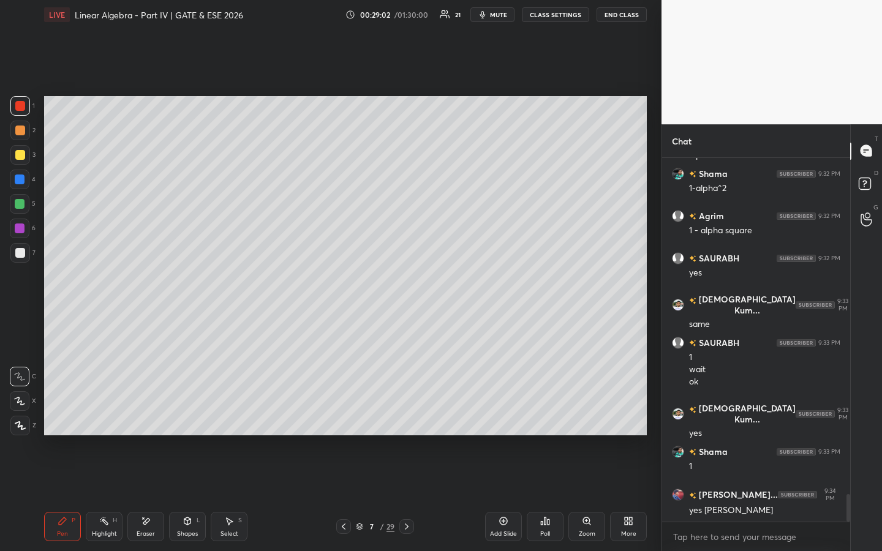
scroll to position [4455, 0]
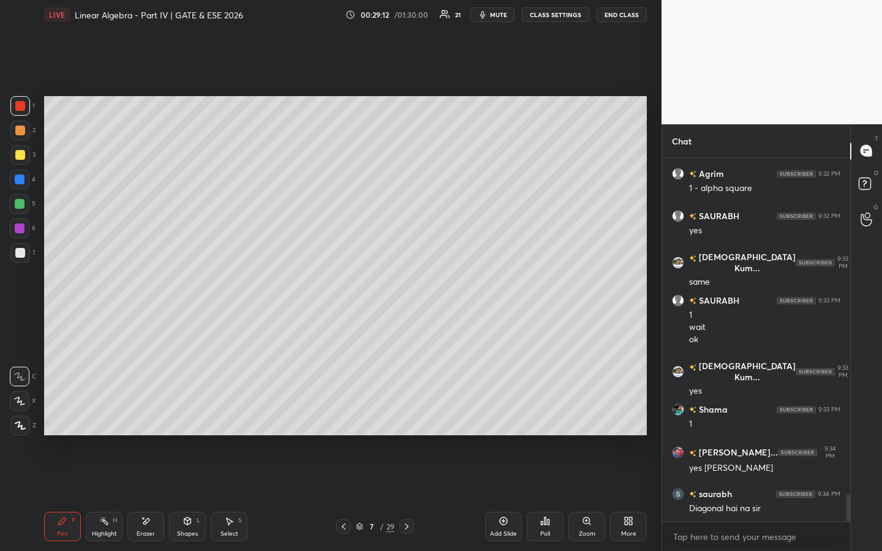
drag, startPoint x: 509, startPoint y: 527, endPoint x: 471, endPoint y: 489, distance: 53.7
click at [508, 421] on div "Add Slide" at bounding box center [503, 526] width 37 height 29
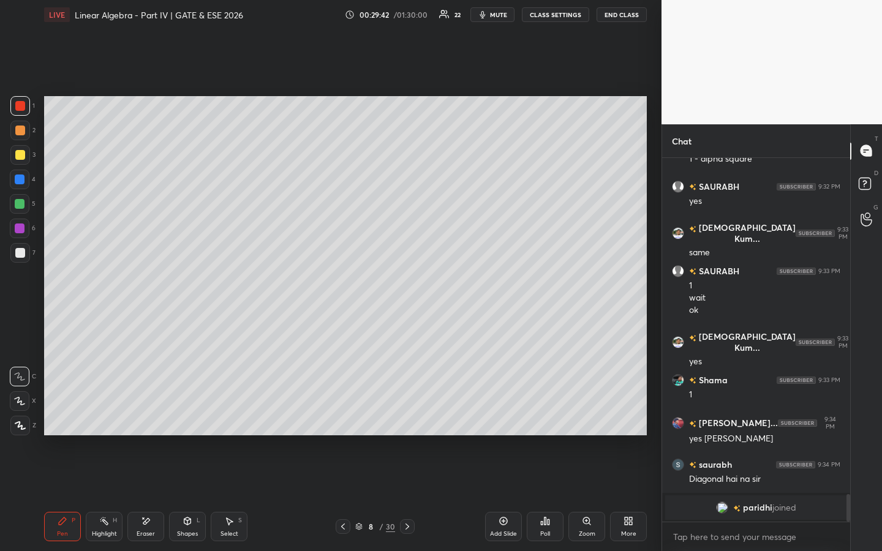
click at [151, 421] on div "Eraser" at bounding box center [145, 526] width 37 height 29
click at [63, 421] on icon at bounding box center [62, 520] width 7 height 7
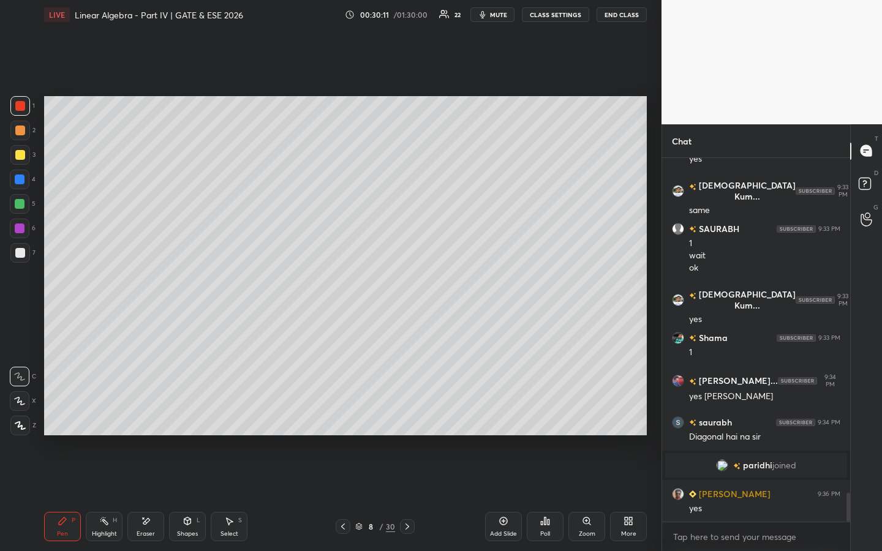
click at [342, 421] on div at bounding box center [343, 526] width 15 height 15
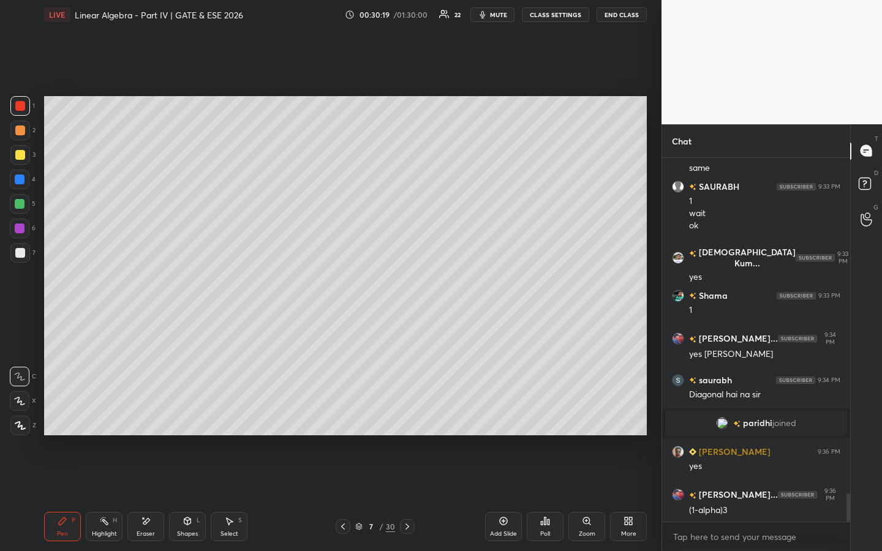
drag, startPoint x: 408, startPoint y: 529, endPoint x: 400, endPoint y: 503, distance: 27.7
click at [408, 421] on icon at bounding box center [407, 527] width 10 height 10
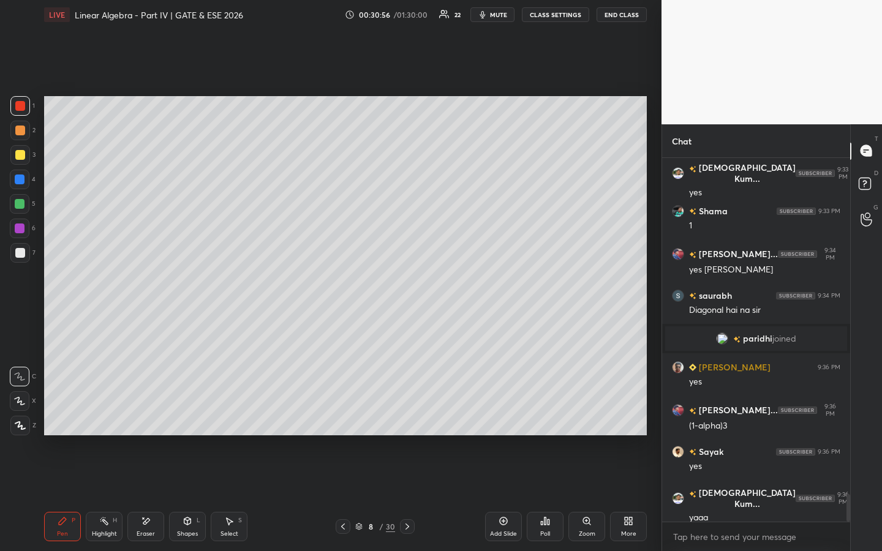
scroll to position [4432, 0]
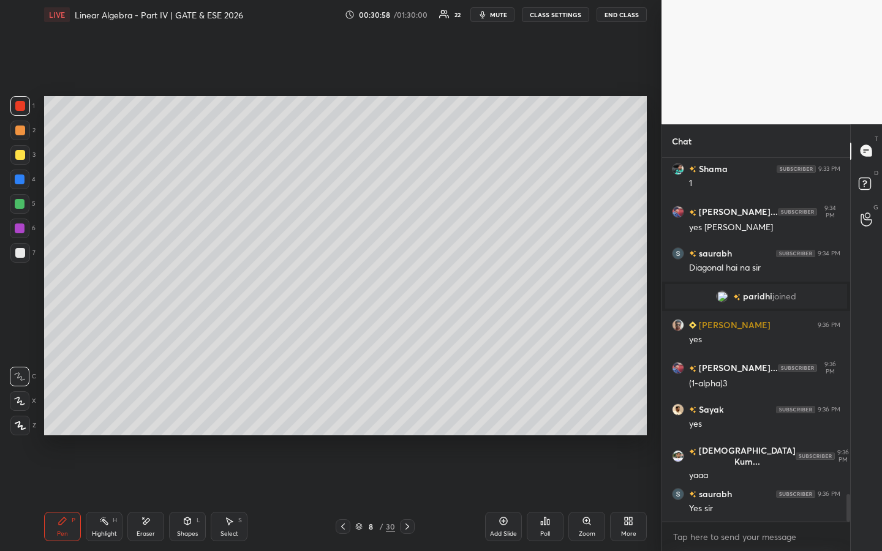
click at [509, 421] on div "Add Slide" at bounding box center [503, 526] width 37 height 29
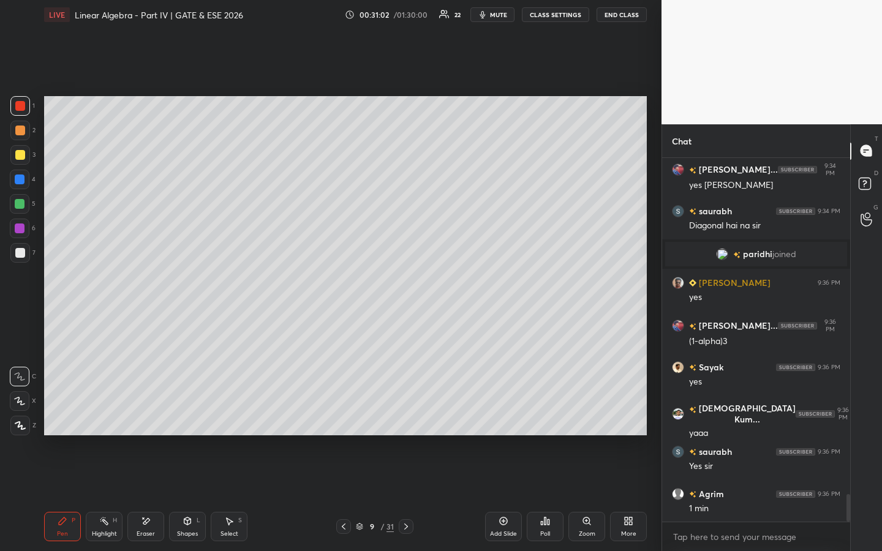
click at [345, 421] on icon at bounding box center [344, 527] width 10 height 10
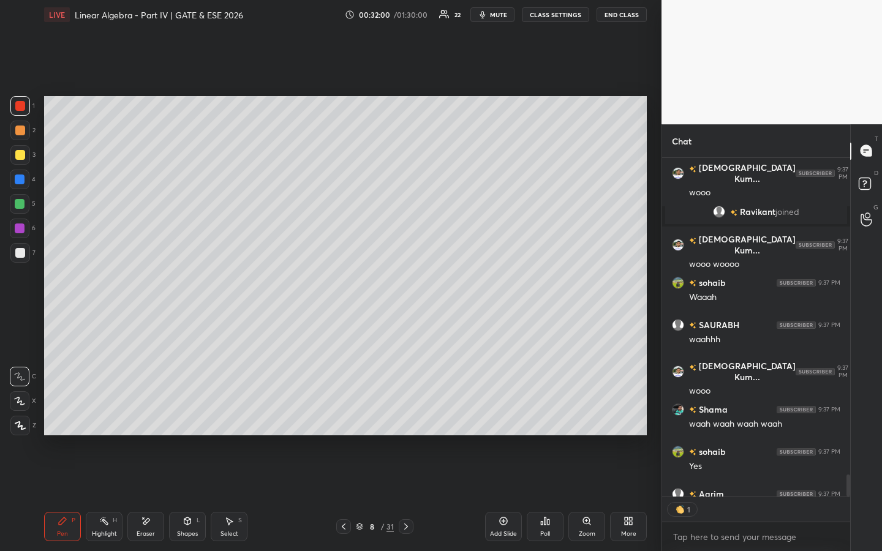
scroll to position [4910, 0]
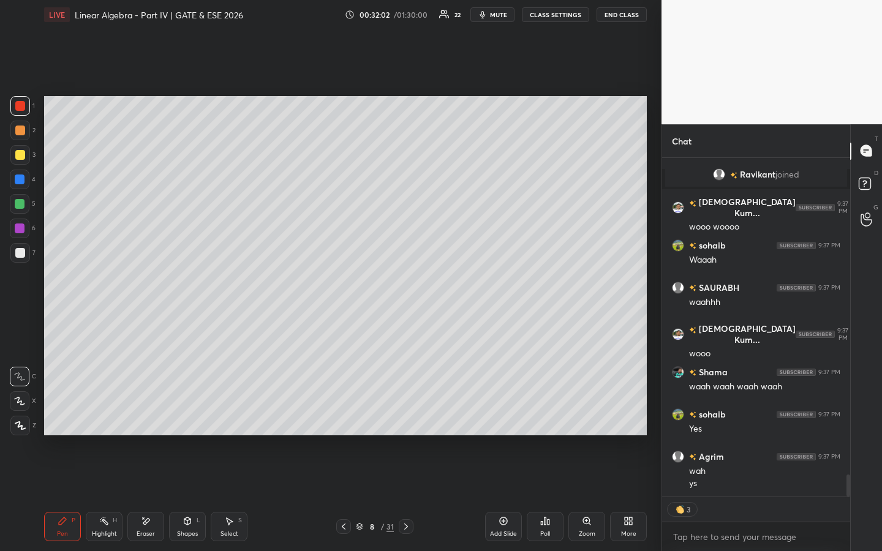
click at [407, 421] on icon at bounding box center [406, 527] width 10 height 10
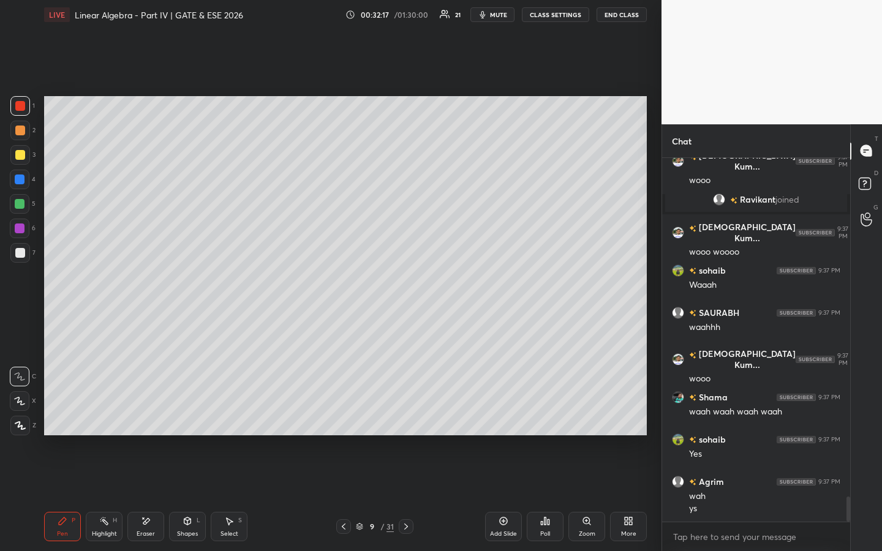
scroll to position [4927, 0]
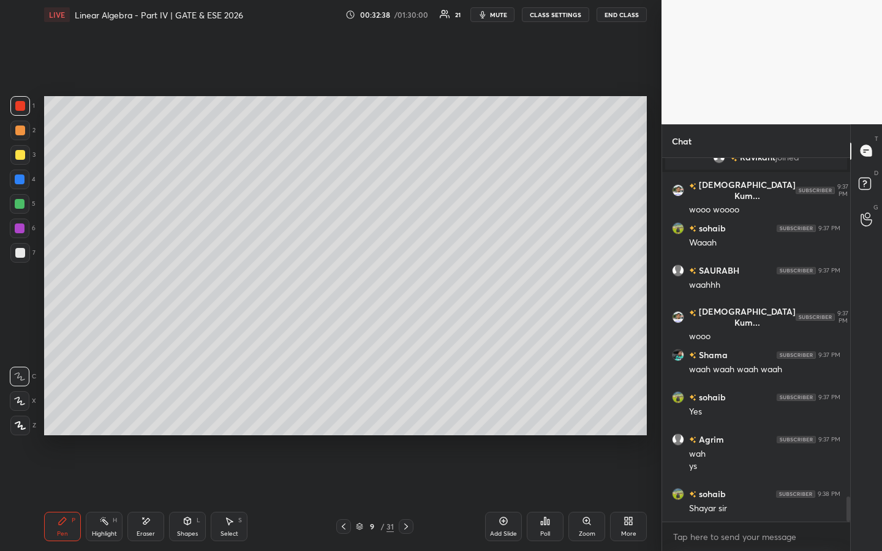
click at [28, 256] on div at bounding box center [20, 253] width 20 height 20
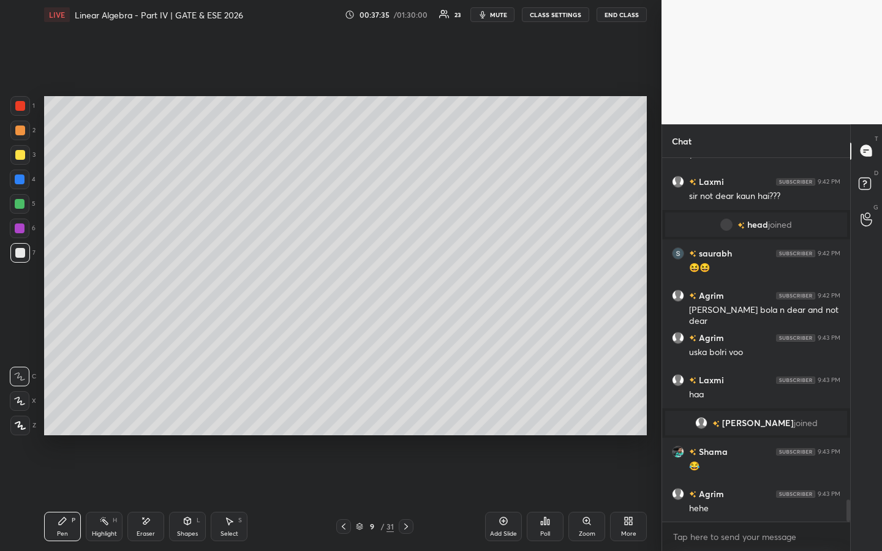
scroll to position [5706, 0]
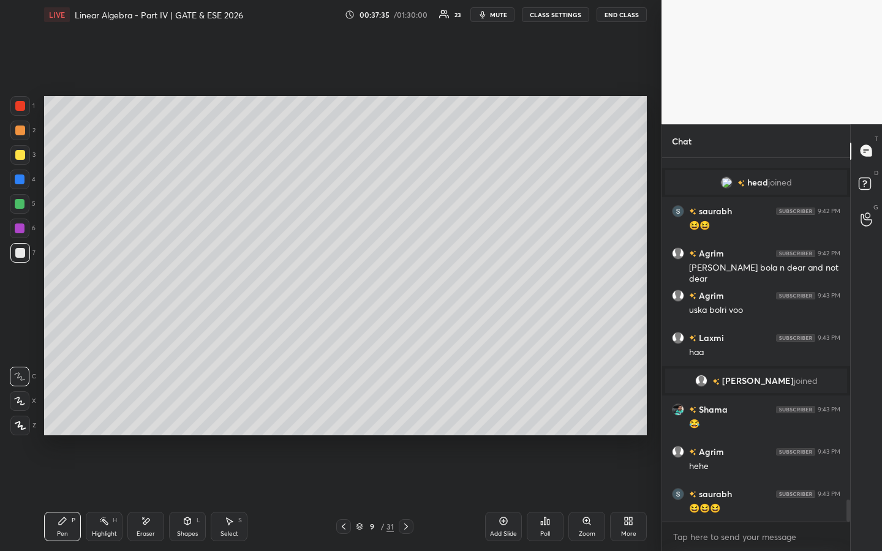
click at [157, 421] on div "Eraser" at bounding box center [145, 526] width 37 height 29
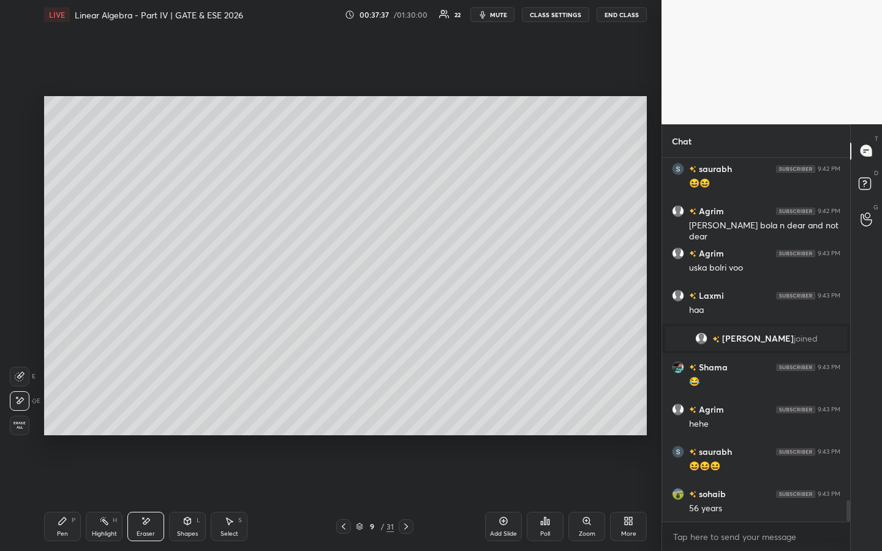
scroll to position [5791, 0]
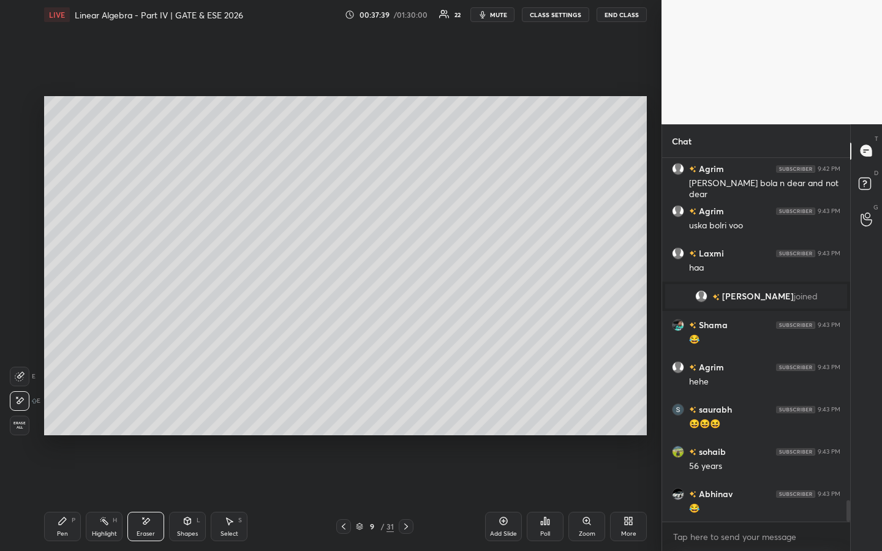
drag, startPoint x: 62, startPoint y: 514, endPoint x: 88, endPoint y: 500, distance: 29.9
click at [62, 421] on div "Pen P" at bounding box center [62, 526] width 37 height 29
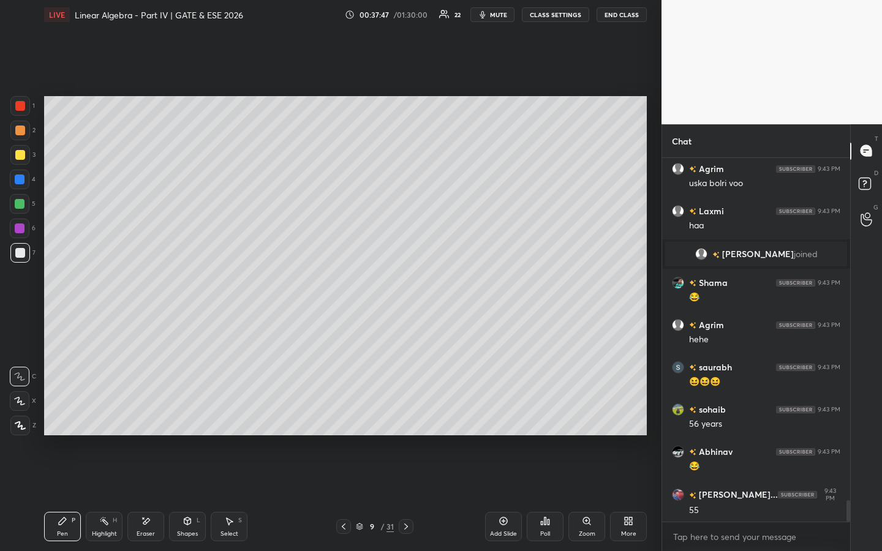
drag, startPoint x: 145, startPoint y: 527, endPoint x: 178, endPoint y: 498, distance: 43.0
click at [146, 421] on div "Eraser" at bounding box center [145, 526] width 37 height 29
click at [69, 421] on div "Pen P" at bounding box center [62, 526] width 37 height 29
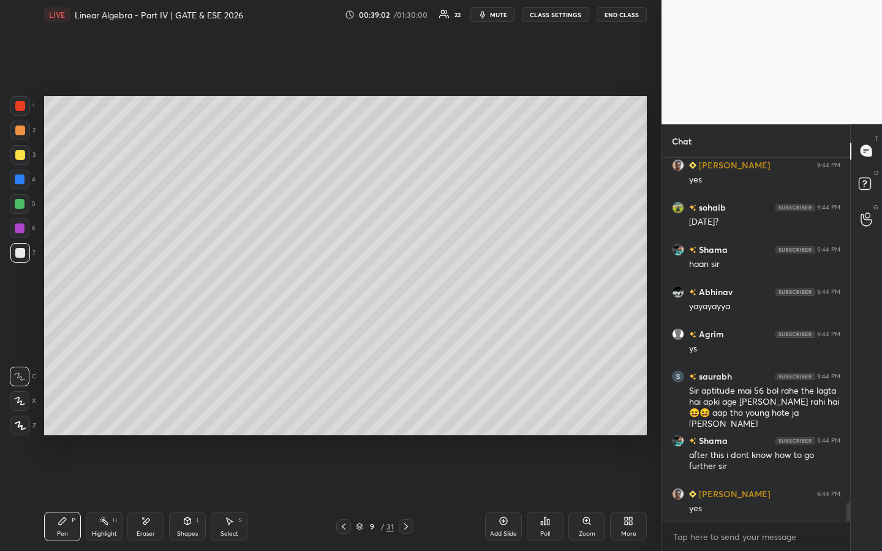
scroll to position [6542, 0]
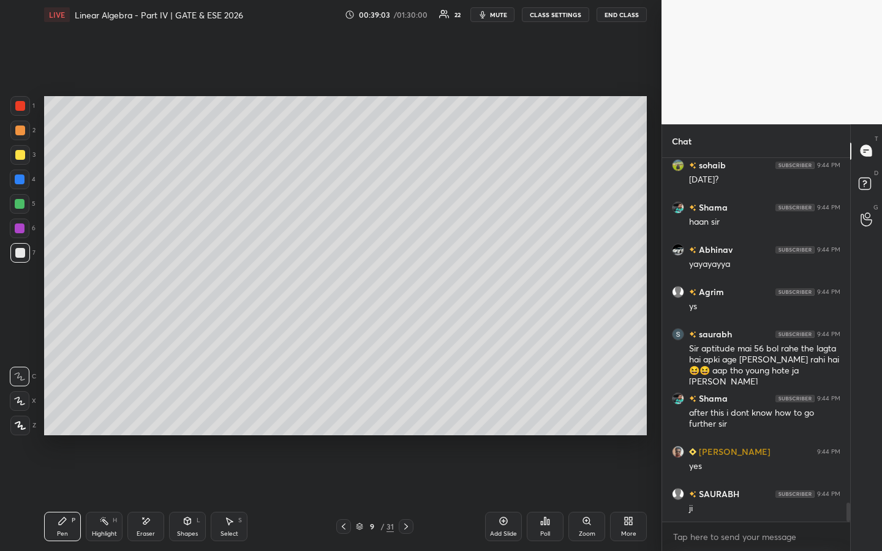
click at [508, 421] on icon at bounding box center [503, 521] width 10 height 10
click at [342, 421] on icon at bounding box center [344, 527] width 10 height 10
click at [402, 421] on icon at bounding box center [407, 527] width 10 height 10
click at [342, 421] on icon at bounding box center [344, 527] width 10 height 10
click at [405, 421] on icon at bounding box center [407, 527] width 10 height 10
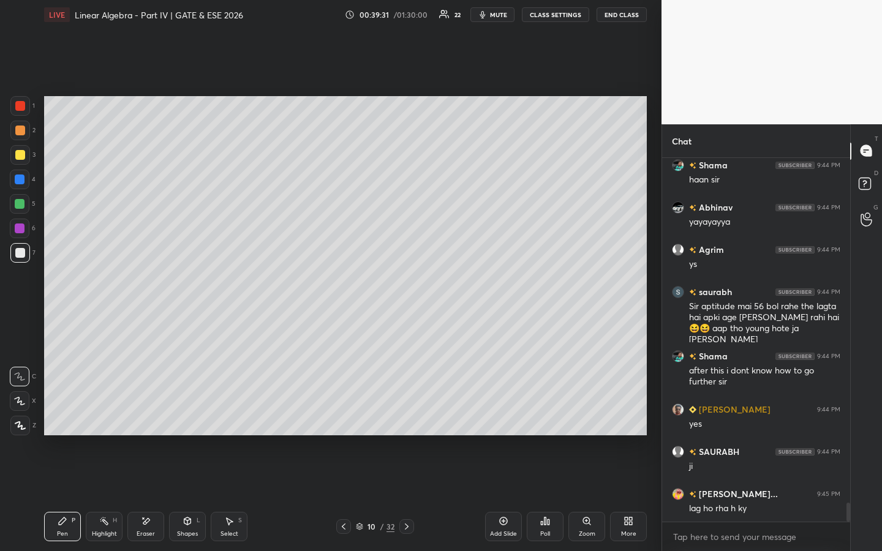
scroll to position [6627, 0]
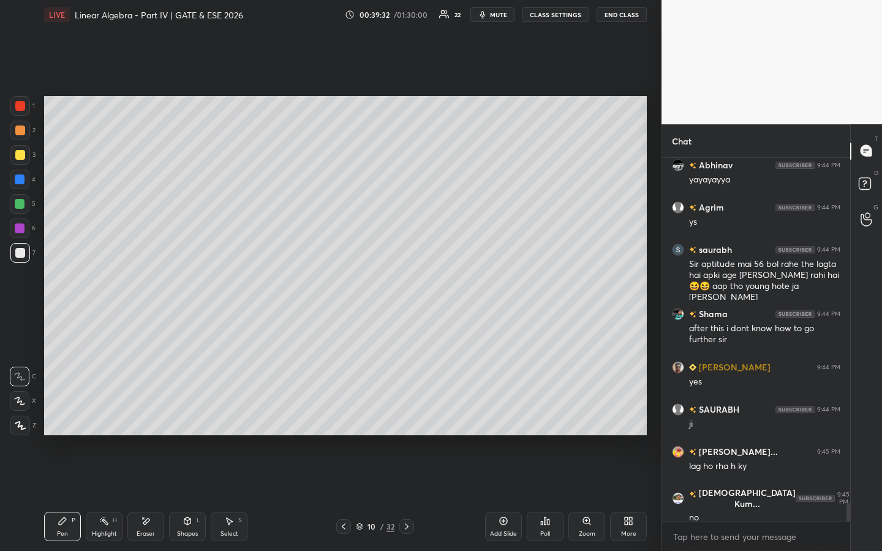
click at [154, 421] on div "Eraser" at bounding box center [145, 526] width 37 height 29
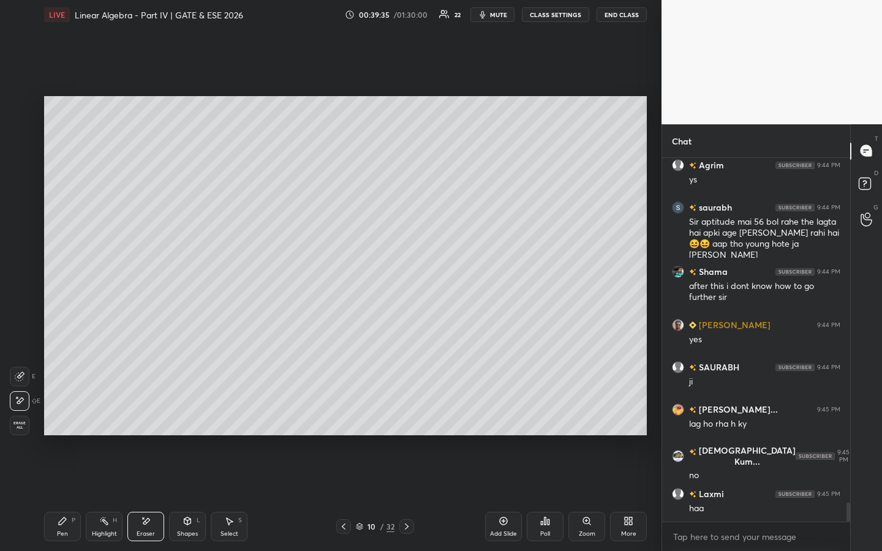
drag, startPoint x: 59, startPoint y: 531, endPoint x: 64, endPoint y: 520, distance: 12.3
click at [59, 421] on div "Pen" at bounding box center [62, 534] width 11 height 6
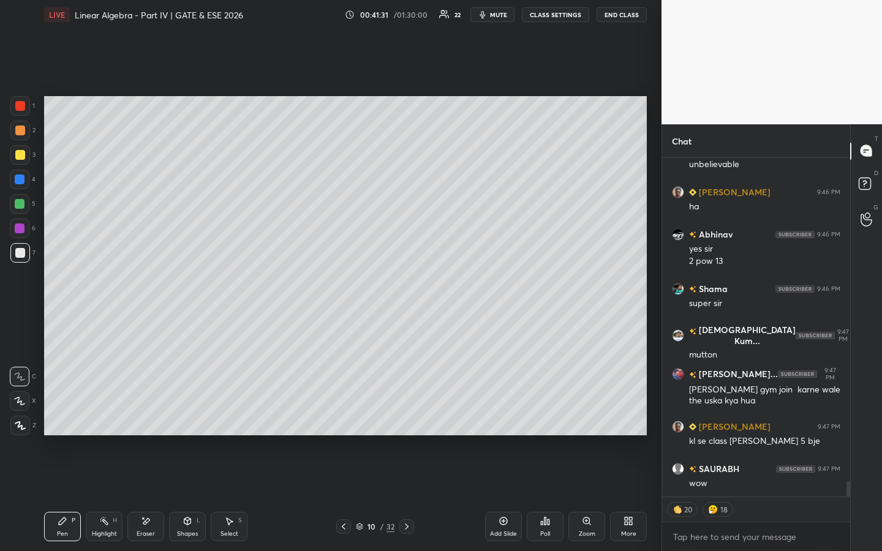
scroll to position [7320, 0]
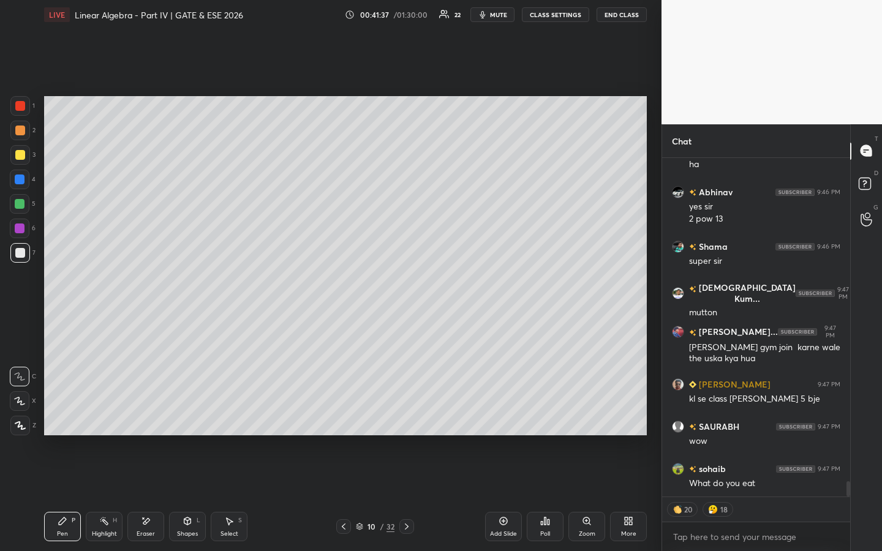
click at [342, 421] on icon at bounding box center [344, 527] width 10 height 10
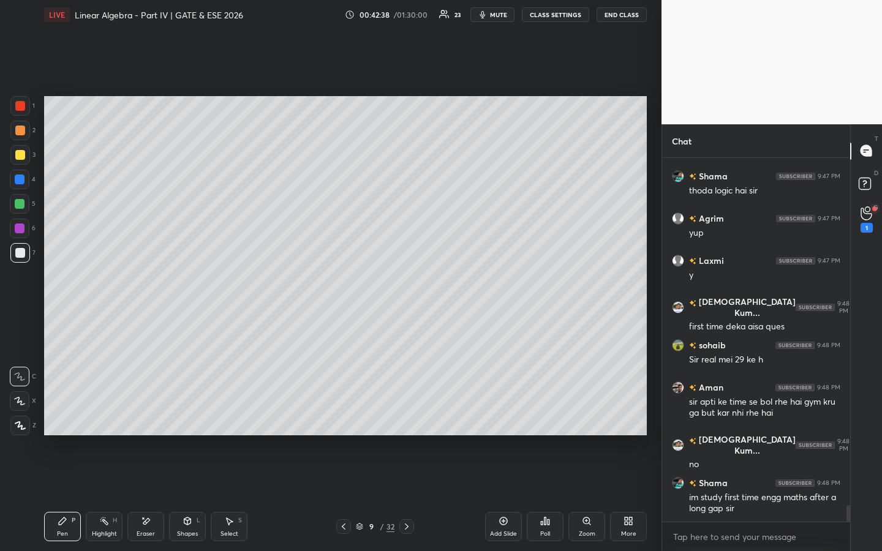
scroll to position [7537, 0]
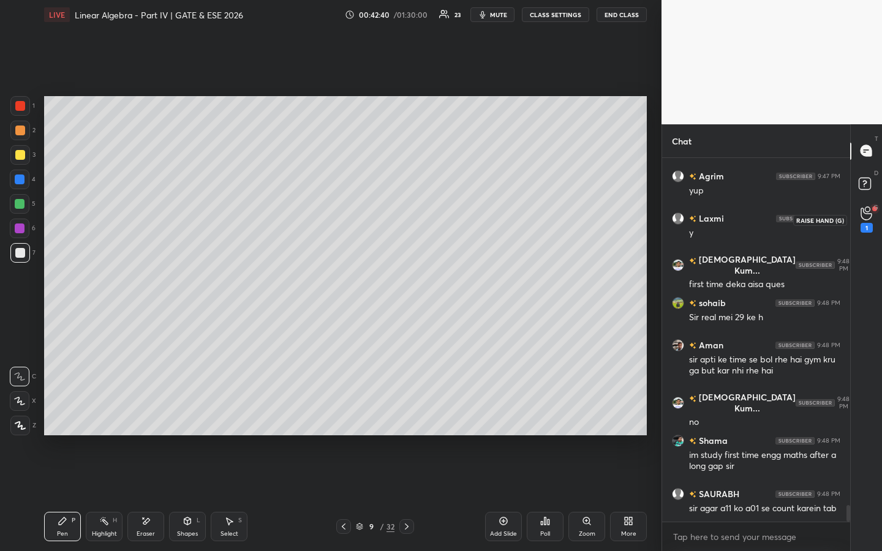
click at [865, 220] on icon at bounding box center [865, 214] width 11 height 12
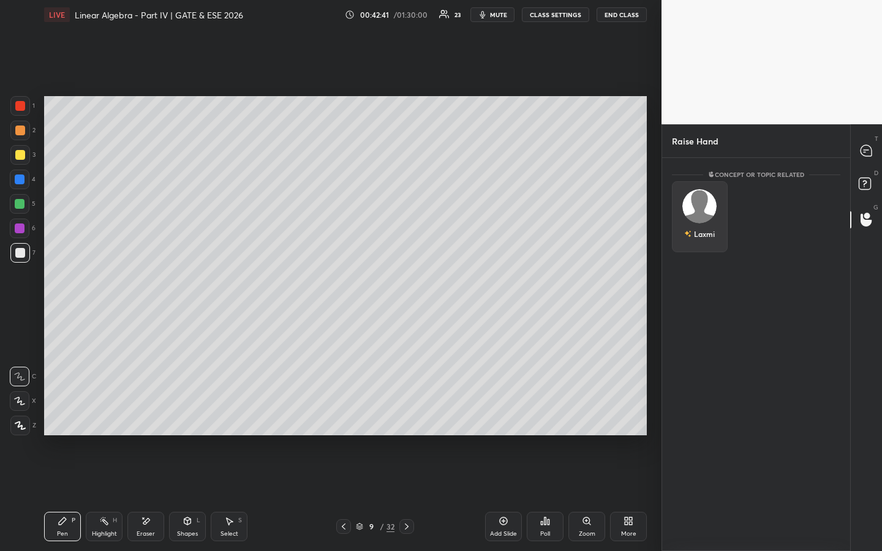
click at [694, 202] on img "grid" at bounding box center [699, 206] width 34 height 34
click at [699, 238] on button "INVITE" at bounding box center [699, 243] width 45 height 16
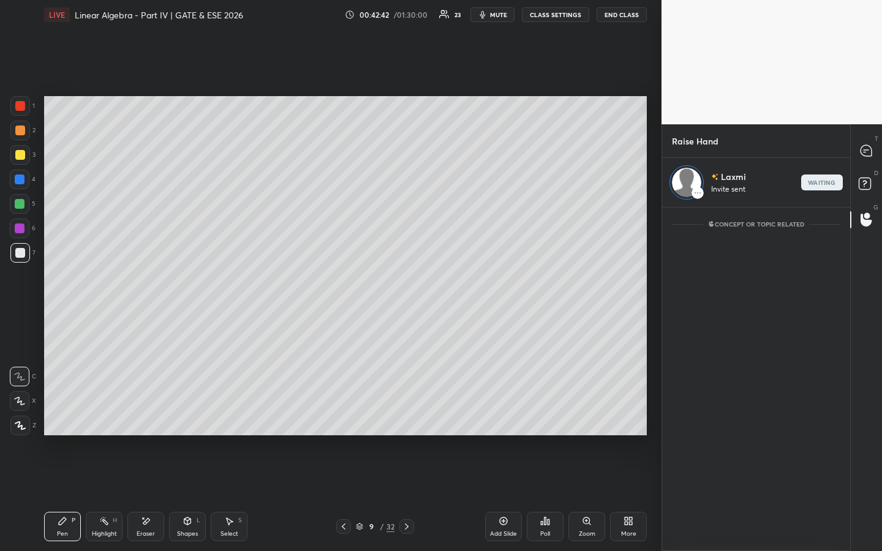
scroll to position [340, 184]
click at [866, 184] on rect at bounding box center [864, 184] width 12 height 12
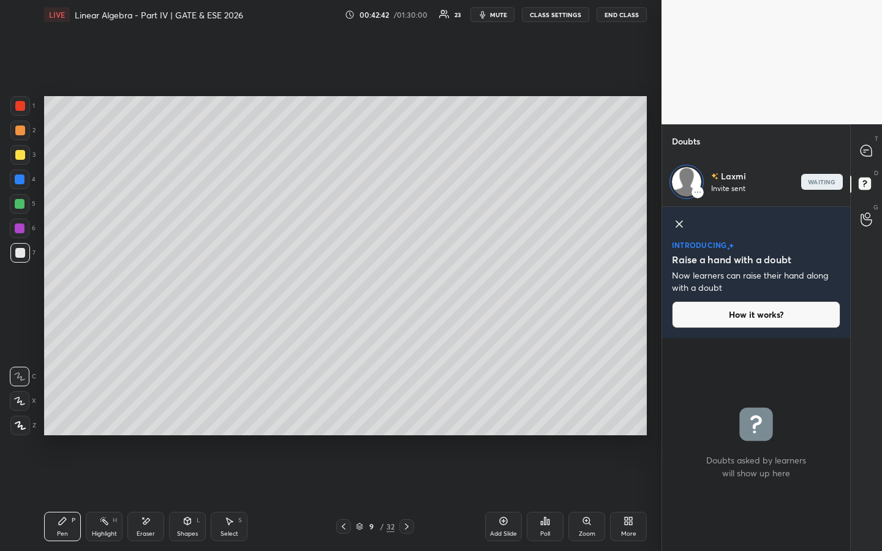
scroll to position [209, 184]
click at [863, 152] on icon at bounding box center [865, 150] width 11 height 11
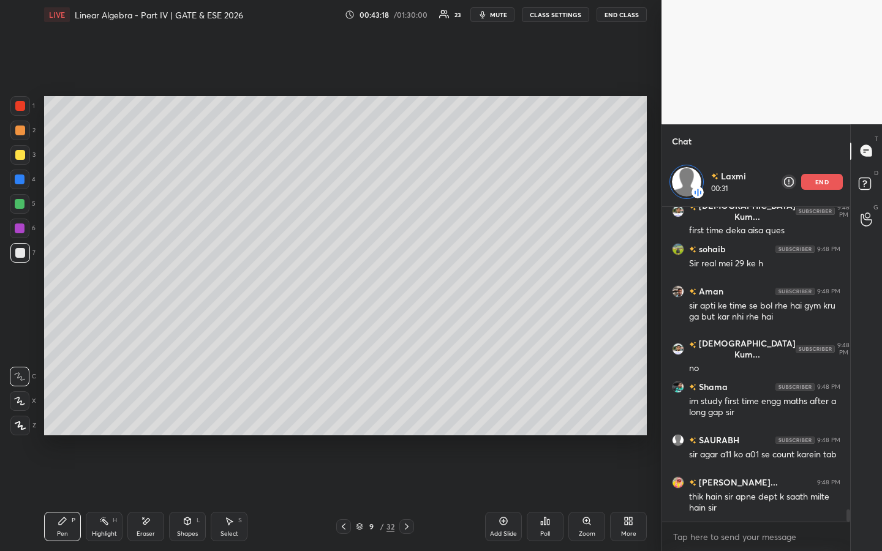
scroll to position [7899, 0]
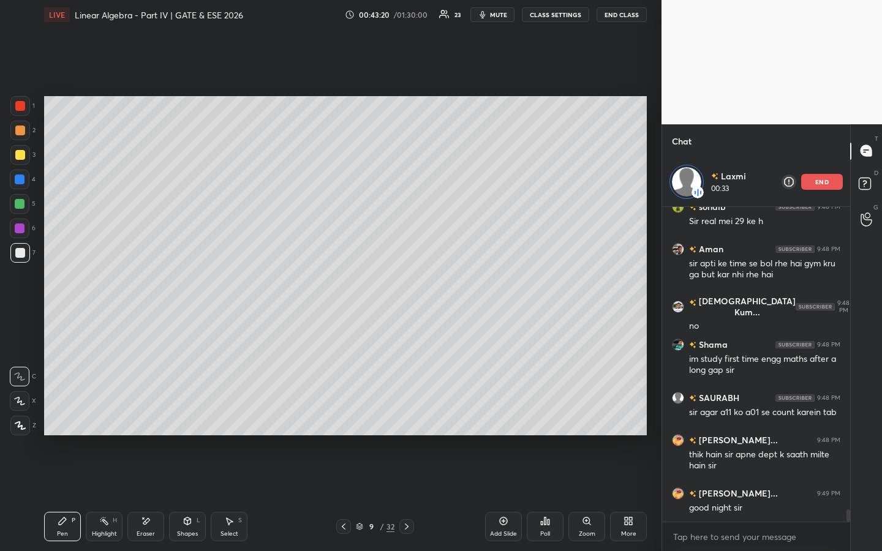
click at [17, 160] on div at bounding box center [20, 155] width 20 height 20
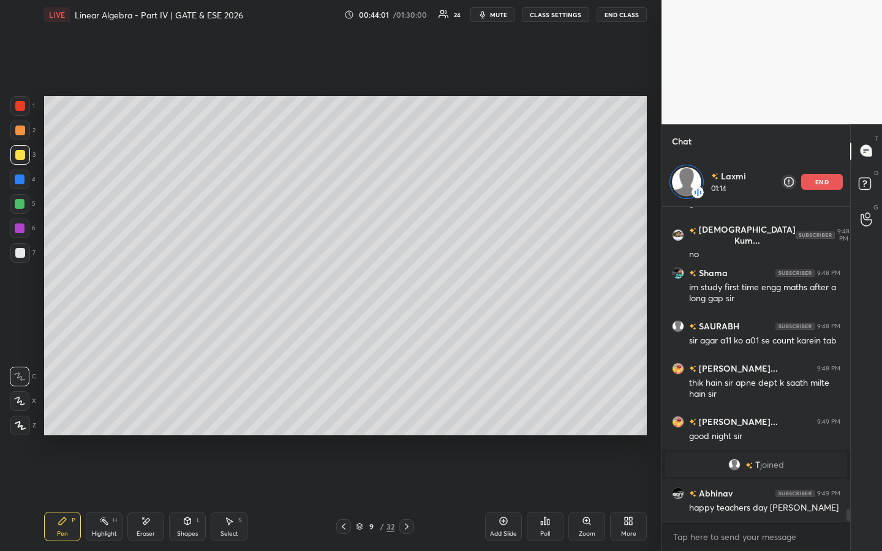
scroll to position [7541, 0]
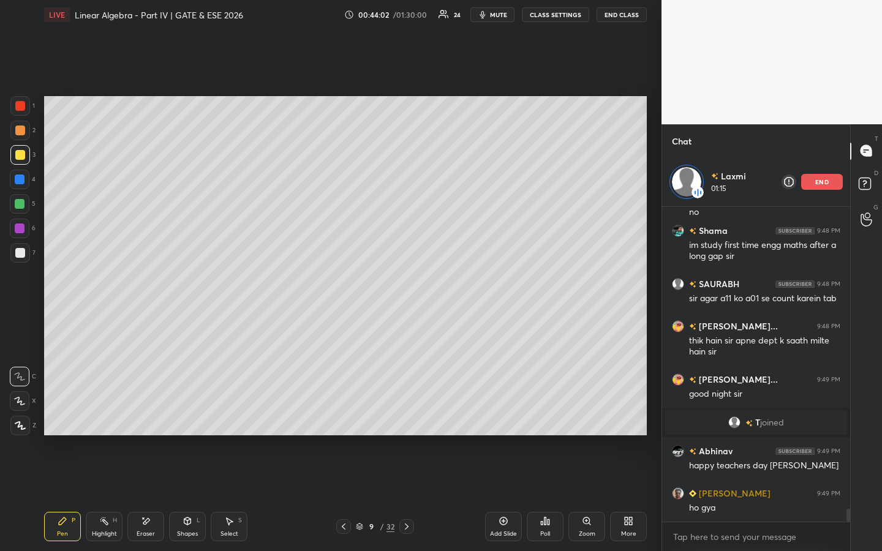
click at [828, 182] on p "end" at bounding box center [821, 182] width 13 height 6
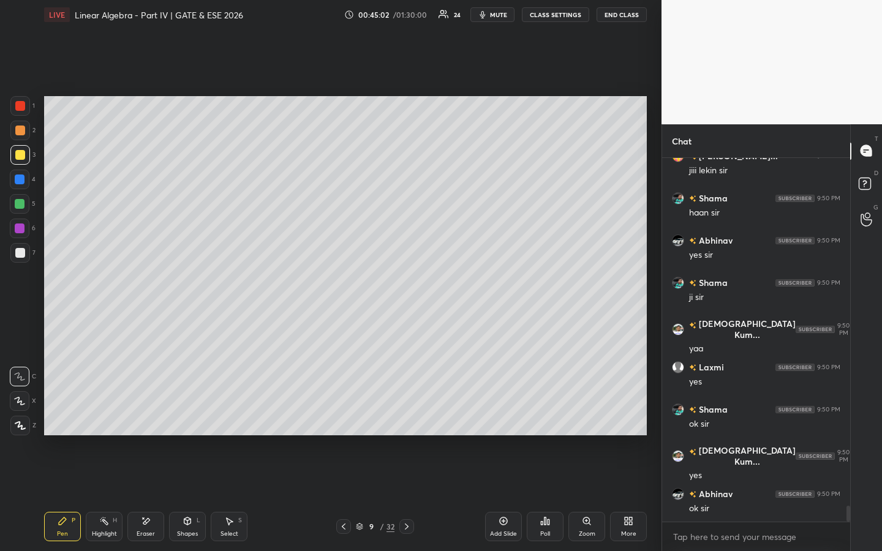
scroll to position [8049, 0]
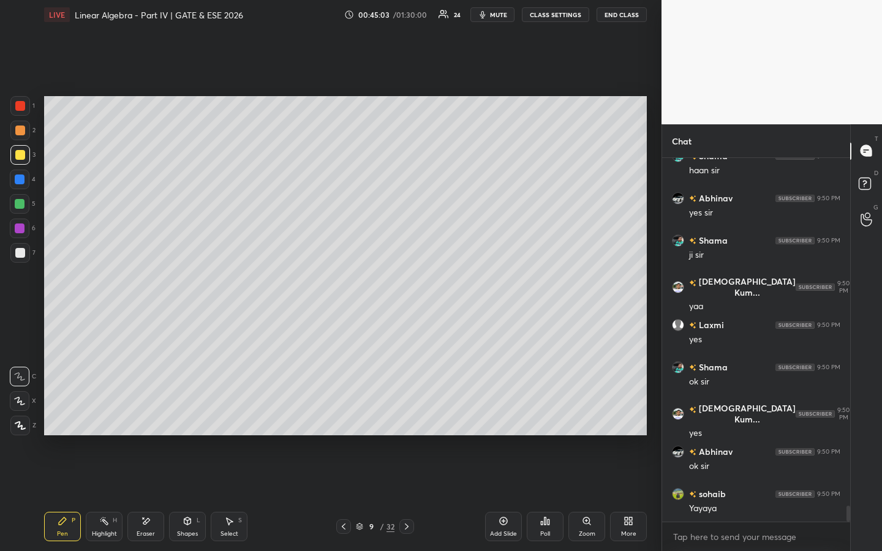
click at [504, 421] on div "Add Slide" at bounding box center [503, 526] width 37 height 29
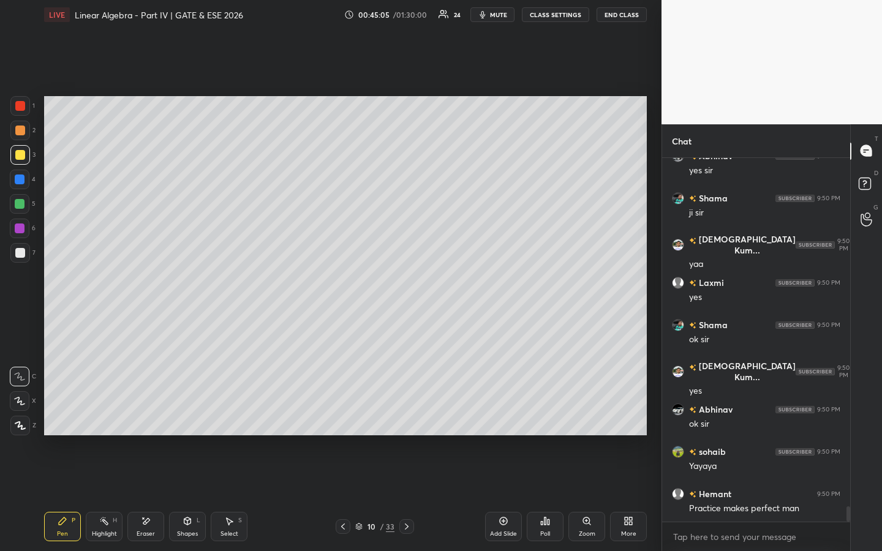
scroll to position [8133, 0]
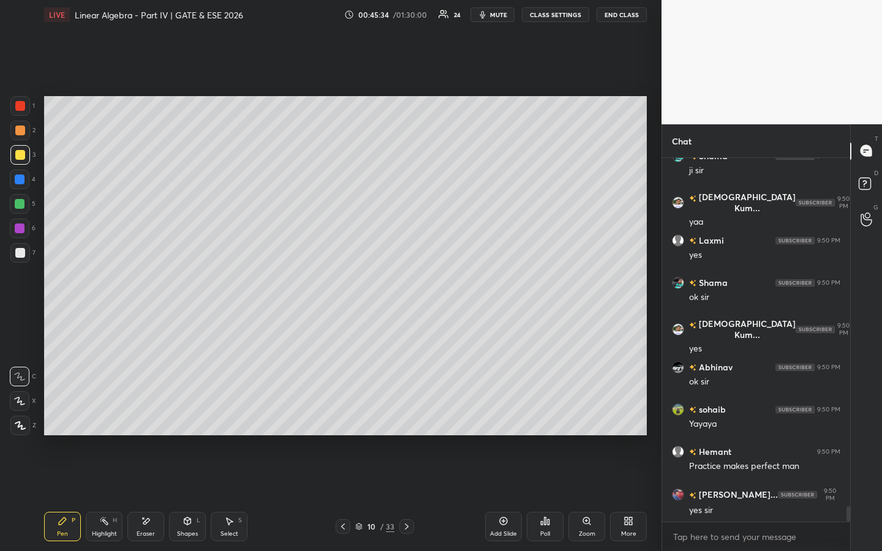
click at [145, 421] on div "Eraser" at bounding box center [146, 534] width 18 height 6
click at [65, 421] on icon at bounding box center [63, 521] width 10 height 10
click at [149, 421] on icon at bounding box center [146, 521] width 10 height 10
click at [73, 421] on div "Pen P" at bounding box center [62, 526] width 37 height 29
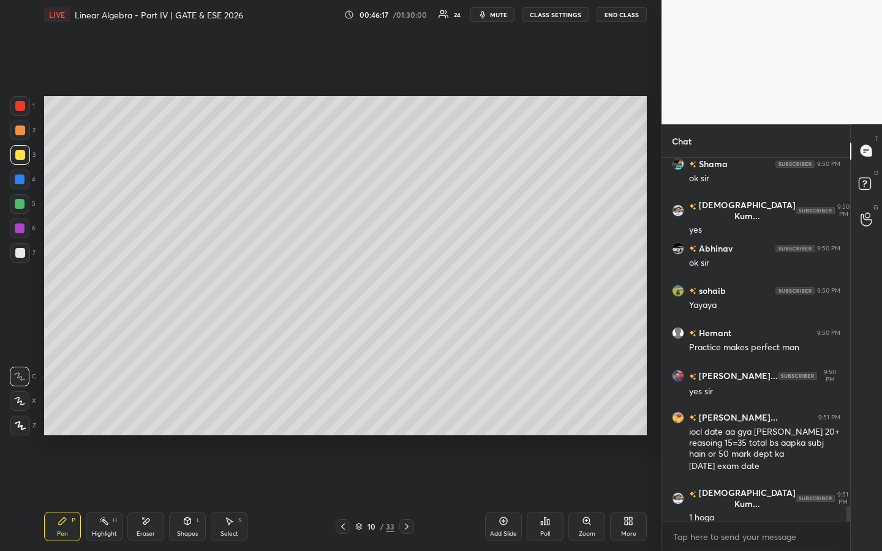
scroll to position [8294, 0]
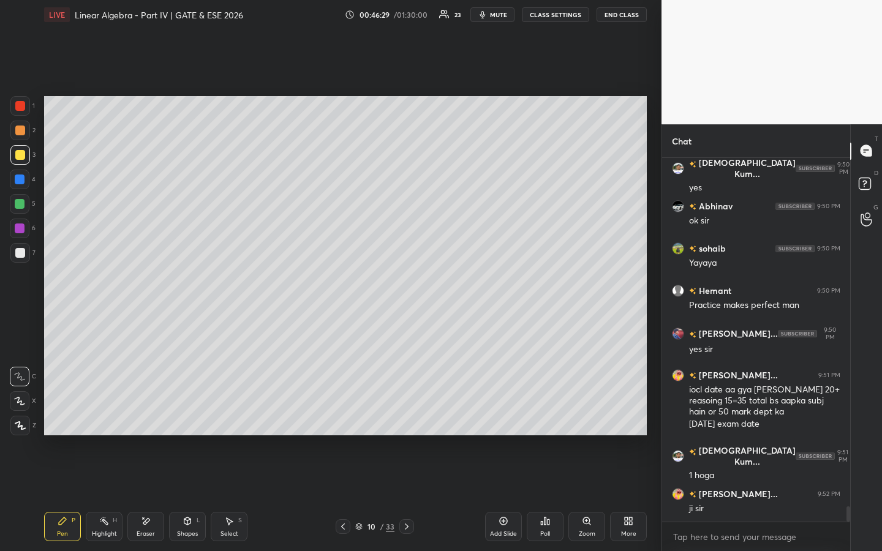
click at [146, 421] on div "Eraser" at bounding box center [146, 534] width 18 height 6
click at [54, 421] on div "Pen P" at bounding box center [62, 526] width 37 height 29
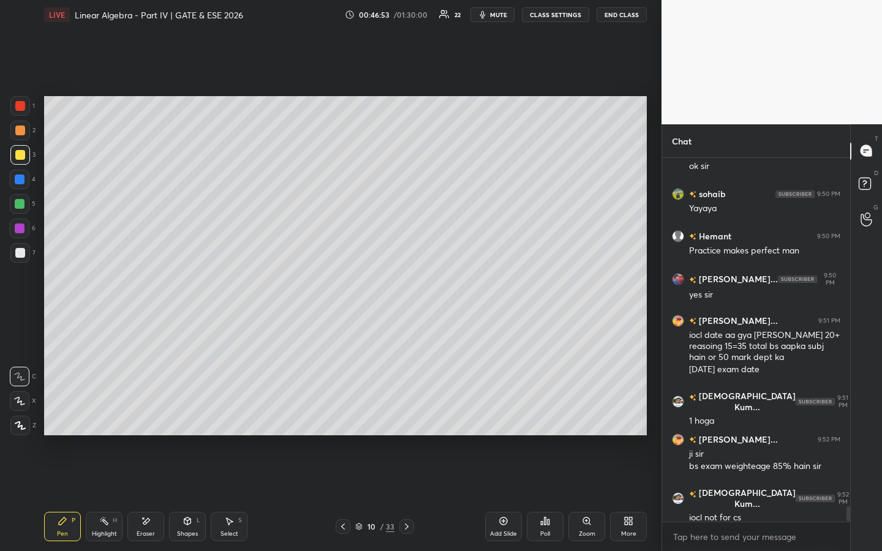
scroll to position [8391, 0]
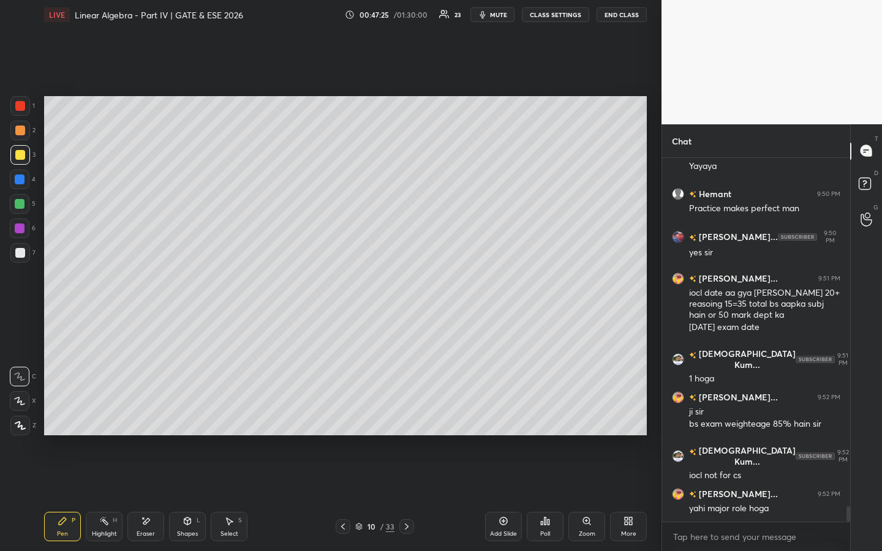
click at [406, 421] on icon at bounding box center [407, 527] width 10 height 10
click at [403, 421] on icon at bounding box center [407, 527] width 10 height 10
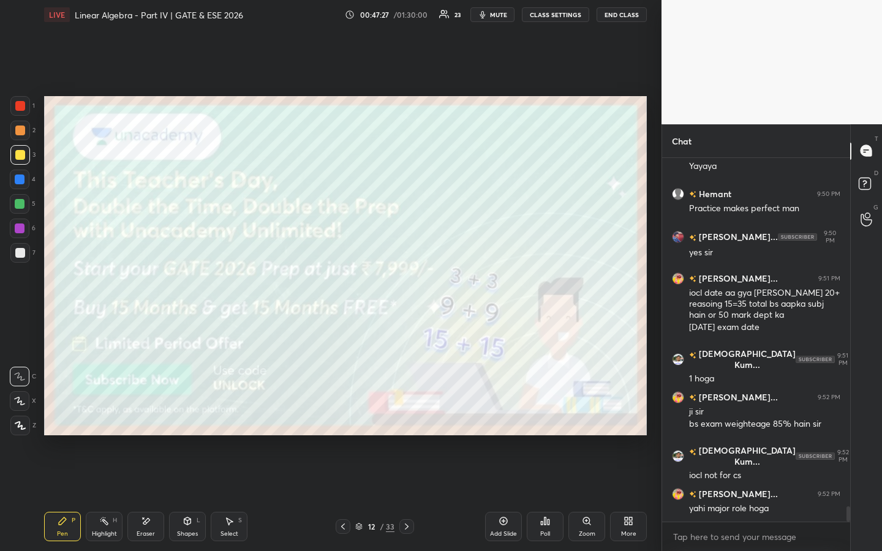
scroll to position [8433, 0]
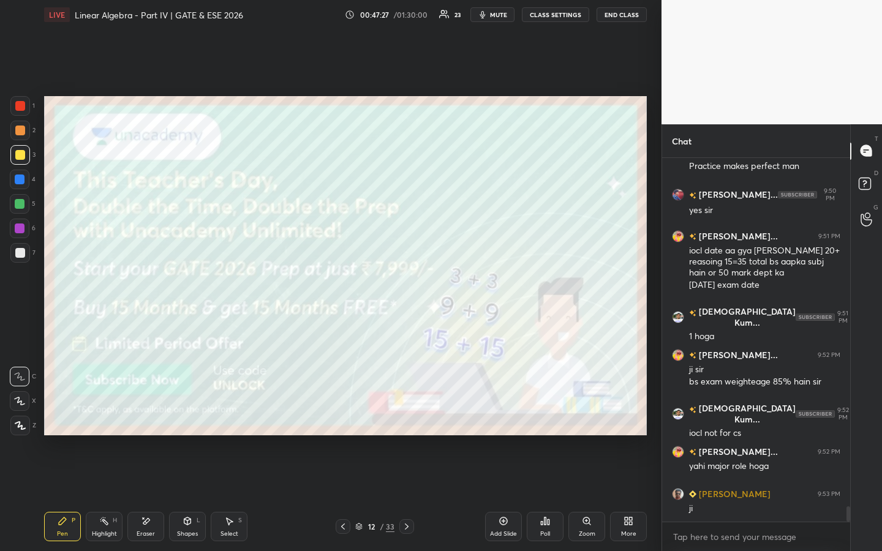
drag, startPoint x: 345, startPoint y: 530, endPoint x: 351, endPoint y: 519, distance: 12.4
click at [345, 421] on icon at bounding box center [343, 527] width 10 height 10
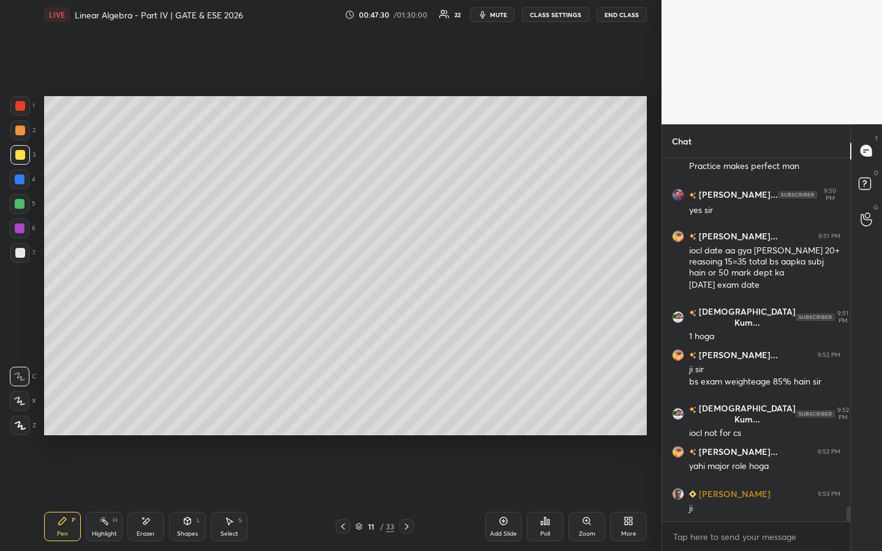
click at [344, 421] on icon at bounding box center [343, 527] width 4 height 6
click at [345, 421] on div at bounding box center [343, 526] width 15 height 15
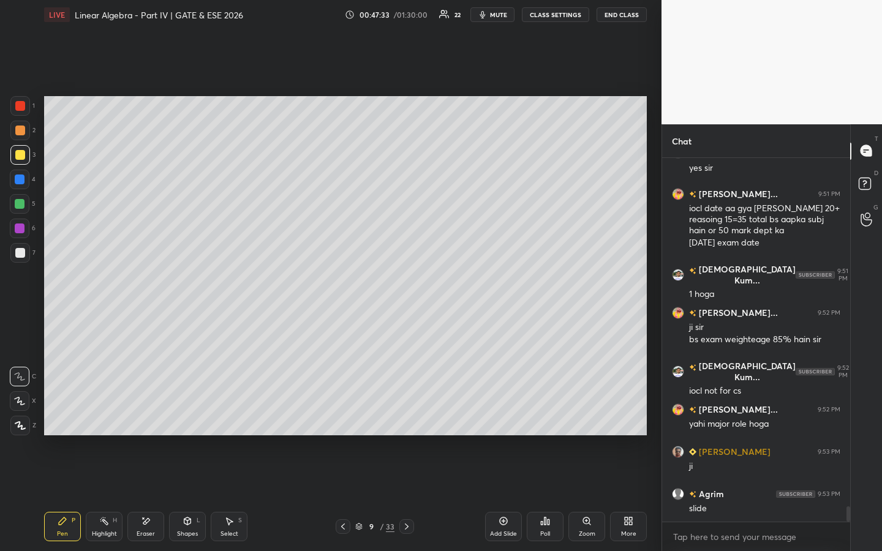
click at [407, 421] on icon at bounding box center [407, 527] width 10 height 10
click at [409, 421] on icon at bounding box center [407, 527] width 10 height 10
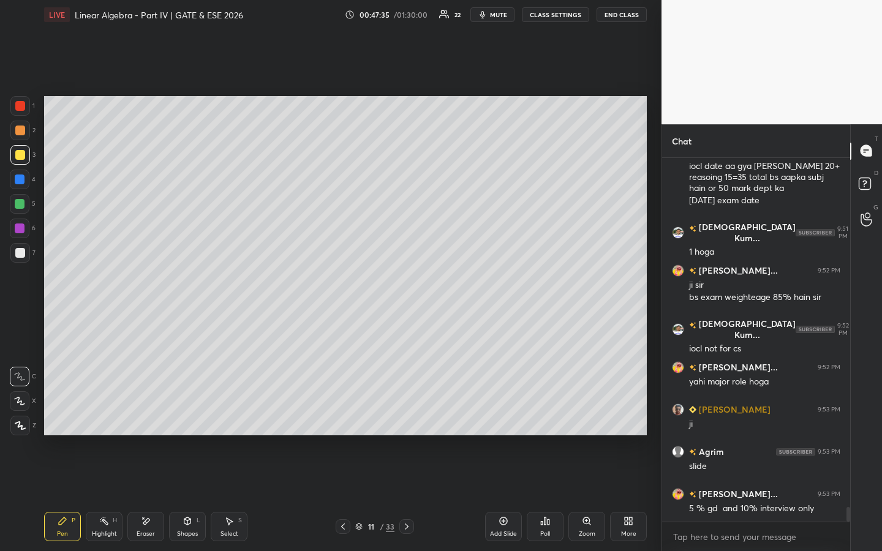
scroll to position [8560, 0]
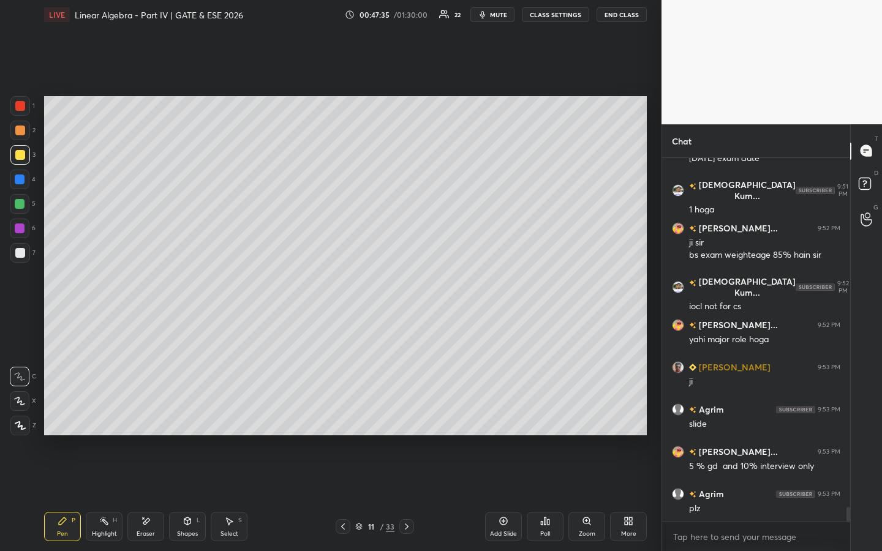
click at [503, 421] on div "Add Slide" at bounding box center [503, 526] width 37 height 29
click at [345, 421] on div at bounding box center [343, 526] width 15 height 15
click at [348, 421] on icon at bounding box center [343, 527] width 10 height 10
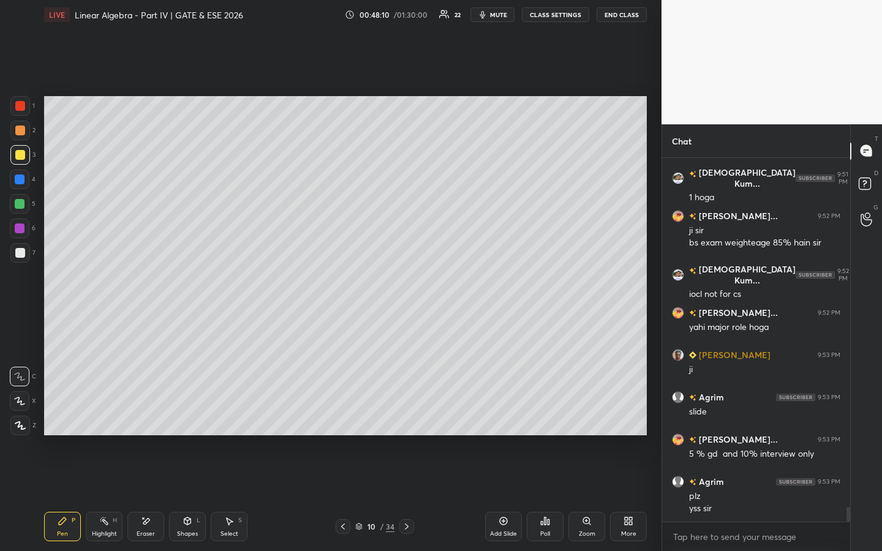
scroll to position [8614, 0]
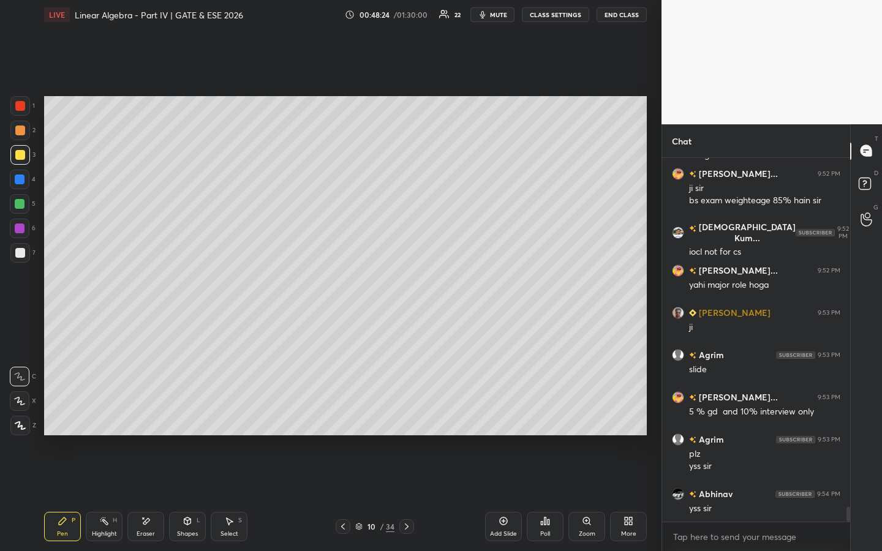
drag, startPoint x: 504, startPoint y: 524, endPoint x: 502, endPoint y: 530, distance: 6.6
click at [502, 421] on icon at bounding box center [503, 521] width 10 height 10
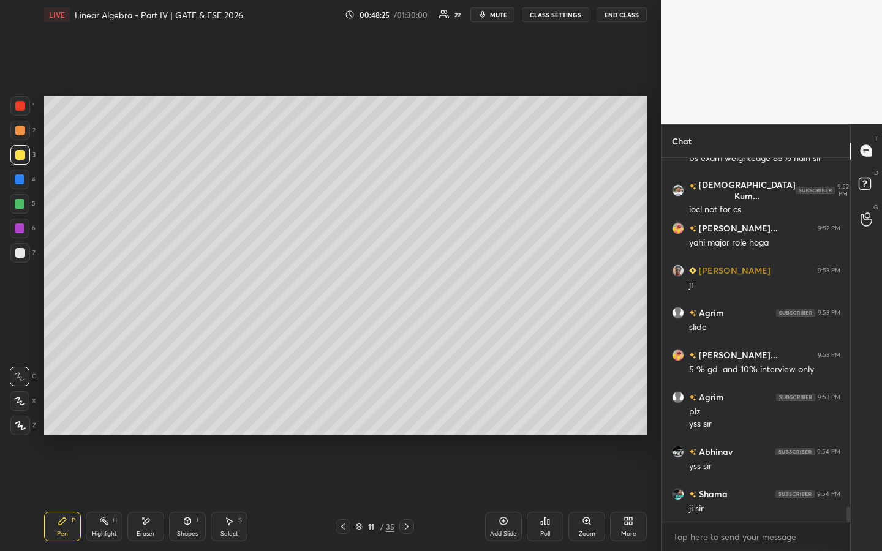
click at [405, 421] on icon at bounding box center [407, 527] width 10 height 10
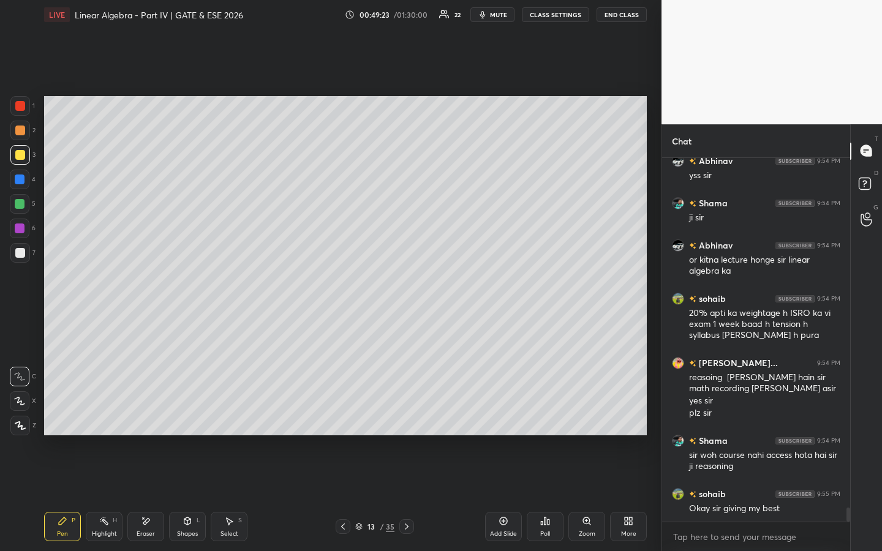
scroll to position [8960, 0]
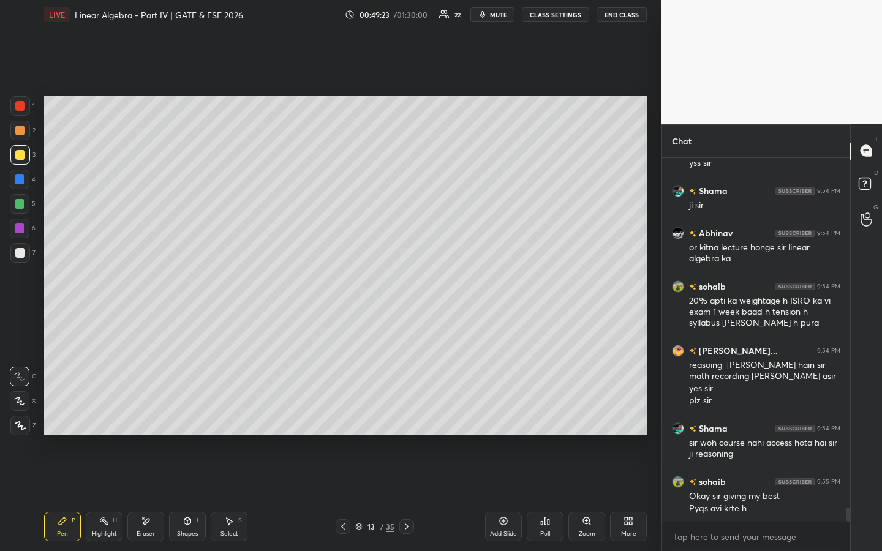
click at [18, 101] on div at bounding box center [20, 106] width 10 height 10
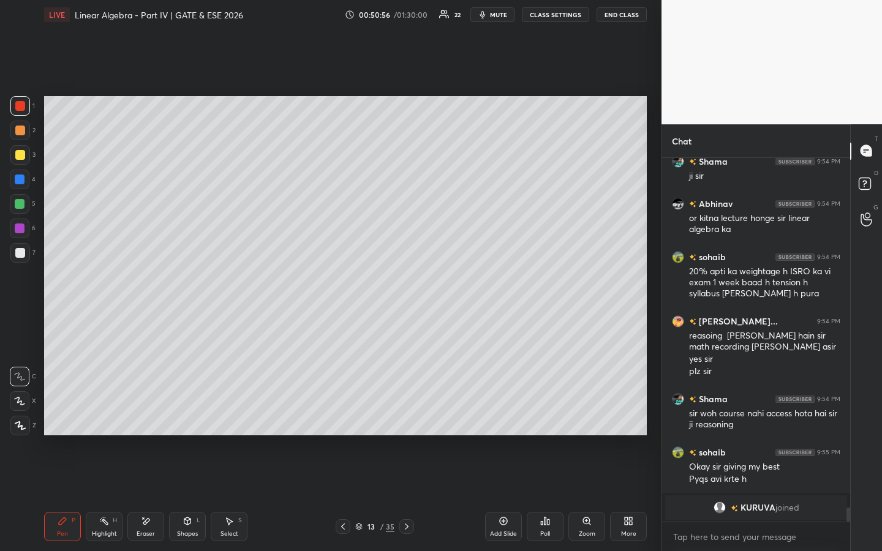
click at [508, 421] on div "Add Slide" at bounding box center [503, 526] width 37 height 29
click at [146, 421] on icon at bounding box center [146, 521] width 10 height 10
click at [63, 421] on icon at bounding box center [63, 521] width 10 height 10
click at [18, 128] on div at bounding box center [20, 131] width 10 height 10
drag, startPoint x: 108, startPoint y: 533, endPoint x: 103, endPoint y: 461, distance: 72.4
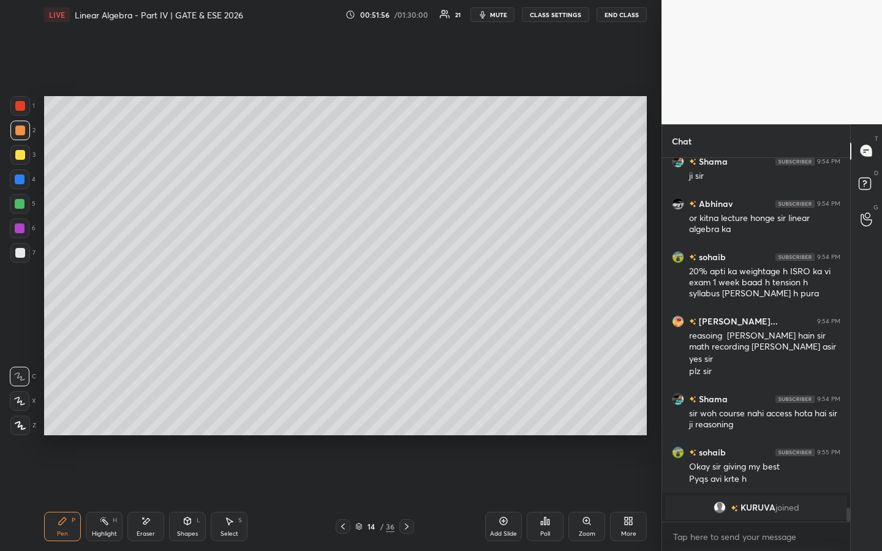
click at [108, 421] on div "Highlight" at bounding box center [104, 534] width 25 height 6
click at [52, 421] on div "Pen P" at bounding box center [62, 526] width 37 height 29
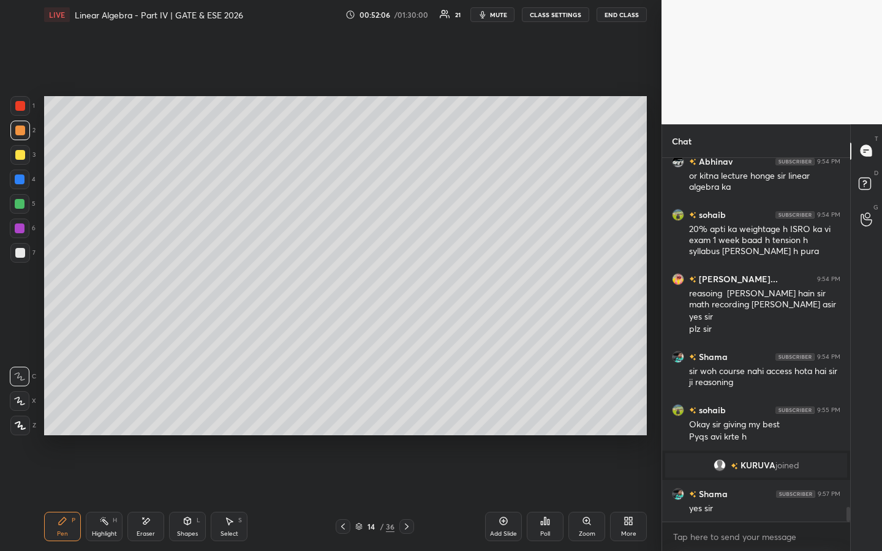
scroll to position [8652, 0]
click at [23, 159] on div at bounding box center [20, 155] width 10 height 10
click at [534, 421] on div "Poll" at bounding box center [545, 526] width 37 height 29
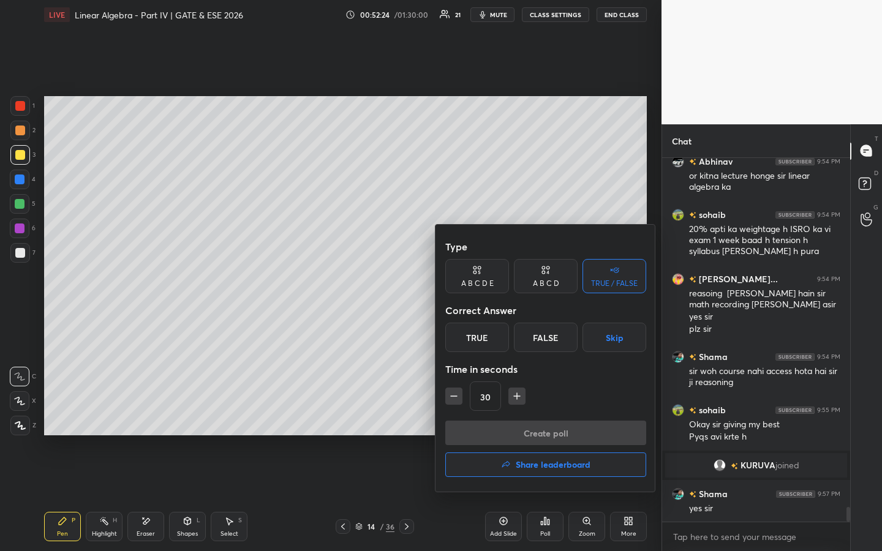
drag, startPoint x: 489, startPoint y: 334, endPoint x: 489, endPoint y: 358, distance: 23.9
click at [489, 335] on div "True" at bounding box center [477, 337] width 64 height 29
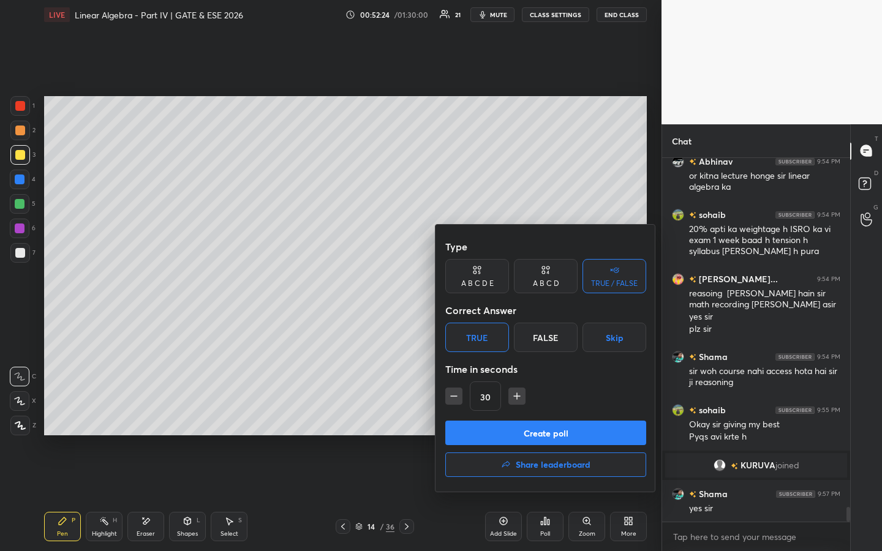
click at [489, 421] on button "Create poll" at bounding box center [545, 433] width 201 height 24
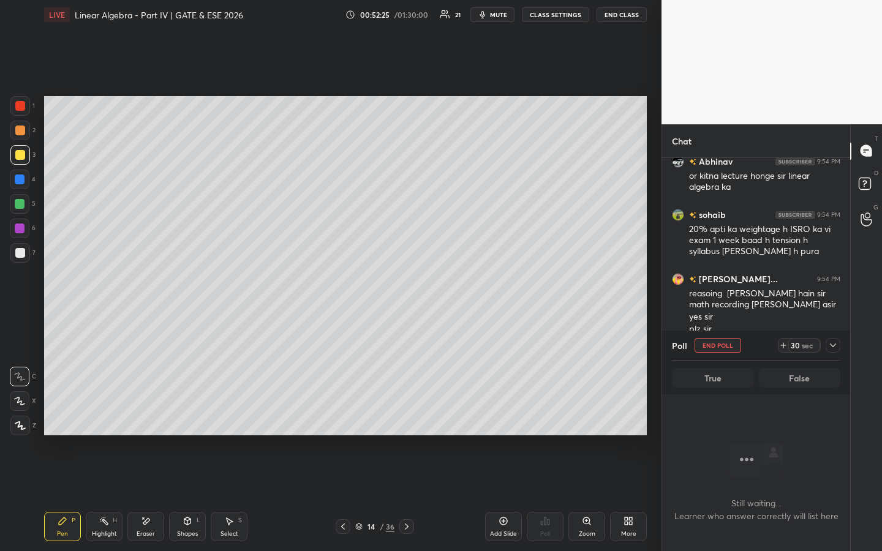
scroll to position [4, 4]
drag, startPoint x: 22, startPoint y: 181, endPoint x: 15, endPoint y: 188, distance: 10.4
click at [22, 181] on div at bounding box center [20, 180] width 10 height 10
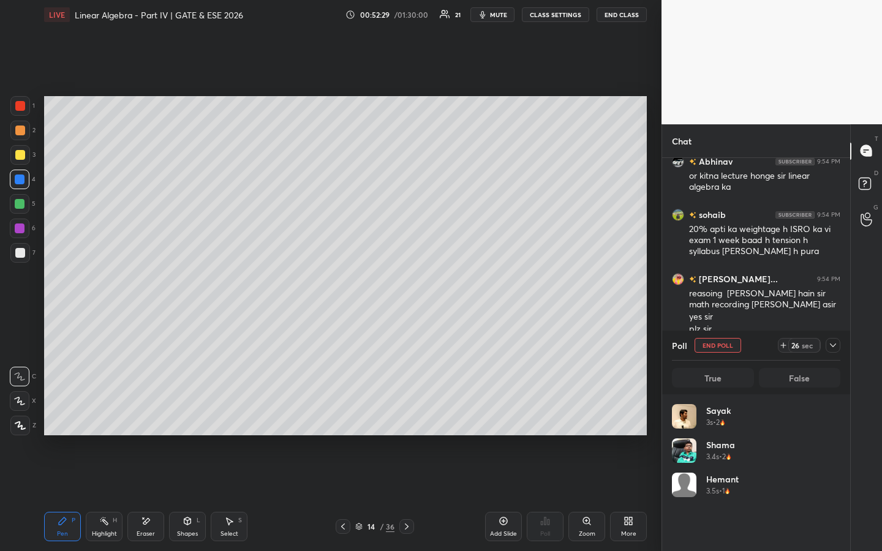
scroll to position [143, 165]
click at [833, 421] on div "[PERSON_NAME] 3s • 2" at bounding box center [756, 421] width 168 height 34
click at [831, 418] on div "[PERSON_NAME] 3s • 2" at bounding box center [756, 421] width 168 height 34
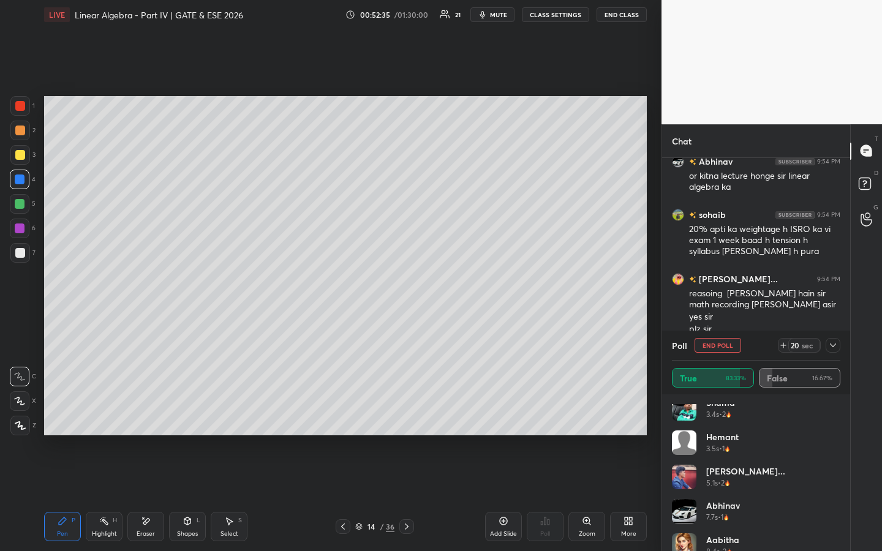
scroll to position [59, 0]
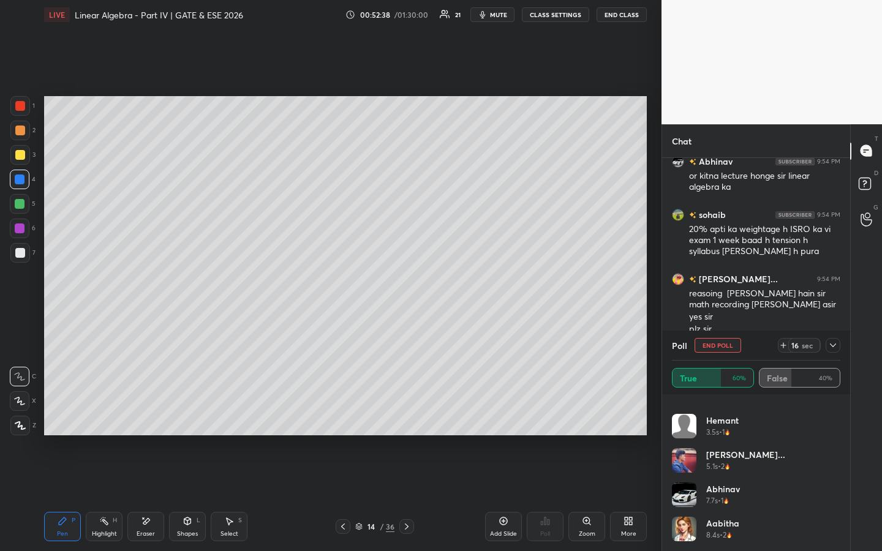
drag, startPoint x: 841, startPoint y: 441, endPoint x: 833, endPoint y: 485, distance: 44.2
click at [835, 421] on div "[PERSON_NAME] 3s • 2 Shama 3.4s • 2 Hemant 3.5s • 1 [PERSON_NAME]... 5.1s • 2 […" at bounding box center [756, 472] width 188 height 157
drag, startPoint x: 840, startPoint y: 451, endPoint x: 832, endPoint y: 500, distance: 49.5
click at [833, 421] on div "[PERSON_NAME] 3s • 2 Shama 3.4s • 2 Hemant 3.5s • 1 [PERSON_NAME]... 5.1s • 2 […" at bounding box center [756, 477] width 168 height 147
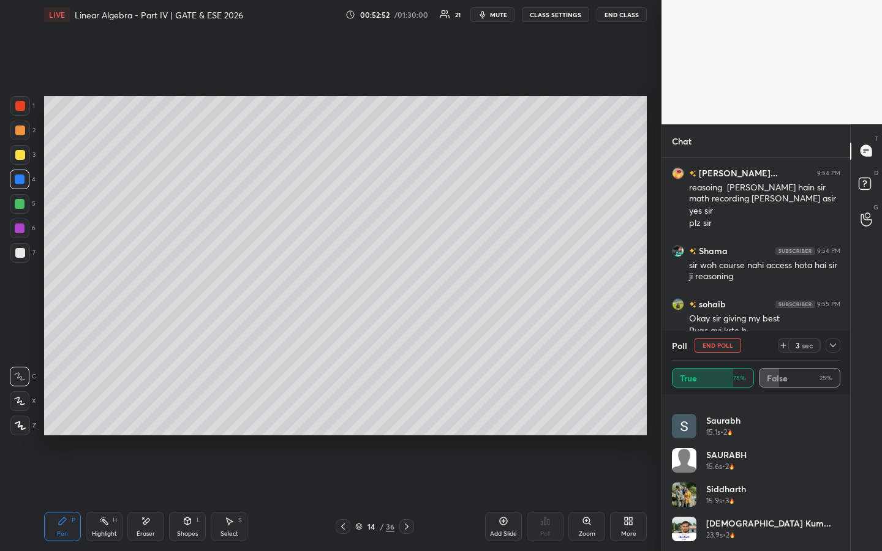
scroll to position [8800, 0]
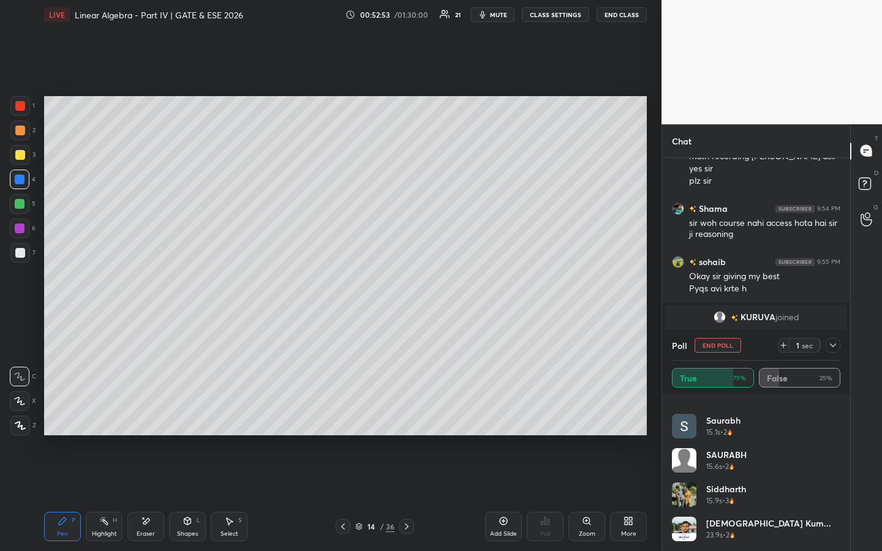
click at [719, 342] on button "End Poll" at bounding box center [717, 345] width 47 height 15
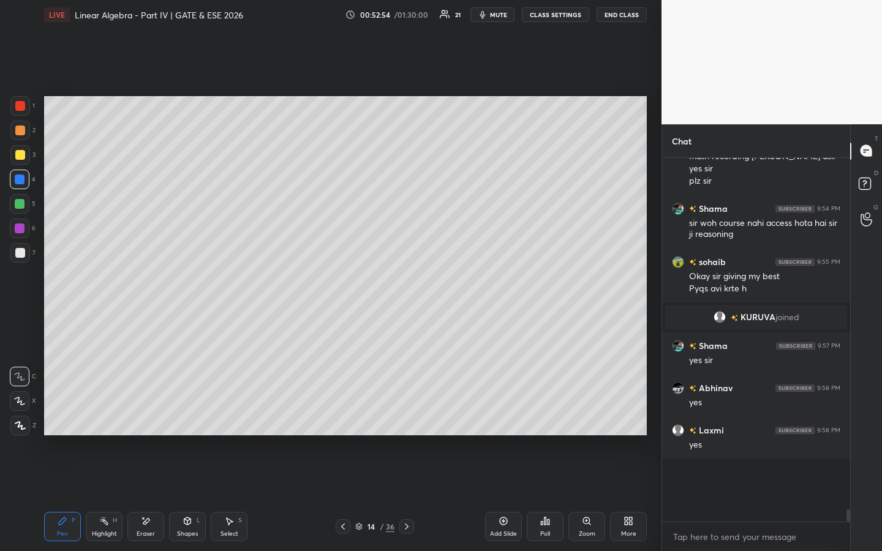
scroll to position [4, 4]
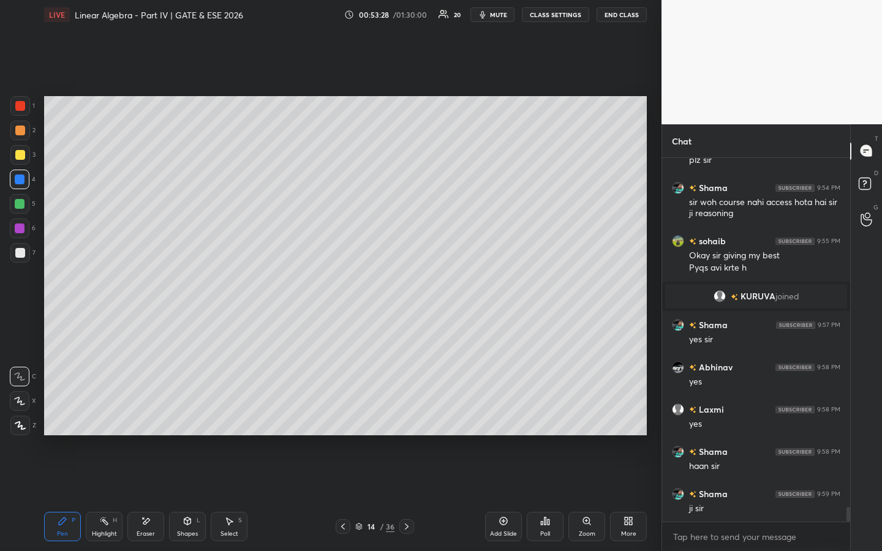
click at [21, 203] on div at bounding box center [20, 204] width 10 height 10
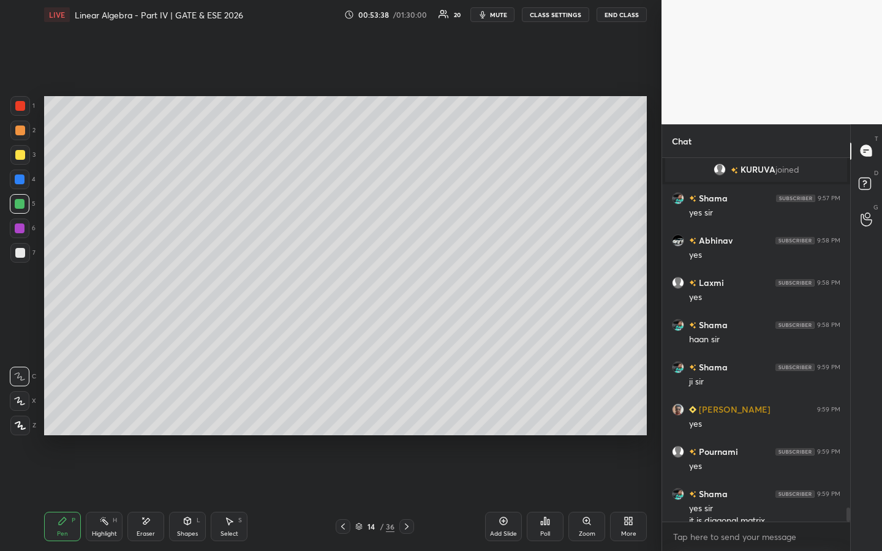
scroll to position [8960, 0]
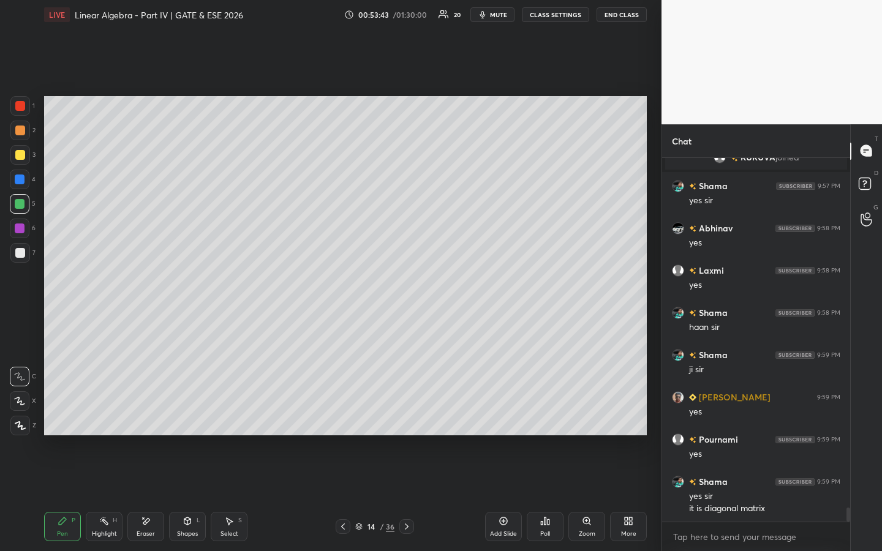
click at [502, 421] on div "Add Slide" at bounding box center [503, 526] width 37 height 29
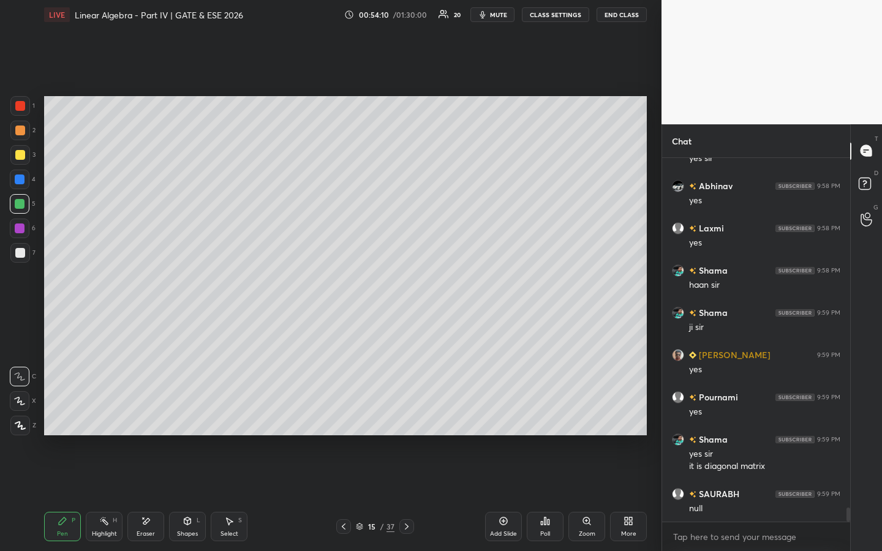
click at [21, 110] on div at bounding box center [20, 106] width 10 height 10
click at [25, 137] on div at bounding box center [20, 131] width 20 height 20
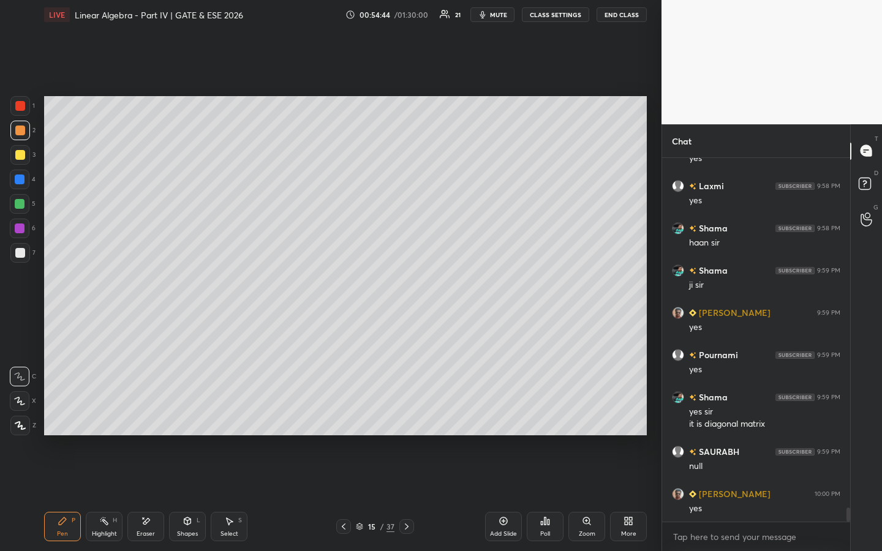
click at [20, 100] on div at bounding box center [20, 106] width 20 height 20
click at [24, 133] on div at bounding box center [20, 131] width 20 height 20
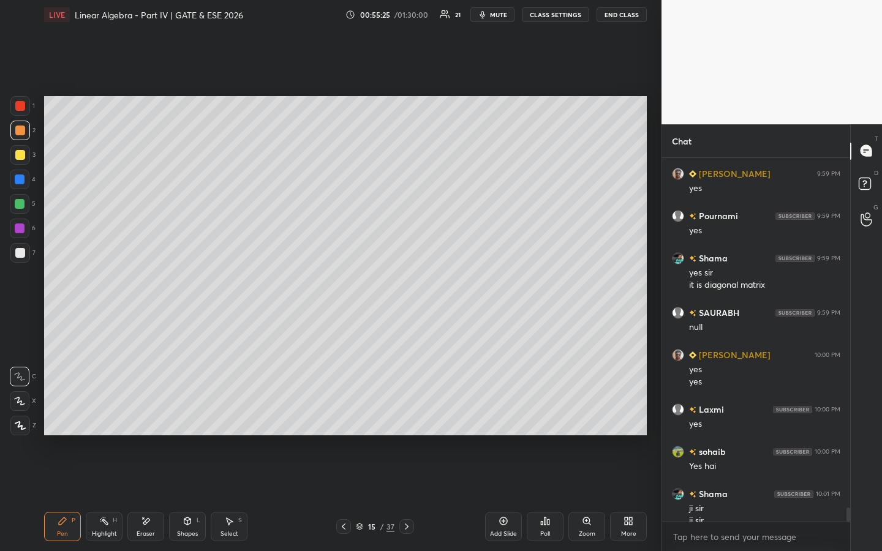
scroll to position [9195, 0]
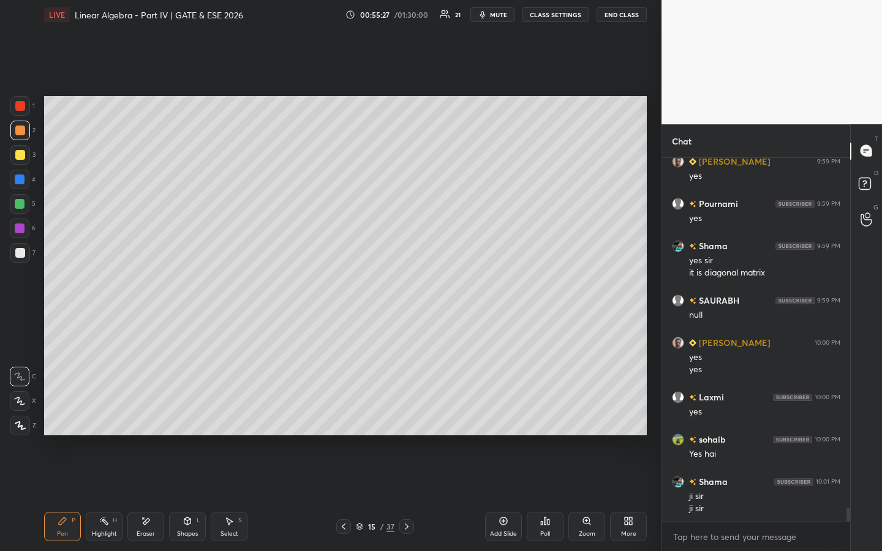
drag, startPoint x: 148, startPoint y: 525, endPoint x: 152, endPoint y: 519, distance: 8.0
click at [151, 421] on div "Eraser" at bounding box center [145, 526] width 37 height 29
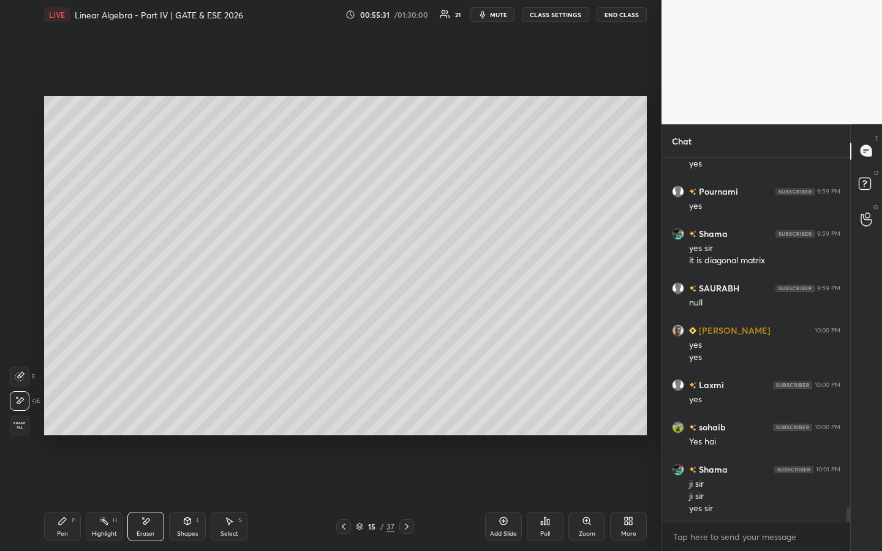
click at [59, 421] on div "Pen P" at bounding box center [62, 526] width 37 height 29
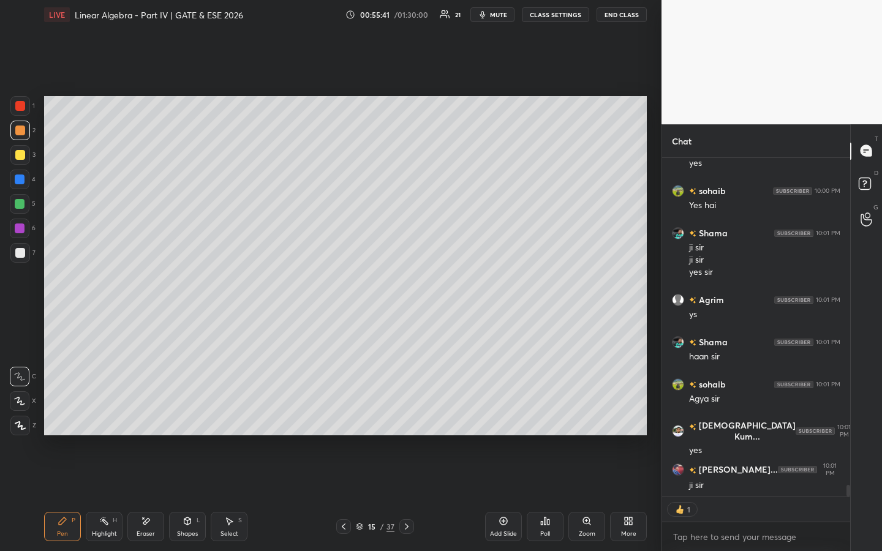
scroll to position [9486, 0]
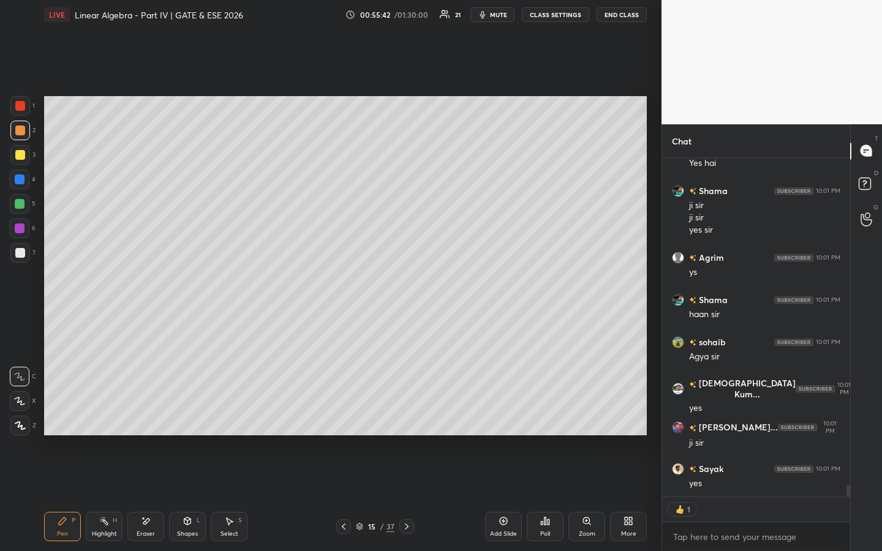
drag, startPoint x: 18, startPoint y: 206, endPoint x: 29, endPoint y: 195, distance: 15.6
click at [20, 204] on div at bounding box center [20, 204] width 10 height 10
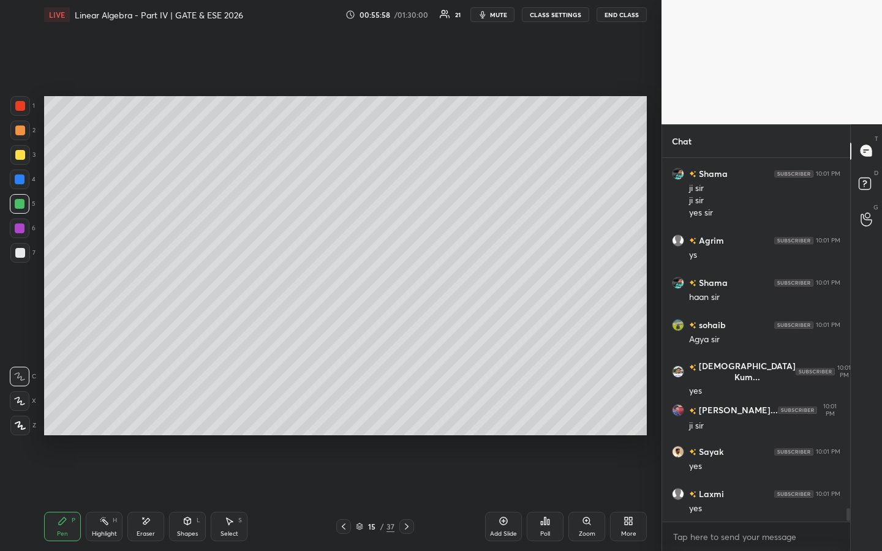
scroll to position [9546, 0]
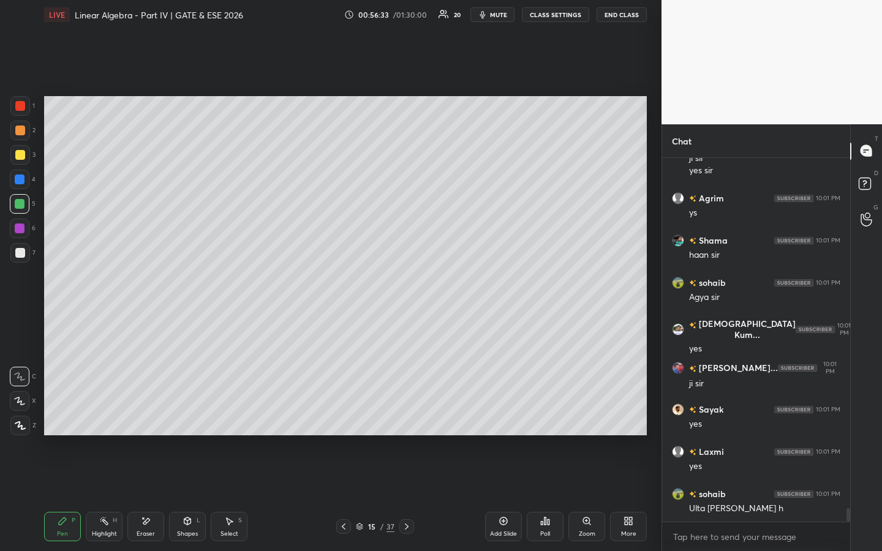
click at [22, 158] on div at bounding box center [20, 155] width 10 height 10
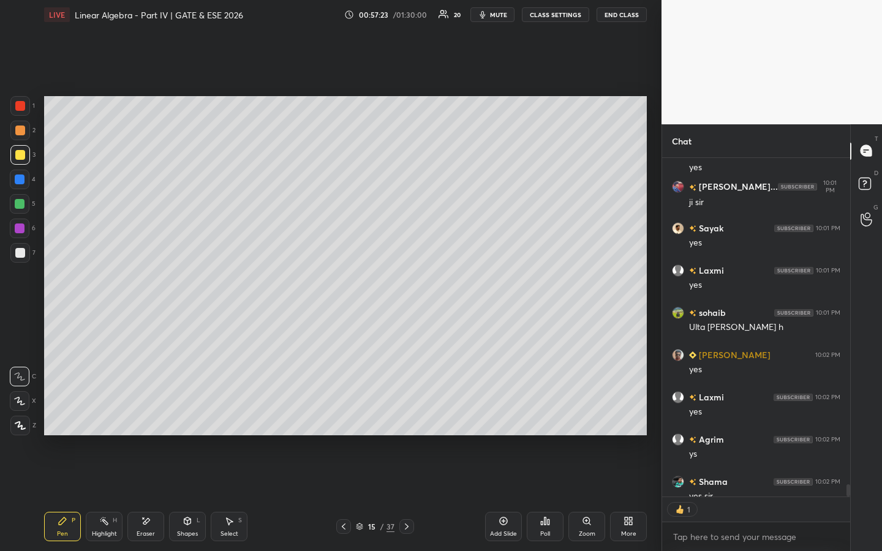
scroll to position [335, 184]
click at [506, 421] on icon at bounding box center [504, 521] width 8 height 8
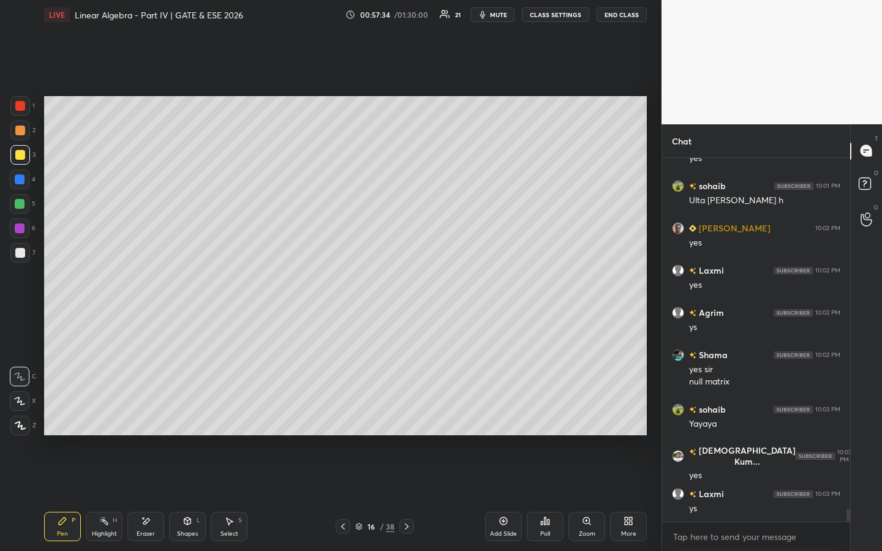
scroll to position [9854, 0]
click at [20, 108] on div at bounding box center [20, 106] width 10 height 10
click at [21, 132] on div at bounding box center [20, 131] width 10 height 10
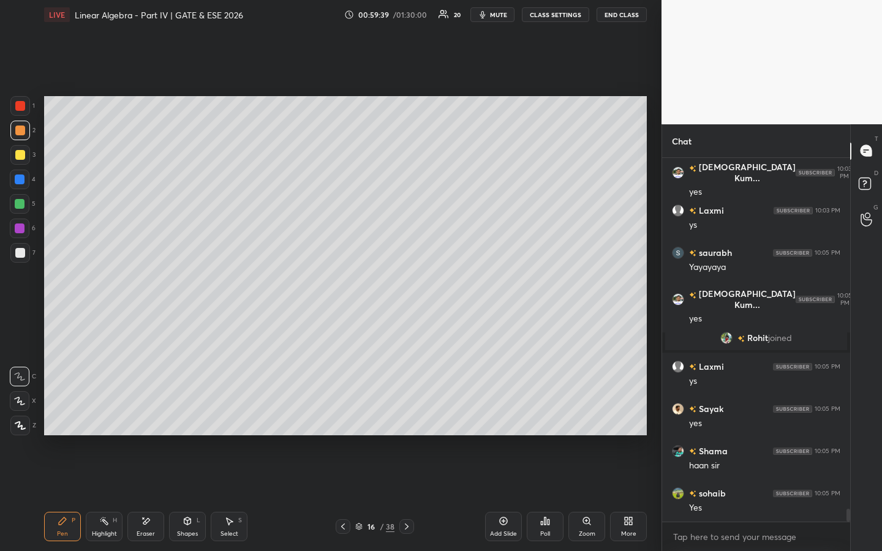
scroll to position [9566, 0]
click at [754, 337] on span "Rohit" at bounding box center [757, 339] width 21 height 10
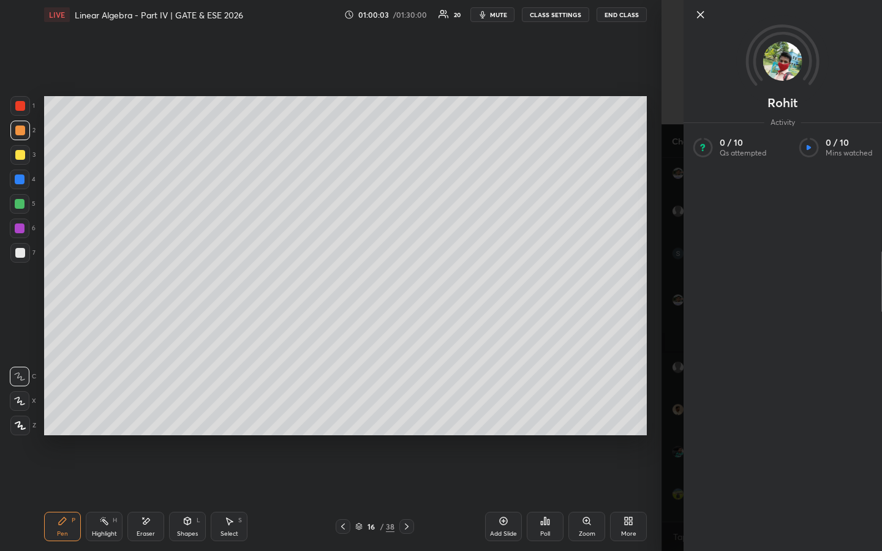
click at [699, 15] on icon at bounding box center [700, 14] width 15 height 15
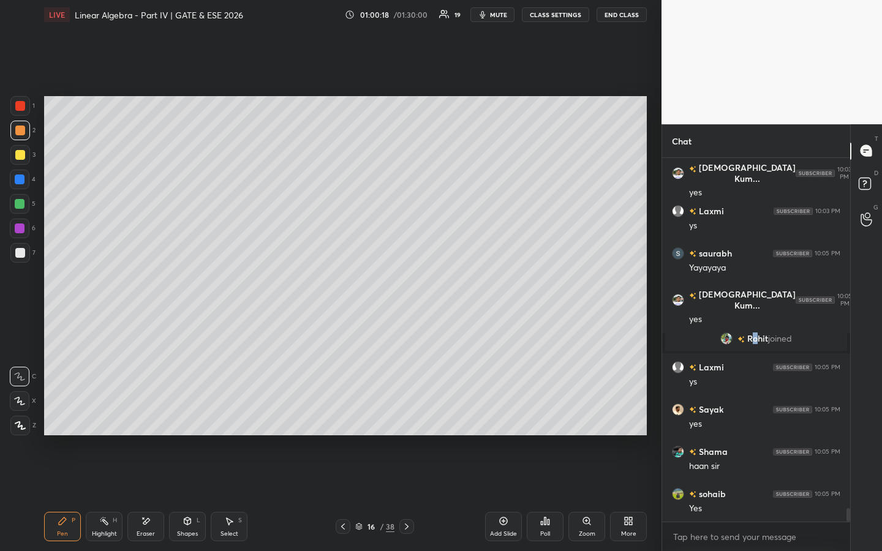
click at [500, 421] on icon at bounding box center [504, 521] width 8 height 8
click at [24, 154] on div at bounding box center [20, 155] width 10 height 10
click at [549, 421] on div "Poll" at bounding box center [545, 526] width 37 height 29
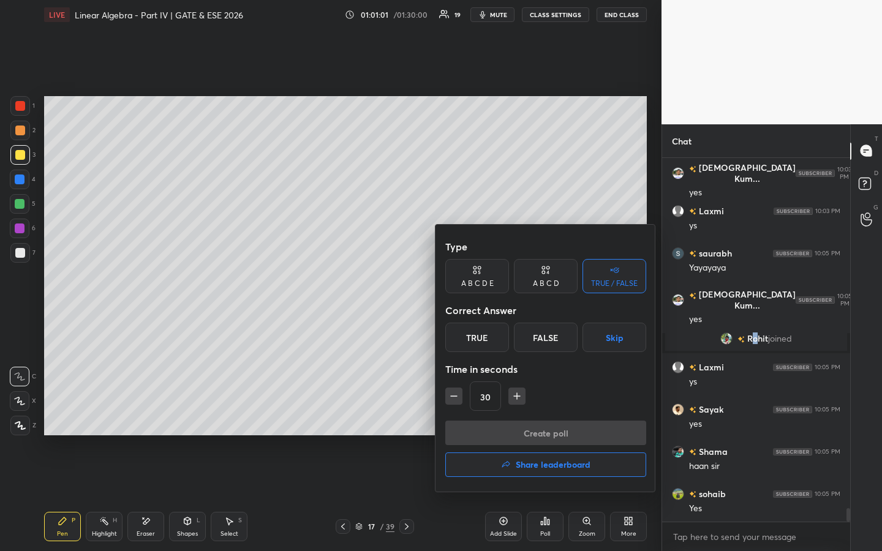
scroll to position [9608, 0]
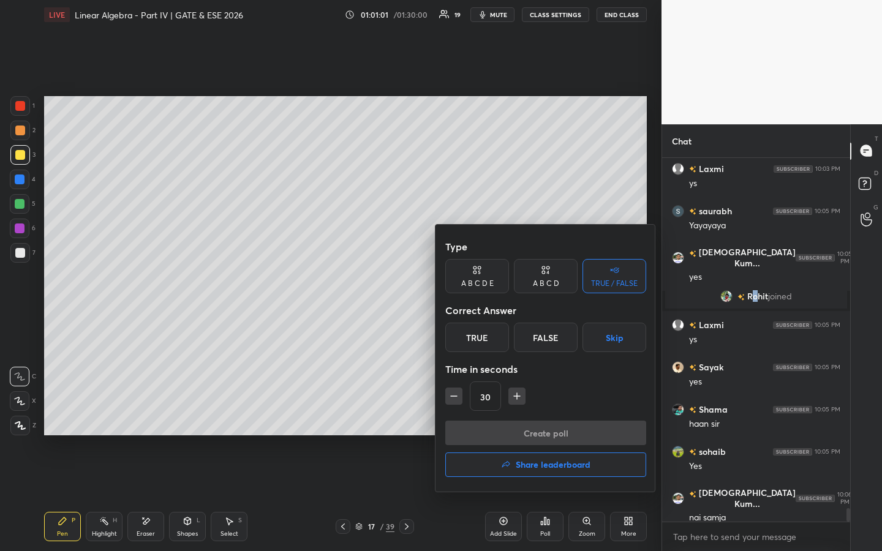
click at [550, 337] on div "False" at bounding box center [546, 337] width 64 height 29
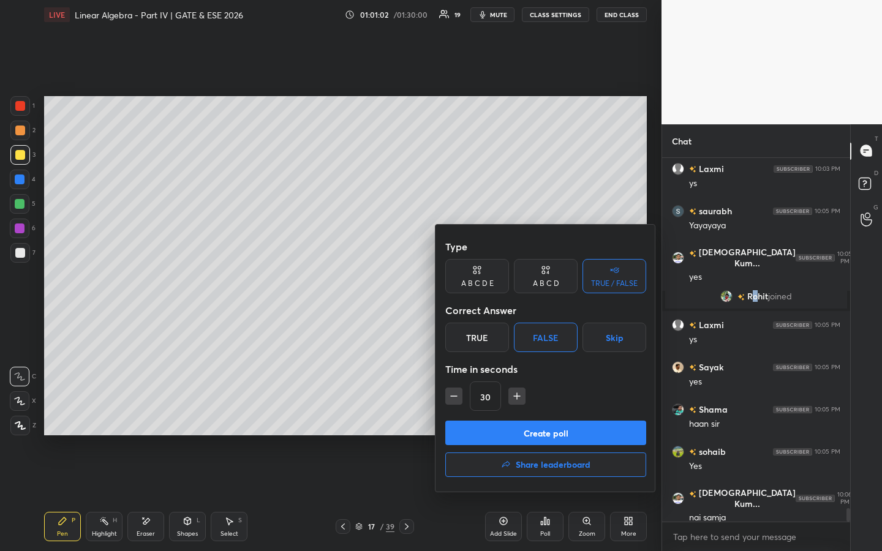
click at [523, 421] on button "Create poll" at bounding box center [545, 433] width 201 height 24
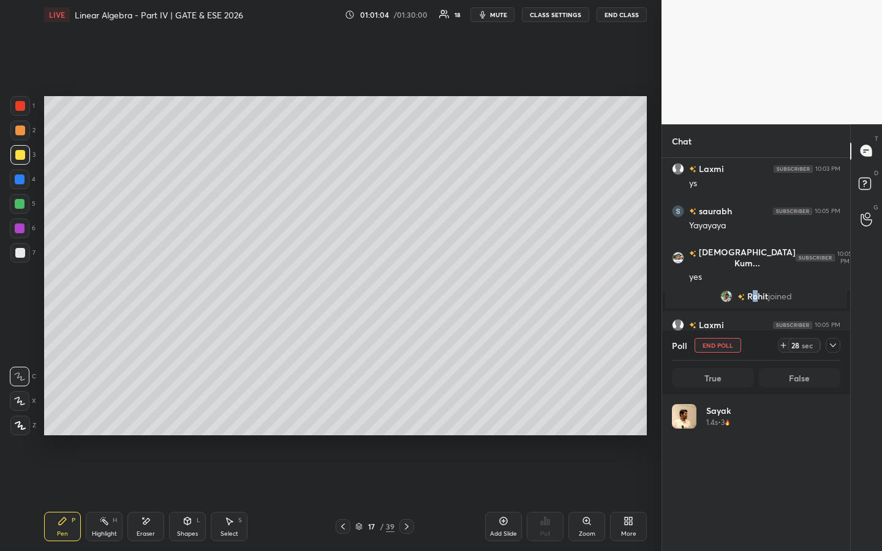
scroll to position [143, 165]
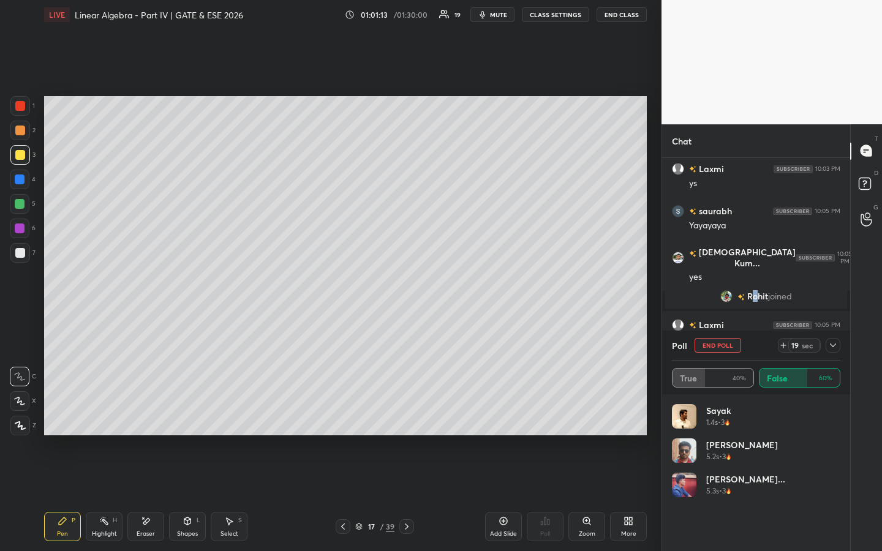
click at [724, 343] on button "End Poll" at bounding box center [717, 345] width 47 height 15
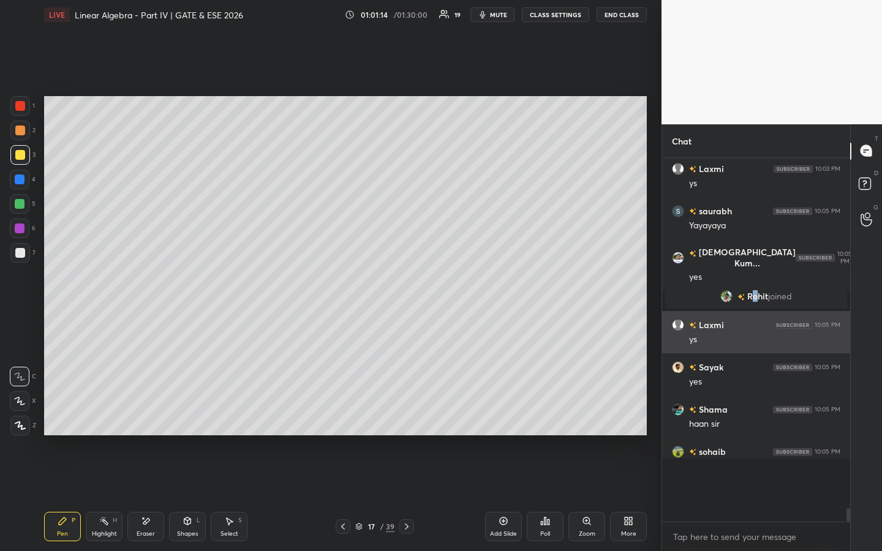
scroll to position [4, 4]
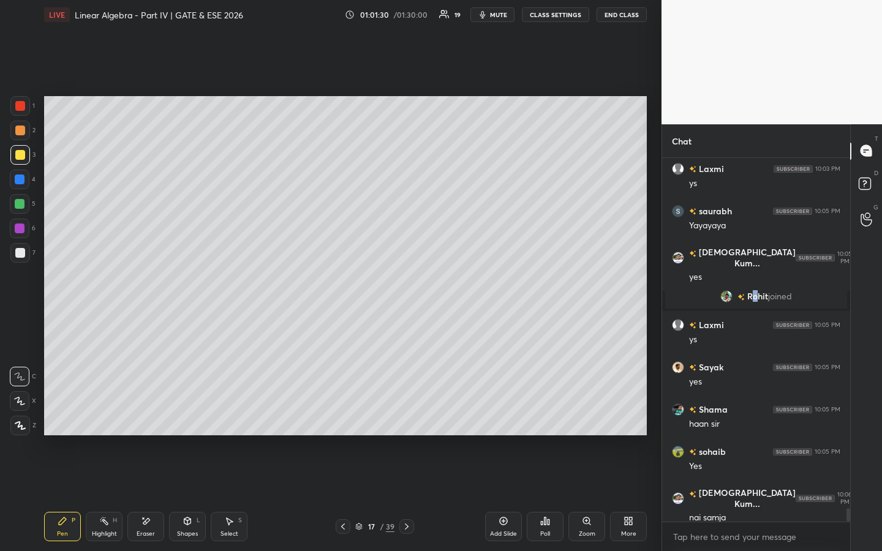
click at [346, 421] on icon at bounding box center [343, 527] width 10 height 10
click at [342, 421] on div at bounding box center [343, 526] width 15 height 15
click at [344, 421] on icon at bounding box center [343, 527] width 10 height 10
click at [102, 421] on div "Highlight H" at bounding box center [104, 526] width 37 height 29
click at [406, 421] on icon at bounding box center [407, 527] width 10 height 10
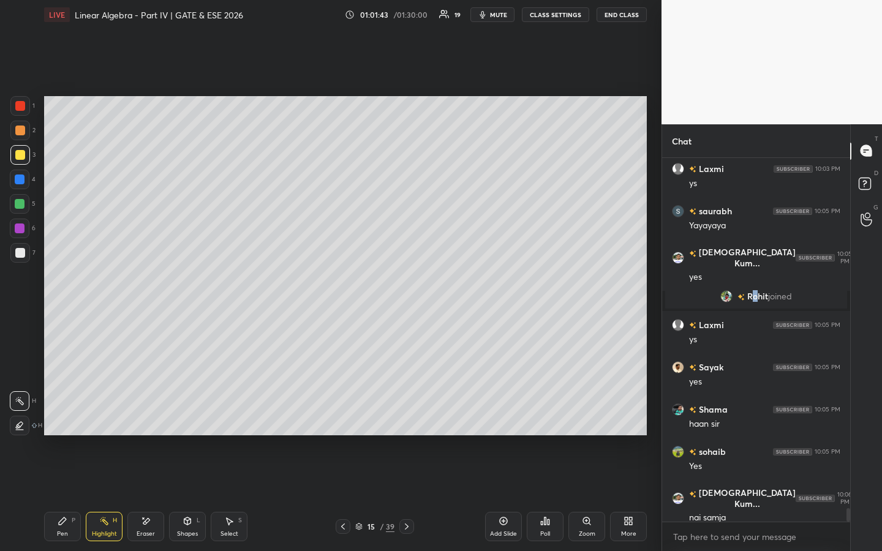
click at [404, 421] on icon at bounding box center [407, 527] width 10 height 10
click at [20, 201] on div at bounding box center [20, 204] width 10 height 10
click at [54, 421] on div "Pen P" at bounding box center [62, 526] width 37 height 29
click at [156, 421] on div "Eraser" at bounding box center [145, 526] width 37 height 29
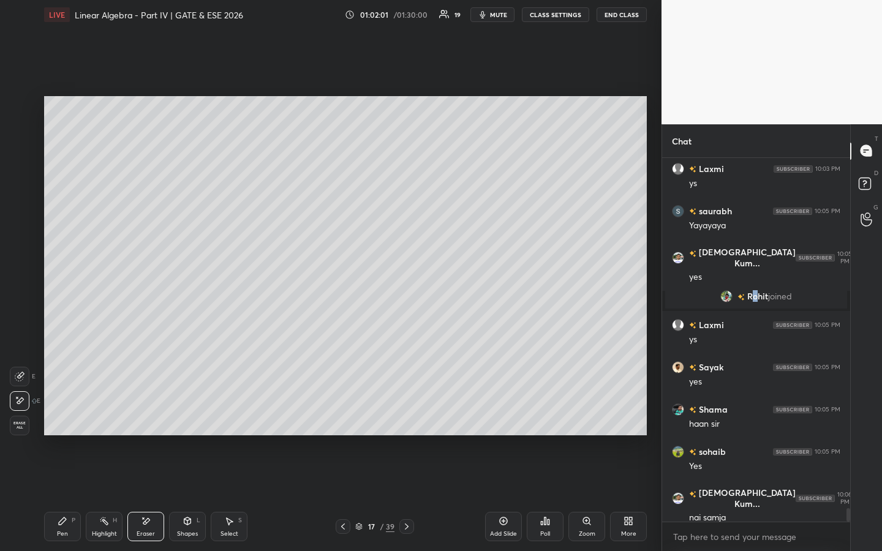
drag, startPoint x: 53, startPoint y: 526, endPoint x: 58, endPoint y: 517, distance: 10.7
click at [53, 421] on div "Pen P" at bounding box center [62, 526] width 37 height 29
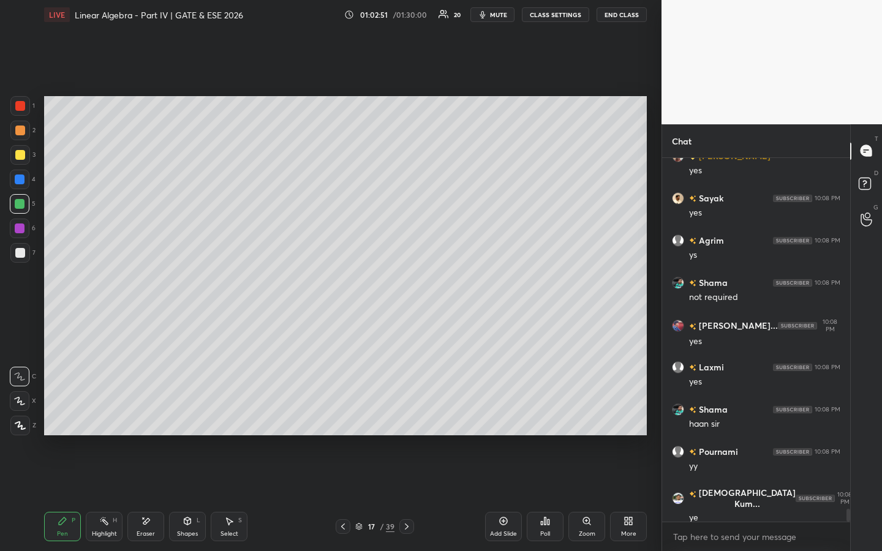
scroll to position [10084, 0]
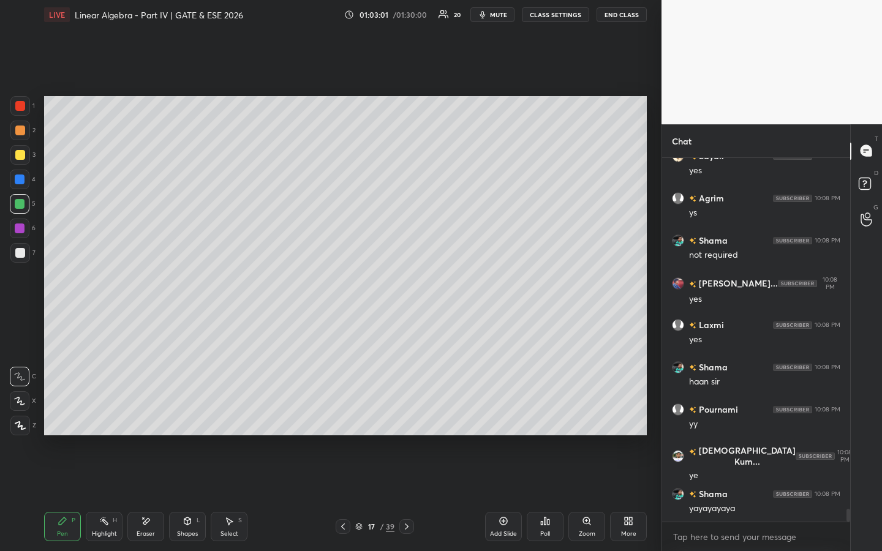
click at [20, 251] on div at bounding box center [20, 253] width 10 height 10
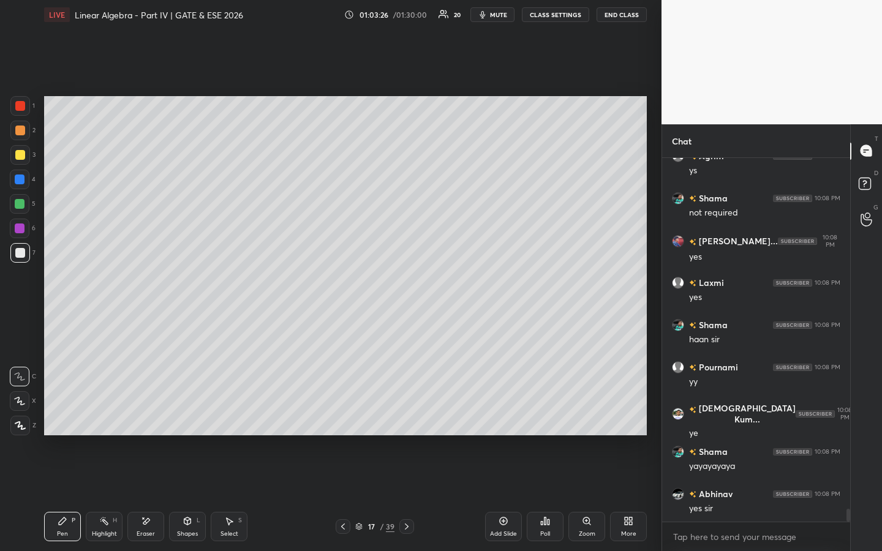
scroll to position [10168, 0]
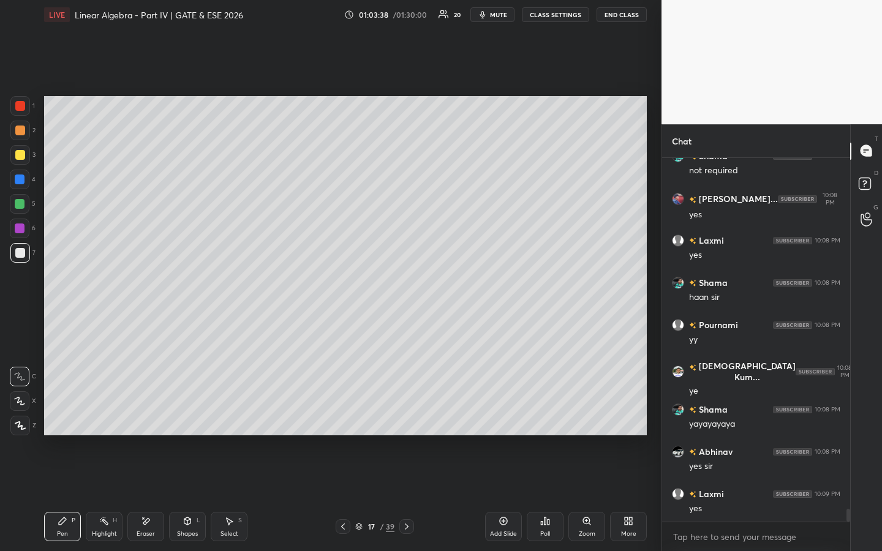
click at [22, 227] on div at bounding box center [20, 229] width 10 height 10
click at [342, 421] on icon at bounding box center [343, 527] width 10 height 10
click at [342, 421] on icon at bounding box center [343, 527] width 4 height 6
click at [344, 421] on icon at bounding box center [343, 527] width 10 height 10
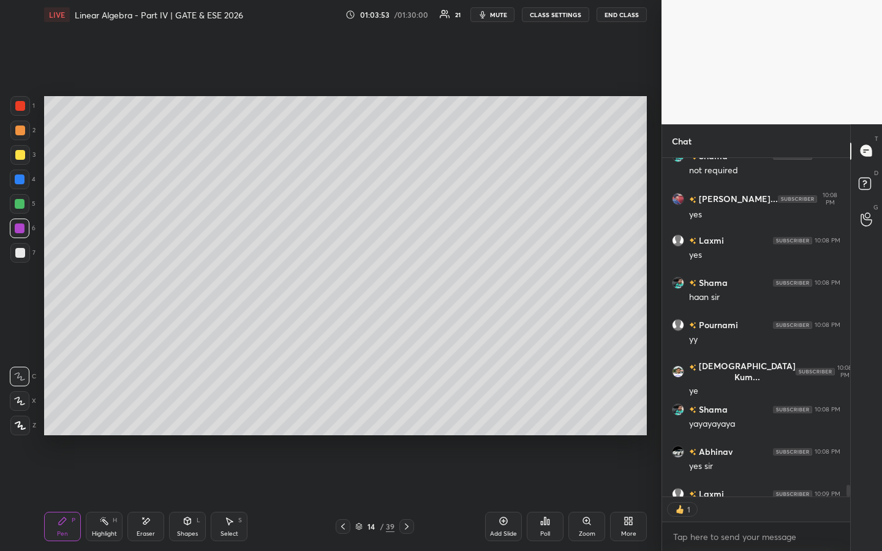
click at [342, 421] on icon at bounding box center [343, 527] width 10 height 10
click at [344, 421] on div at bounding box center [343, 526] width 15 height 15
click at [342, 421] on div "Pen P Highlight H Eraser Shapes L Select S 11 / 39 Add Slide Poll Zoom More" at bounding box center [345, 526] width 603 height 49
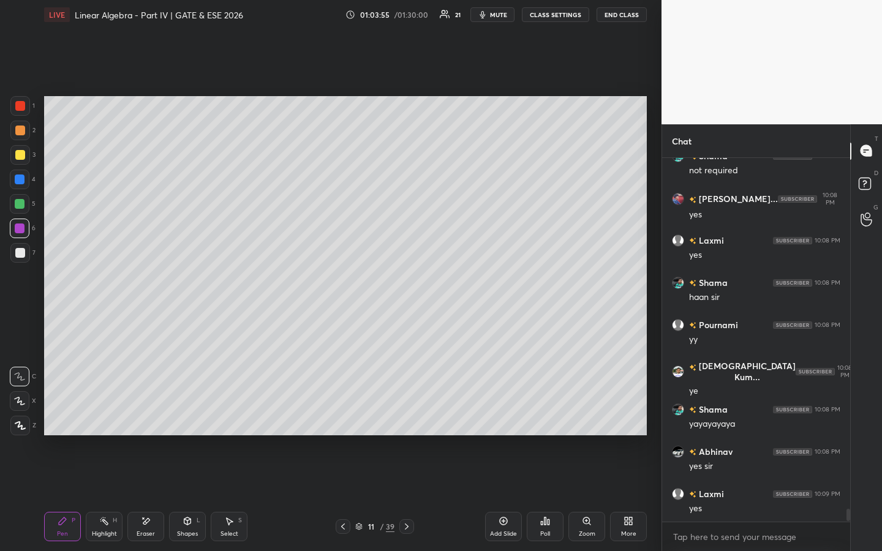
click at [343, 421] on icon at bounding box center [343, 527] width 4 height 6
click at [405, 421] on icon at bounding box center [407, 527] width 10 height 10
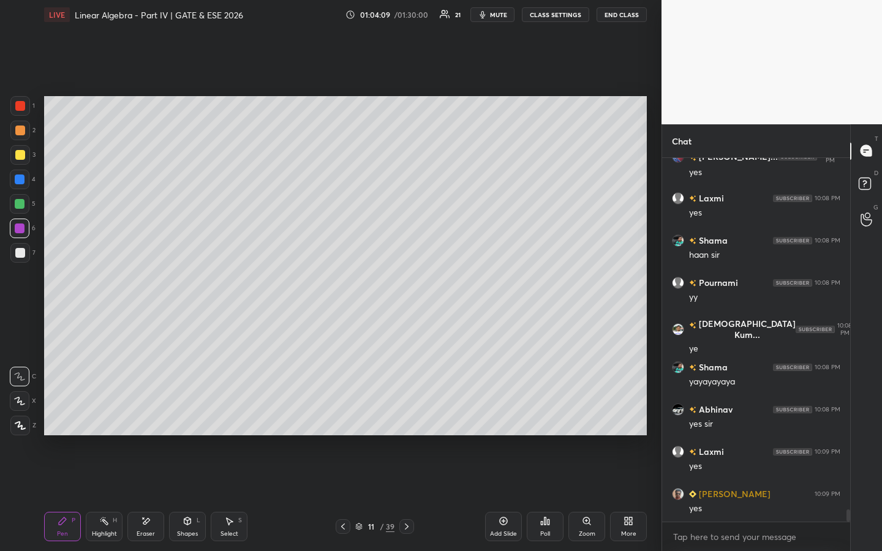
click at [406, 421] on icon at bounding box center [407, 527] width 4 height 6
click at [407, 421] on icon at bounding box center [407, 527] width 10 height 10
click at [407, 421] on icon at bounding box center [407, 527] width 4 height 6
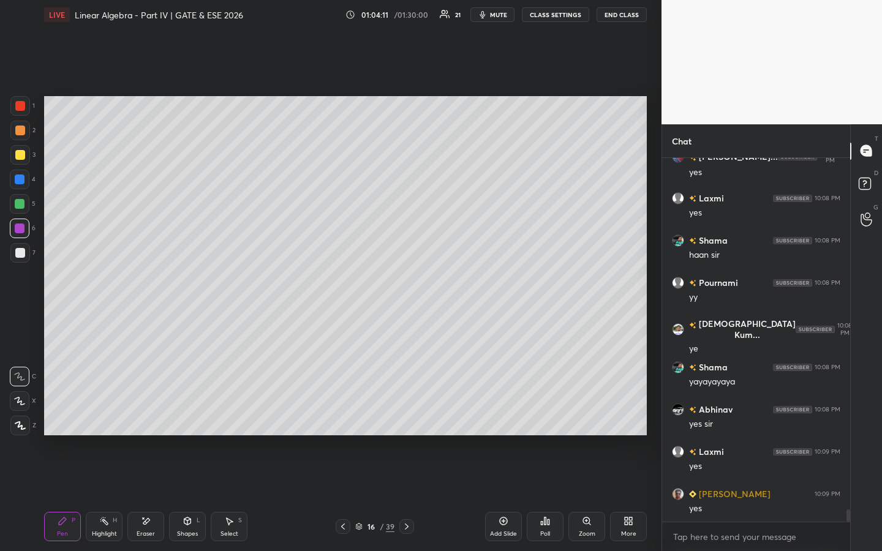
click at [407, 421] on icon at bounding box center [407, 527] width 4 height 6
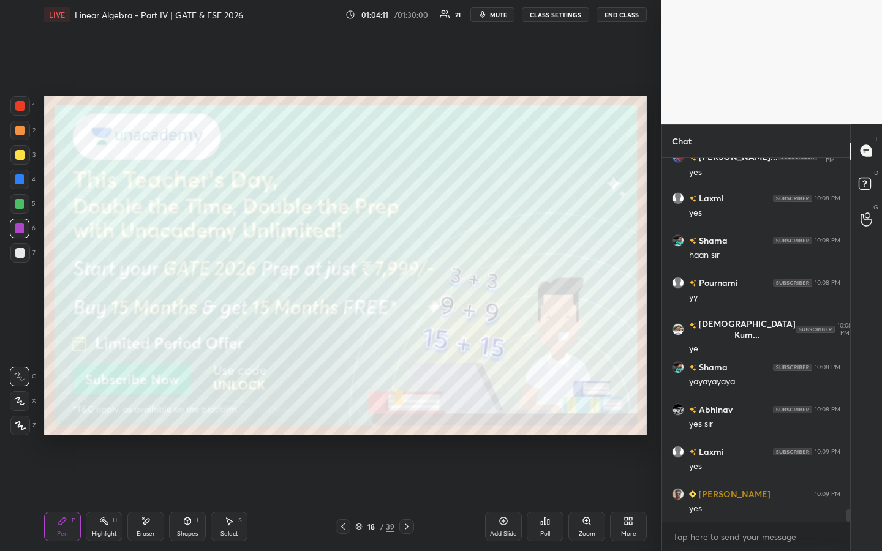
scroll to position [10253, 0]
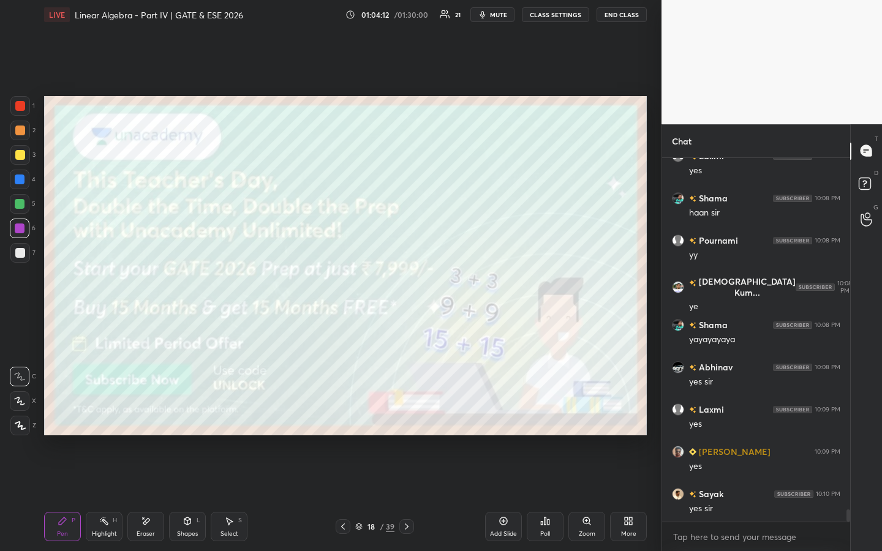
click at [339, 421] on icon at bounding box center [343, 527] width 10 height 10
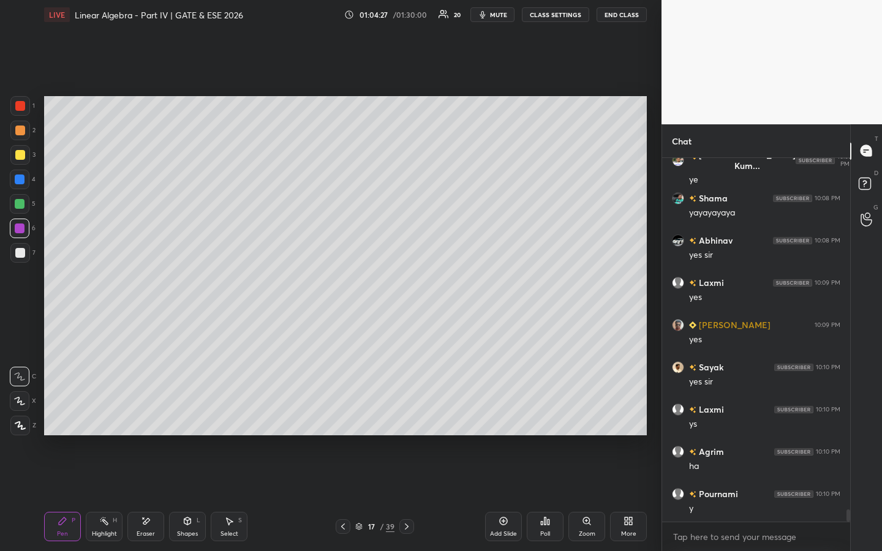
scroll to position [10422, 0]
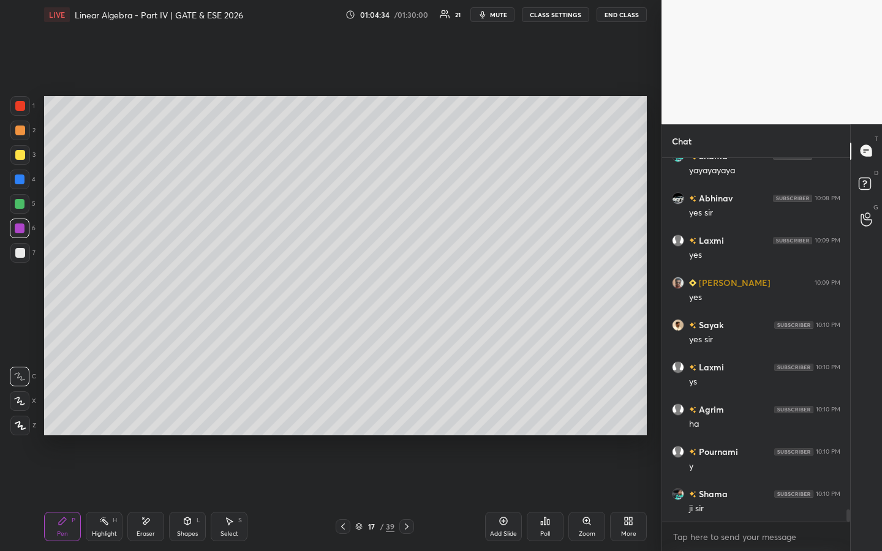
click at [505, 421] on icon at bounding box center [503, 521] width 10 height 10
click at [348, 421] on div at bounding box center [343, 526] width 15 height 15
click at [349, 421] on div "16 / 40" at bounding box center [375, 526] width 79 height 15
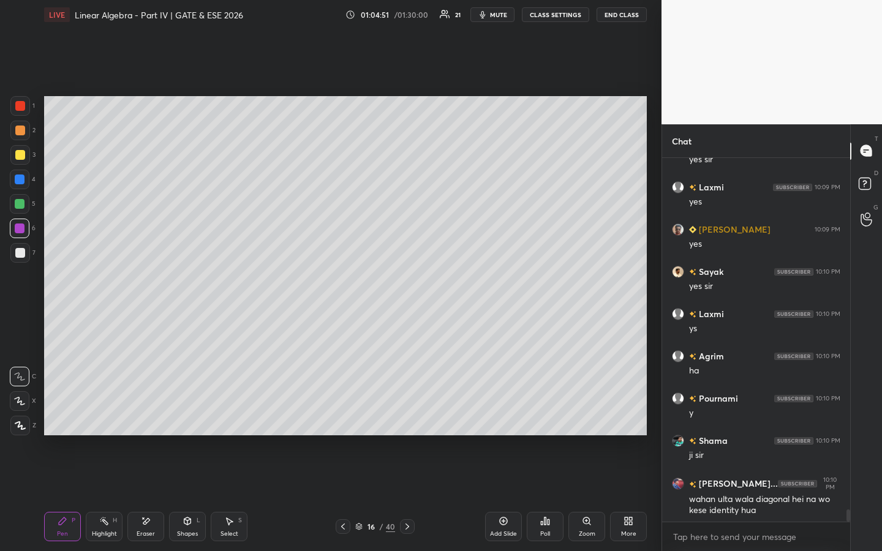
click at [342, 421] on icon at bounding box center [343, 527] width 10 height 10
click at [340, 421] on icon at bounding box center [343, 527] width 10 height 10
click at [338, 421] on div "Pen P Highlight H Eraser Shapes L Select S 12 / 40 Add Slide Poll Zoom More" at bounding box center [345, 526] width 603 height 49
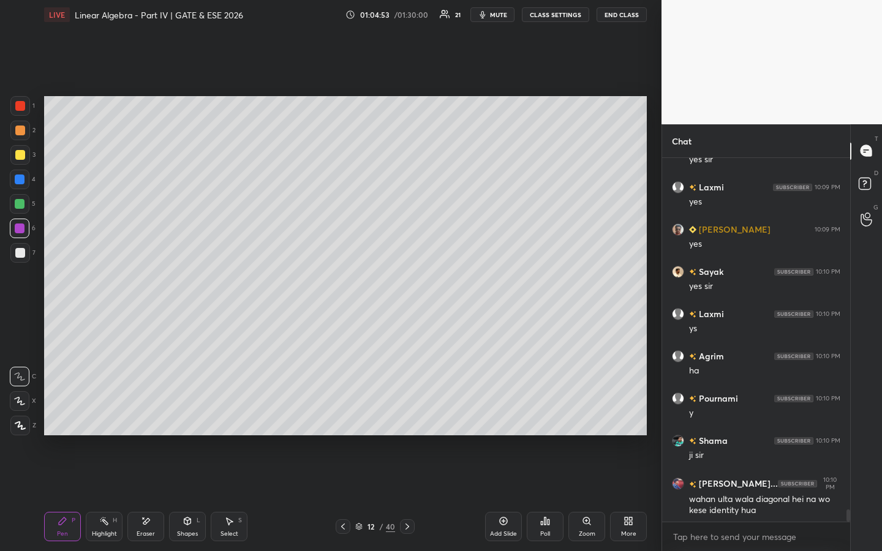
click at [338, 421] on icon at bounding box center [343, 527] width 10 height 10
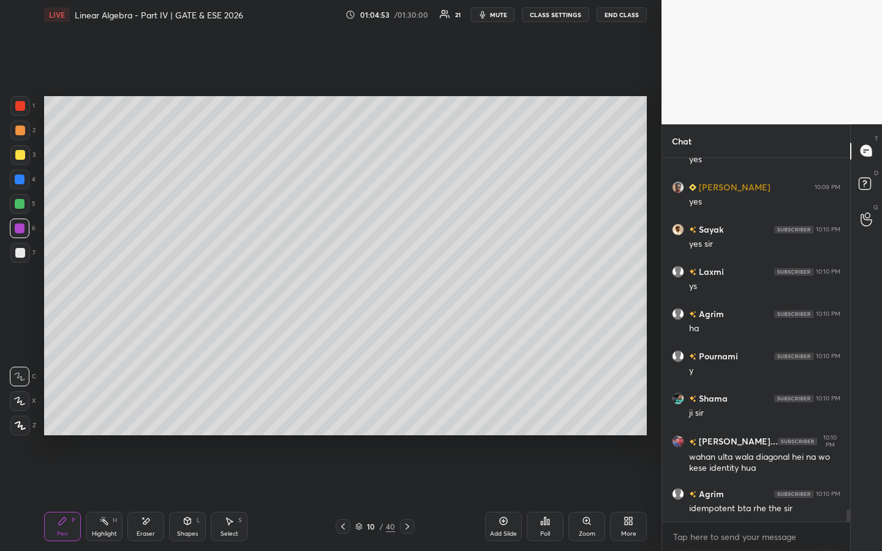
click at [338, 421] on icon at bounding box center [343, 527] width 10 height 10
click at [336, 421] on div at bounding box center [343, 526] width 15 height 15
click at [337, 421] on div at bounding box center [343, 526] width 15 height 15
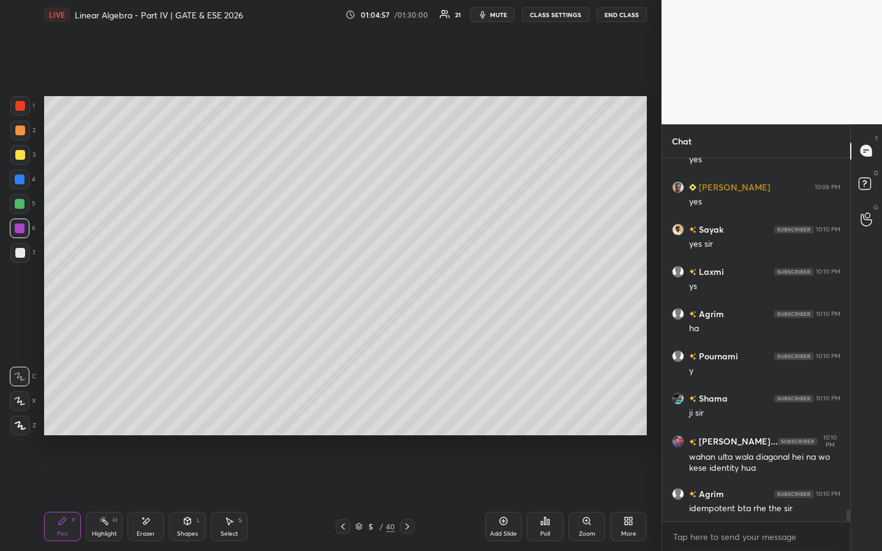
click at [403, 421] on icon at bounding box center [407, 527] width 10 height 10
click at [402, 421] on icon at bounding box center [407, 527] width 10 height 10
click at [402, 421] on div at bounding box center [407, 526] width 15 height 15
click at [408, 421] on icon at bounding box center [407, 527] width 10 height 10
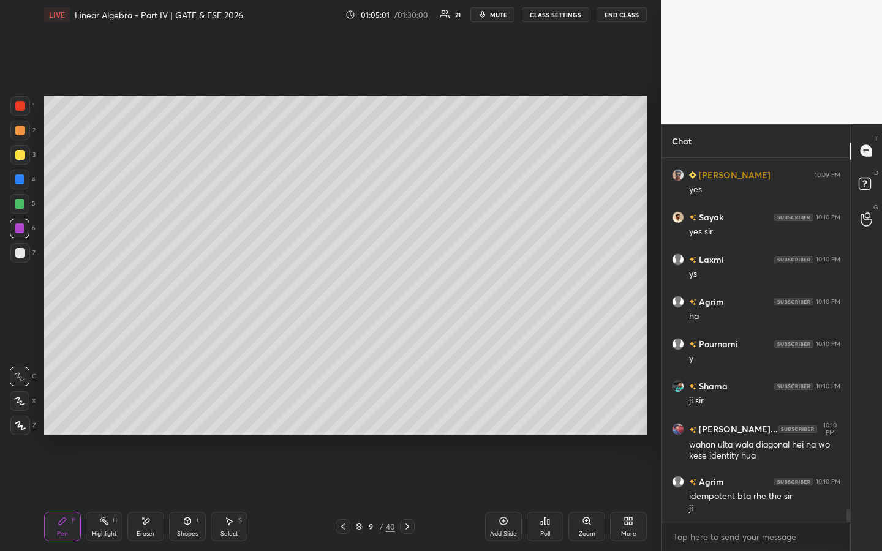
click at [413, 421] on div at bounding box center [407, 526] width 15 height 15
click at [419, 421] on div "10 / 40" at bounding box center [375, 526] width 220 height 15
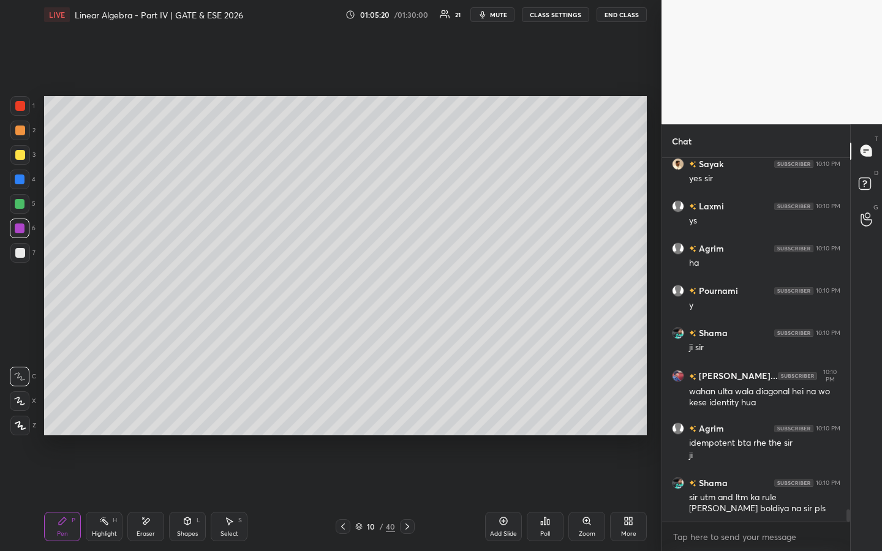
scroll to position [10625, 0]
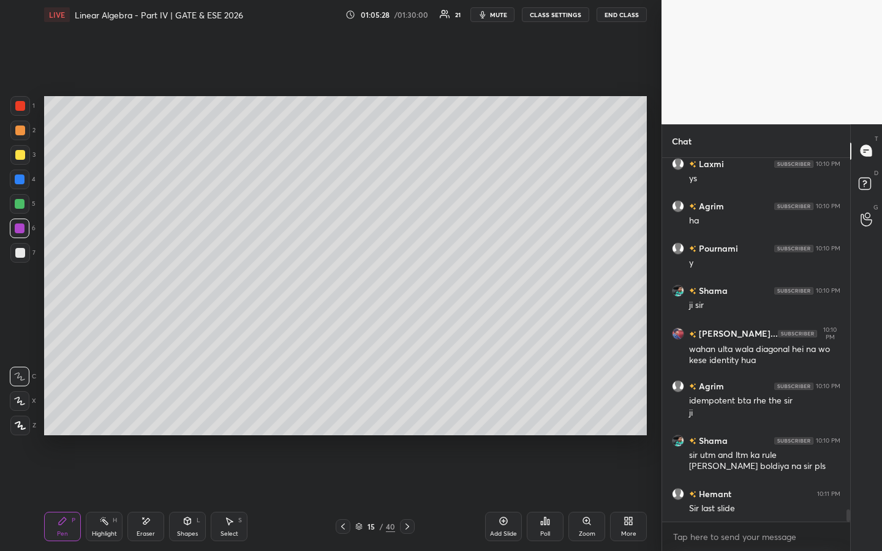
click at [97, 421] on div "Highlight H" at bounding box center [104, 526] width 37 height 29
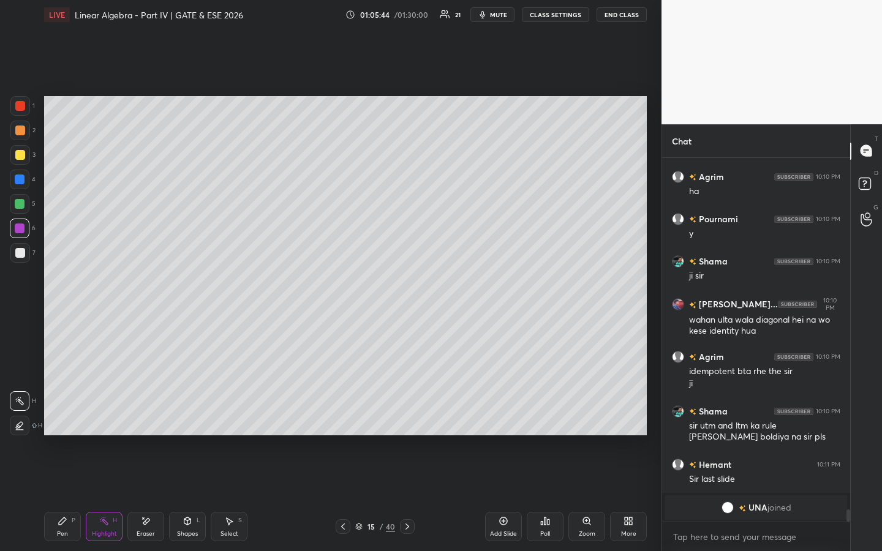
click at [757, 421] on span "UNA" at bounding box center [757, 508] width 19 height 10
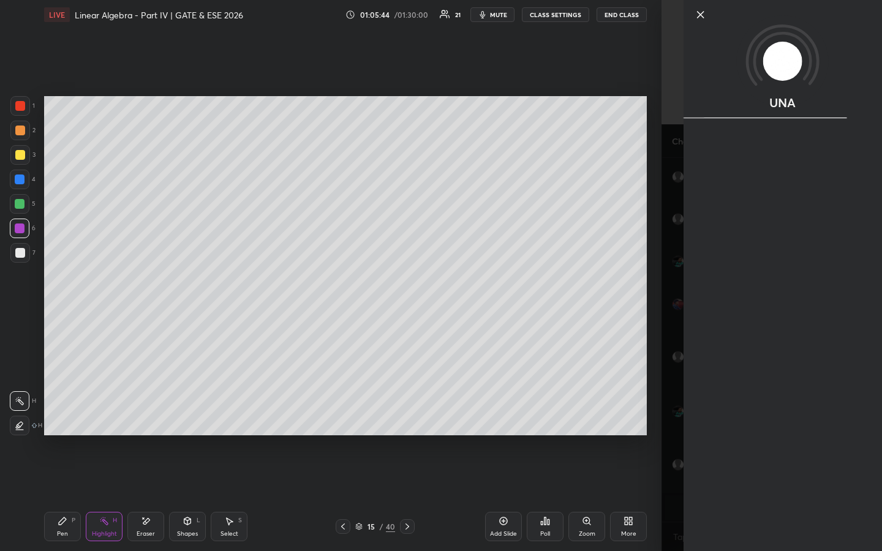
scroll to position [10383, 0]
click at [699, 18] on icon at bounding box center [700, 14] width 15 height 15
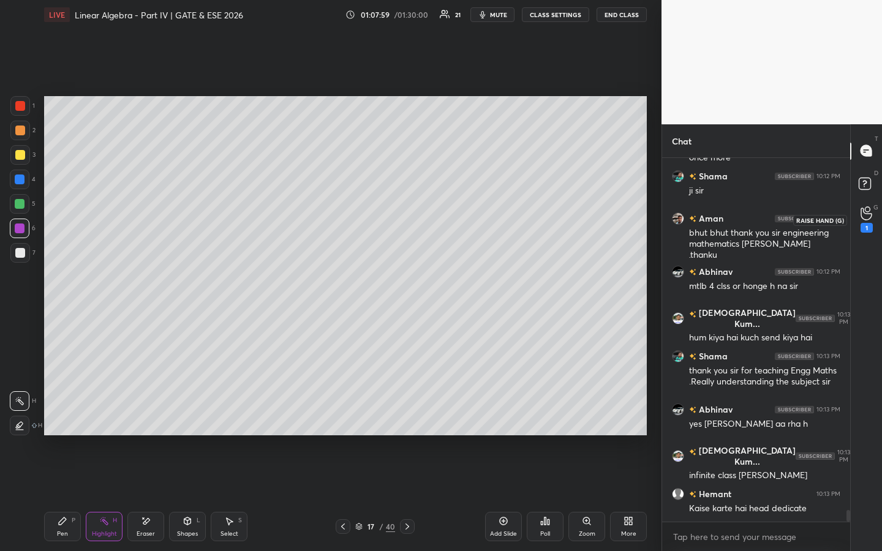
scroll to position [11274, 0]
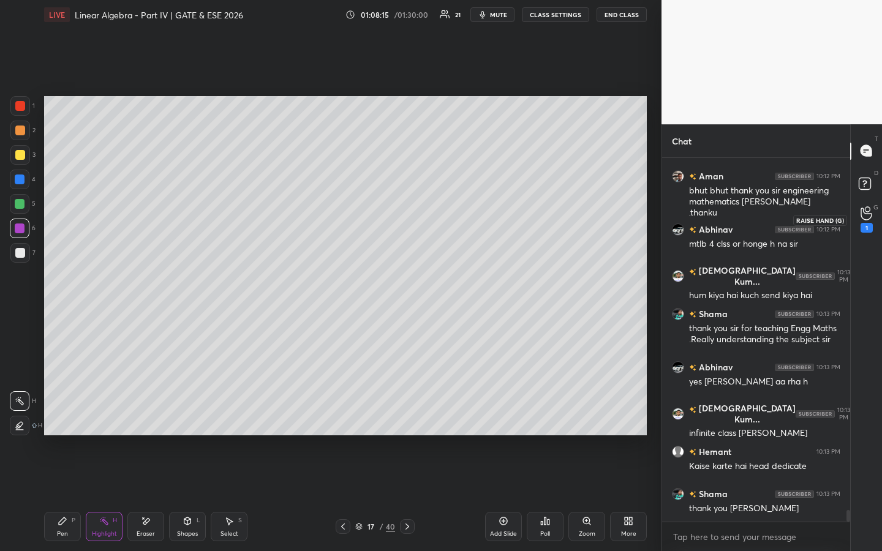
click at [865, 210] on circle at bounding box center [867, 209] width 5 height 5
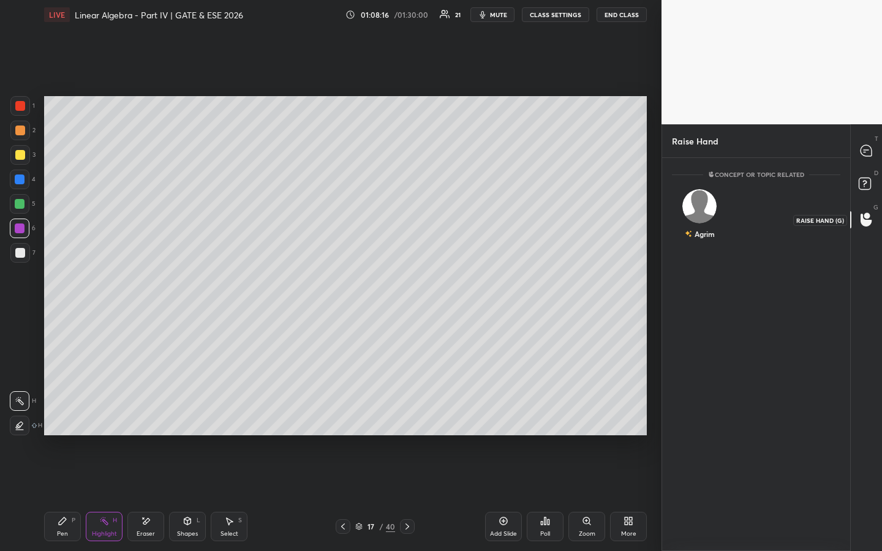
scroll to position [4, 4]
click at [703, 204] on img "grid" at bounding box center [699, 206] width 34 height 34
click at [699, 237] on button "INVITE" at bounding box center [699, 243] width 45 height 16
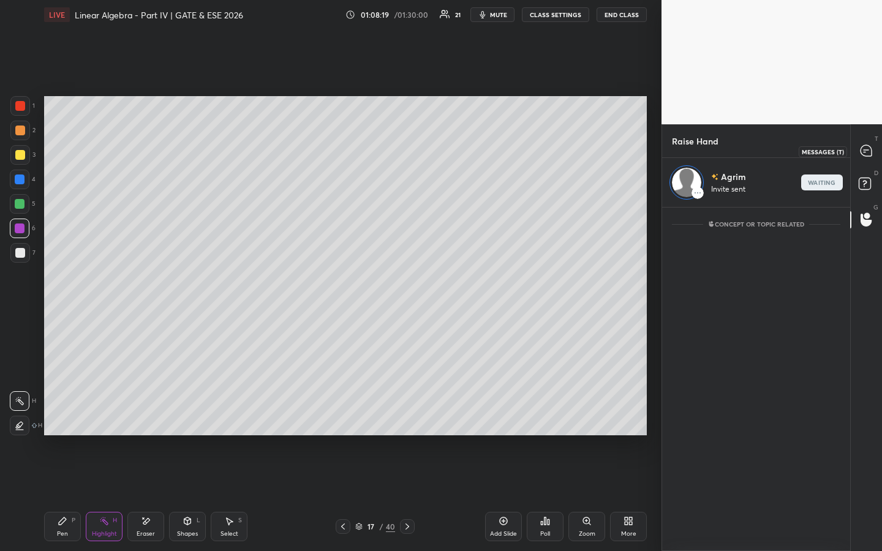
click at [864, 148] on icon at bounding box center [865, 150] width 11 height 11
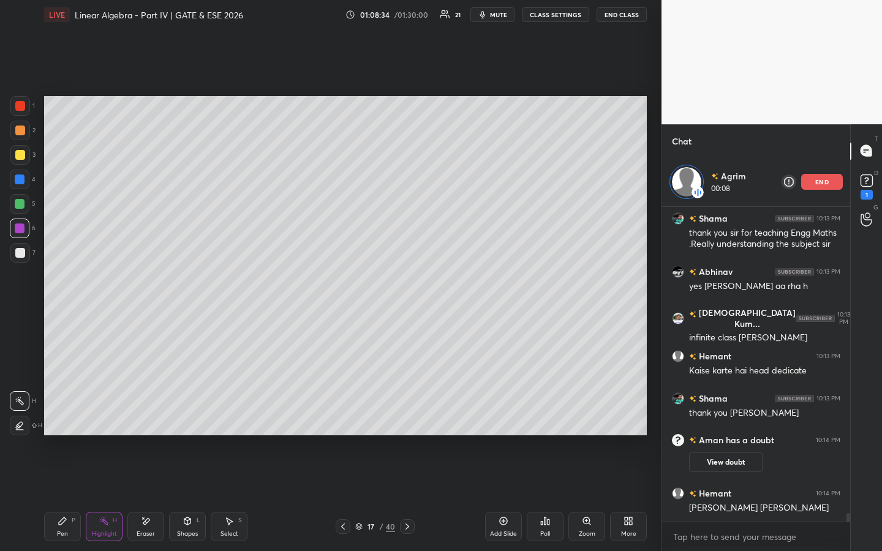
scroll to position [11118, 0]
click at [713, 421] on button "View doubt" at bounding box center [725, 463] width 73 height 20
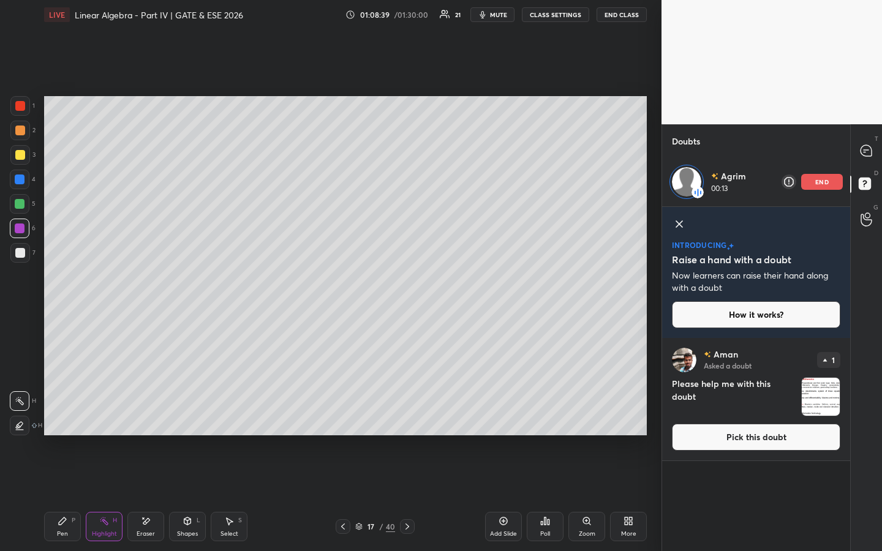
click at [679, 224] on icon at bounding box center [679, 224] width 6 height 6
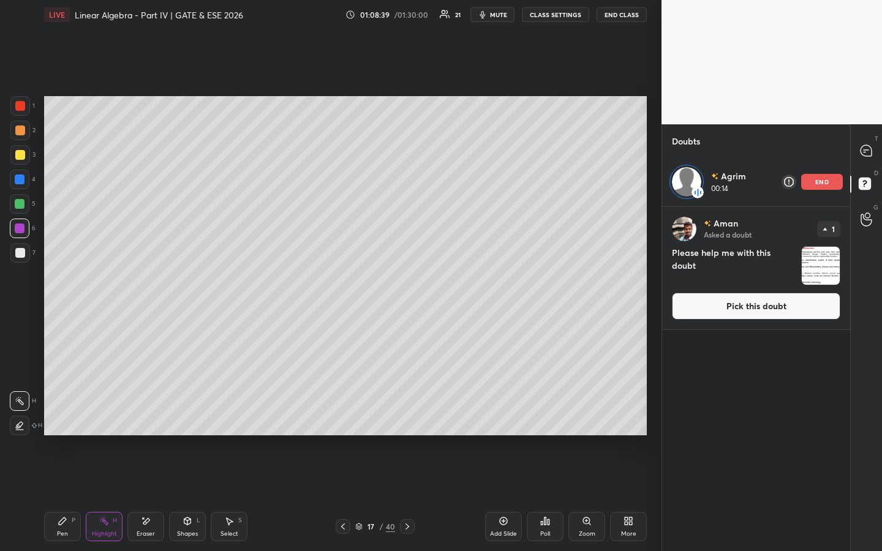
scroll to position [340, 184]
click at [712, 301] on button "Pick this doubt" at bounding box center [756, 306] width 168 height 27
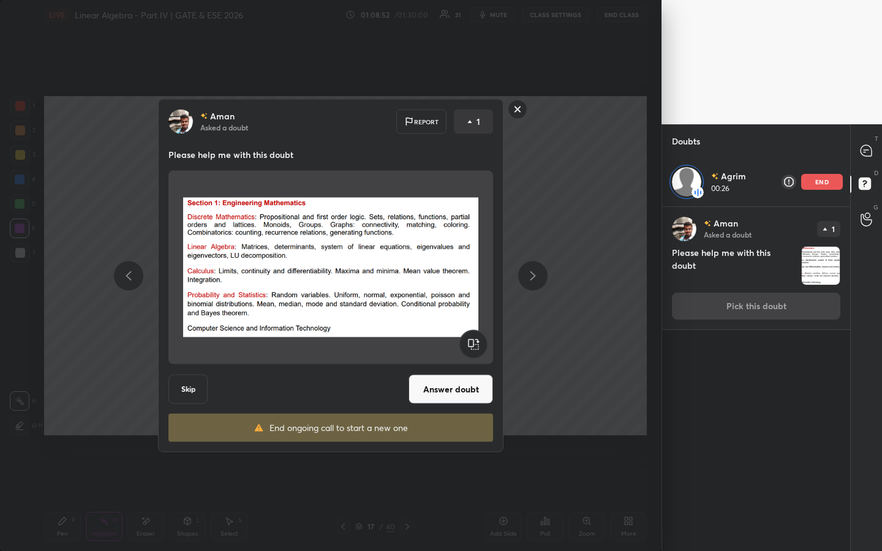
click at [514, 111] on rect at bounding box center [517, 109] width 19 height 19
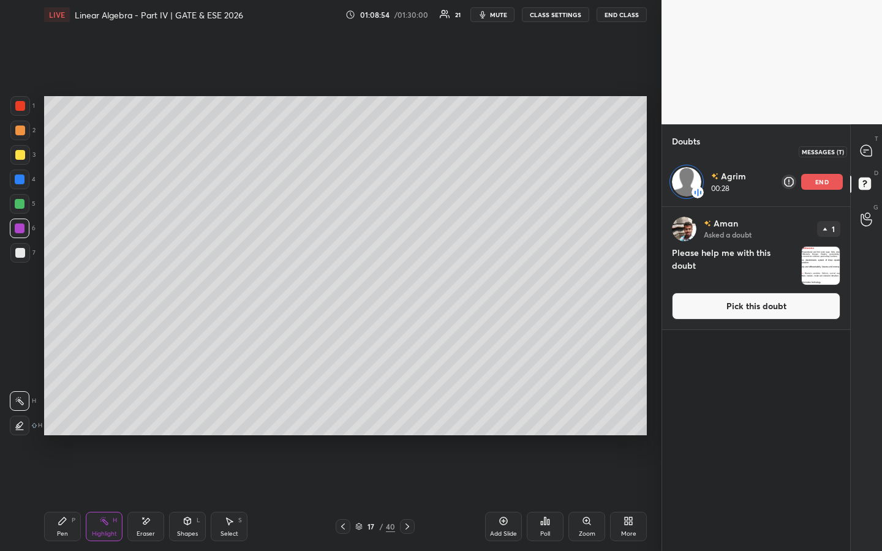
click at [870, 152] on icon at bounding box center [865, 150] width 11 height 11
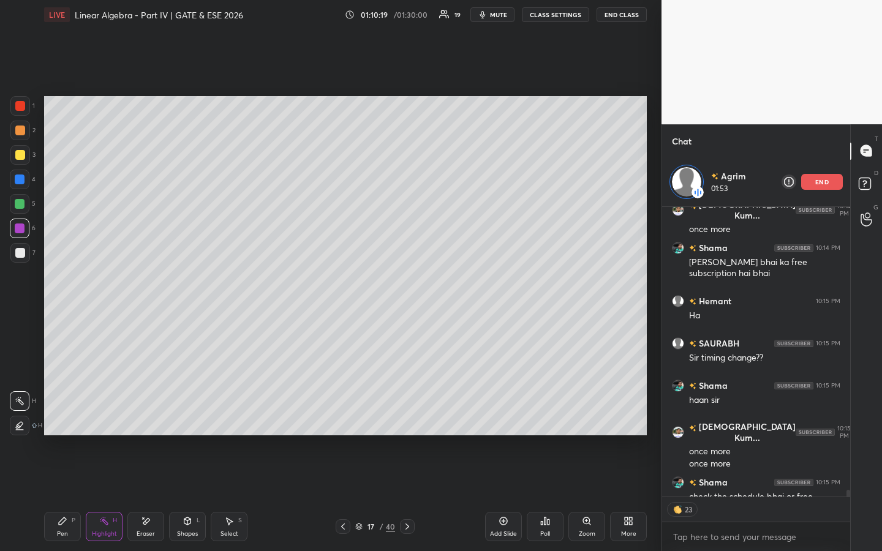
scroll to position [11732, 0]
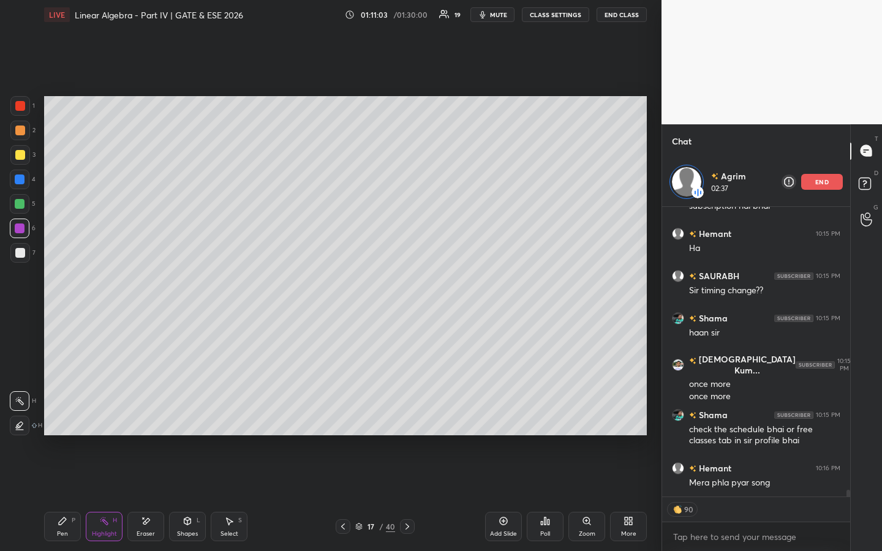
click at [551, 421] on div "Setting up your live class Poll for secs No correct answer Start poll" at bounding box center [345, 265] width 612 height 473
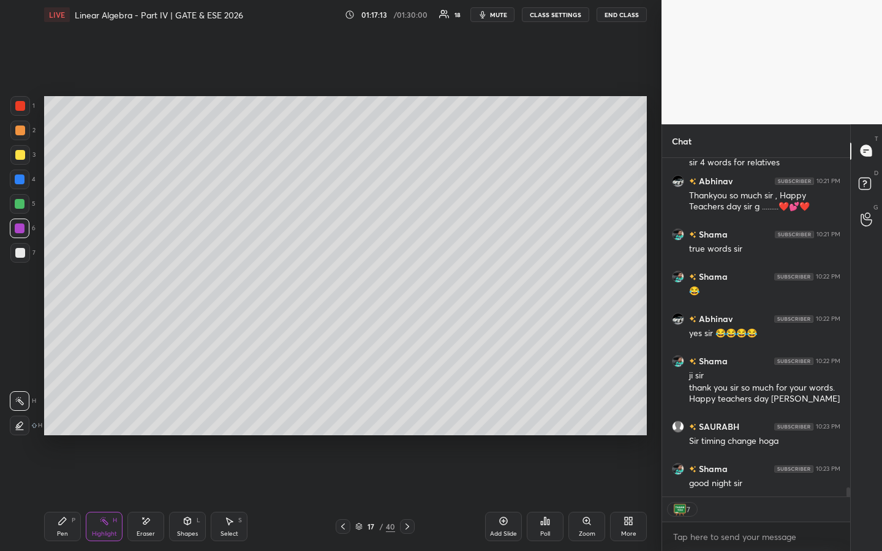
scroll to position [12051, 0]
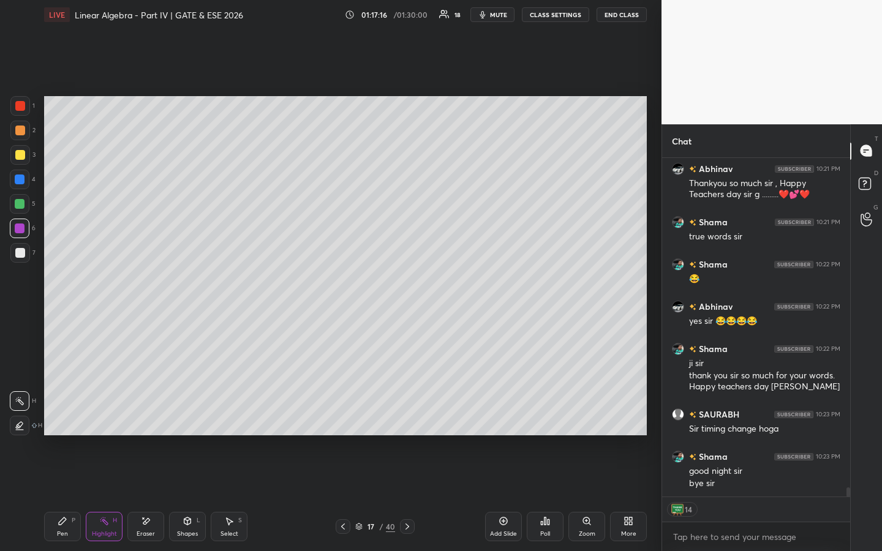
click at [625, 15] on button "End Class" at bounding box center [621, 14] width 50 height 15
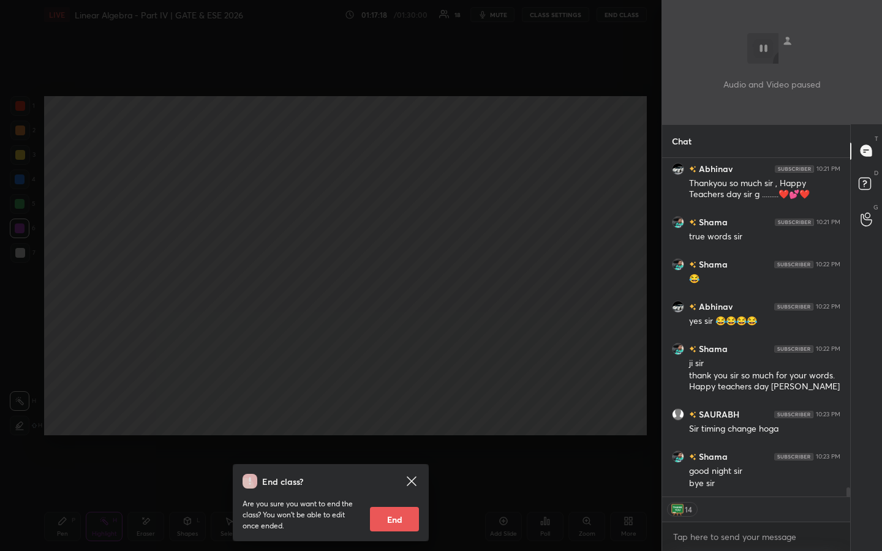
click at [392, 421] on button "End" at bounding box center [394, 519] width 49 height 24
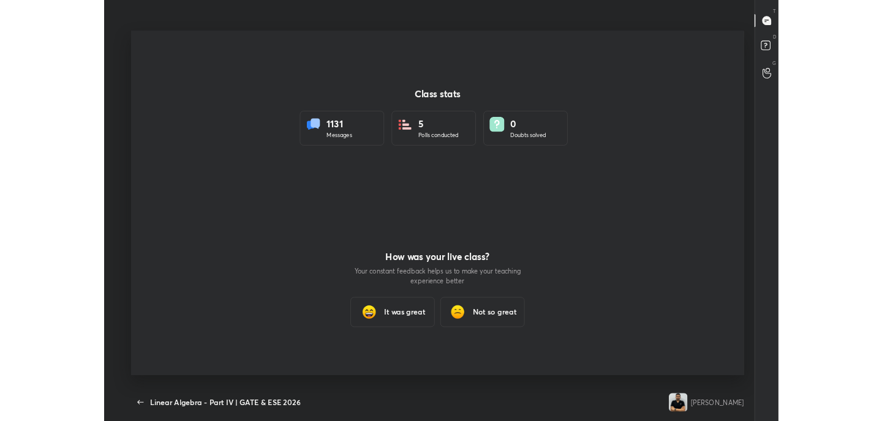
scroll to position [473, 872]
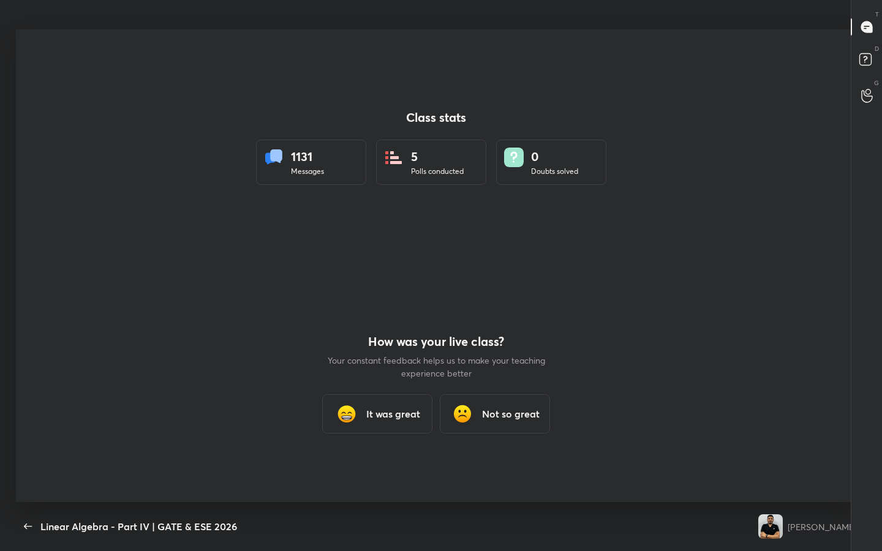
click at [379, 421] on div "It was great" at bounding box center [377, 413] width 110 height 39
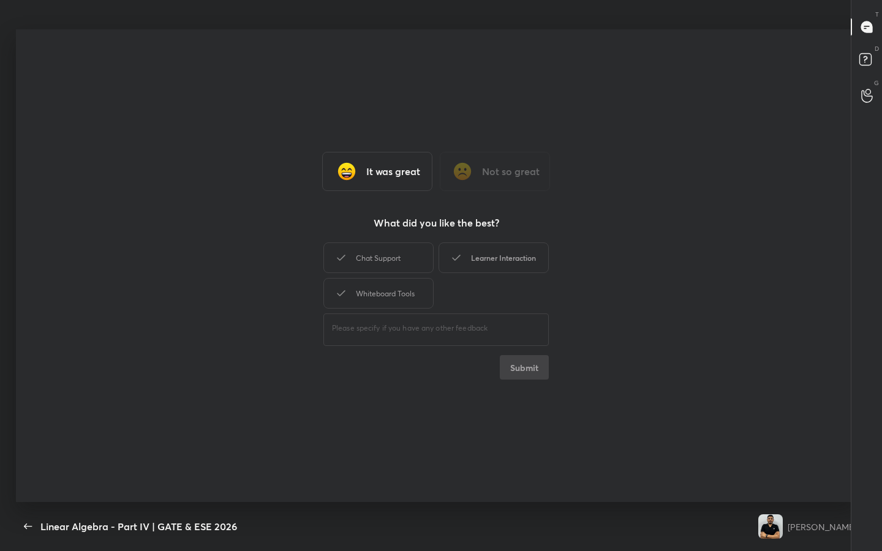
click at [514, 269] on div "Learner Interaction" at bounding box center [493, 257] width 110 height 31
click at [530, 372] on button "Submit" at bounding box center [524, 367] width 49 height 24
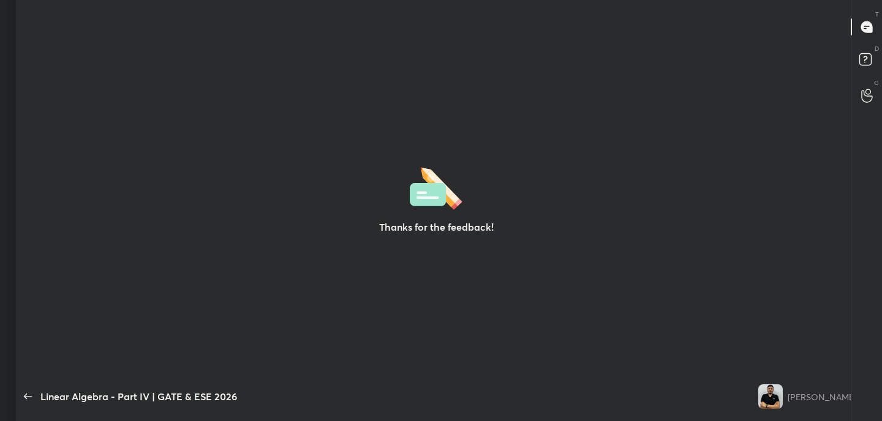
scroll to position [60891, 60362]
type textarea "x"
